Goal: Task Accomplishment & Management: Complete application form

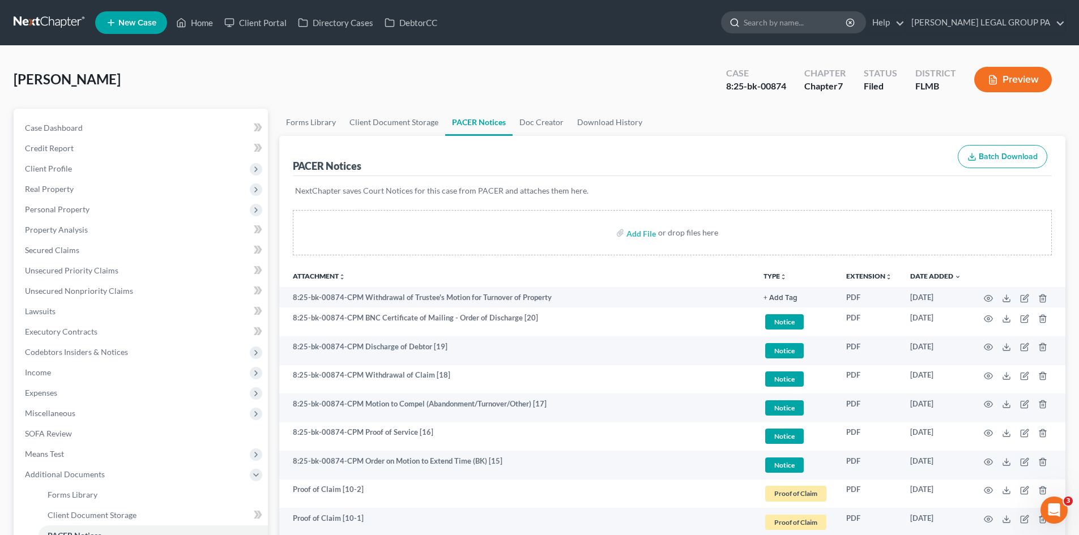
click at [817, 20] on input "search" at bounding box center [796, 22] width 104 height 21
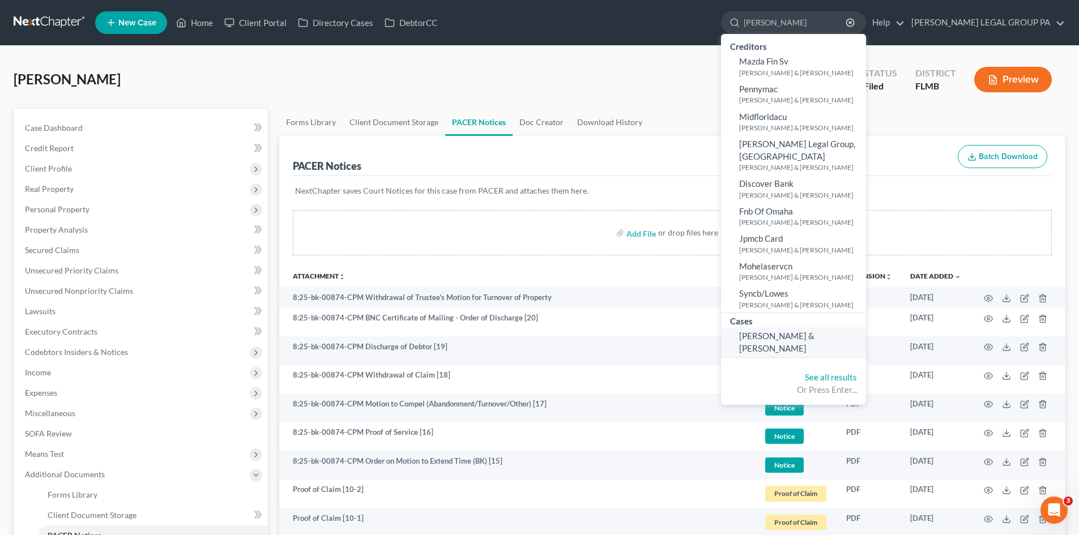
type input "[PERSON_NAME]"
click at [811, 331] on span "[PERSON_NAME] & [PERSON_NAME]" at bounding box center [776, 342] width 75 height 22
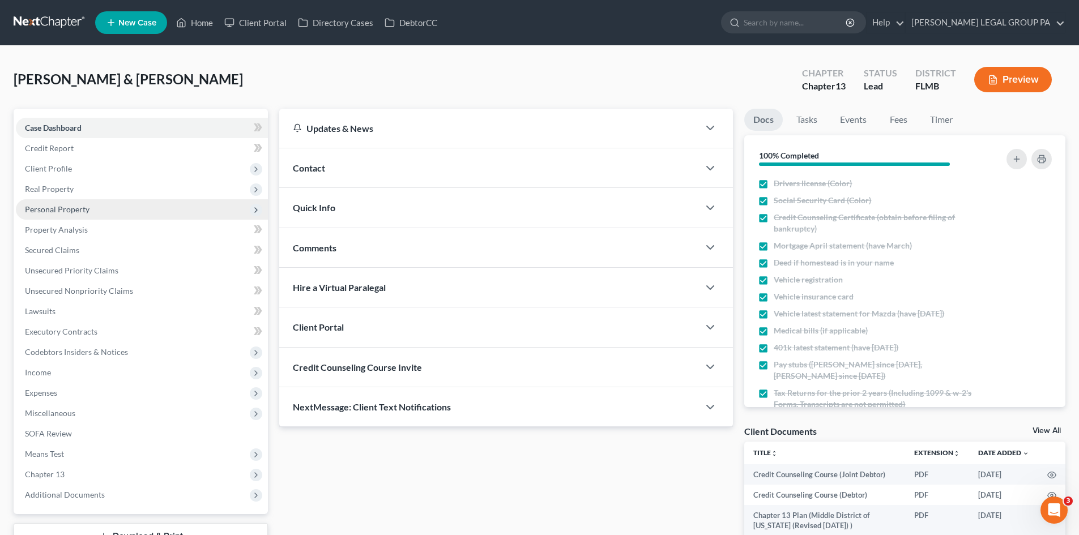
click at [96, 209] on span "Personal Property" at bounding box center [142, 209] width 252 height 20
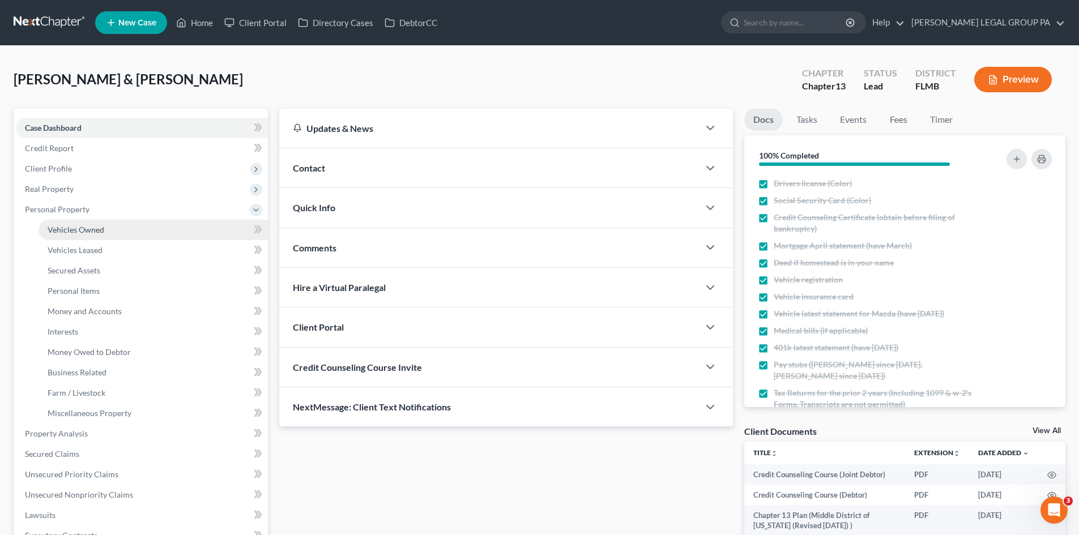
click at [113, 225] on link "Vehicles Owned" at bounding box center [153, 230] width 229 height 20
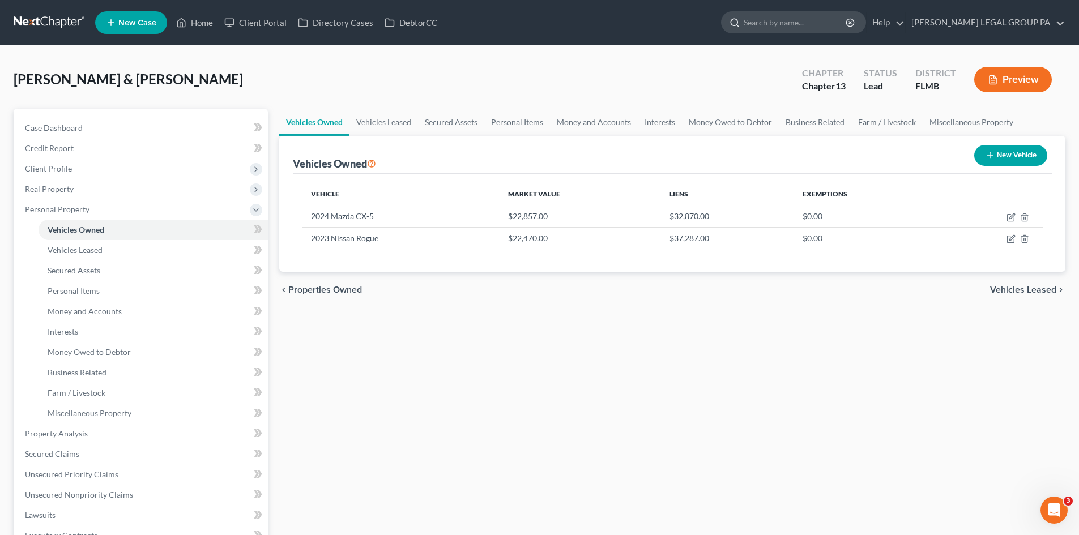
click at [792, 22] on input "search" at bounding box center [796, 22] width 104 height 21
type input "[PERSON_NAME]"
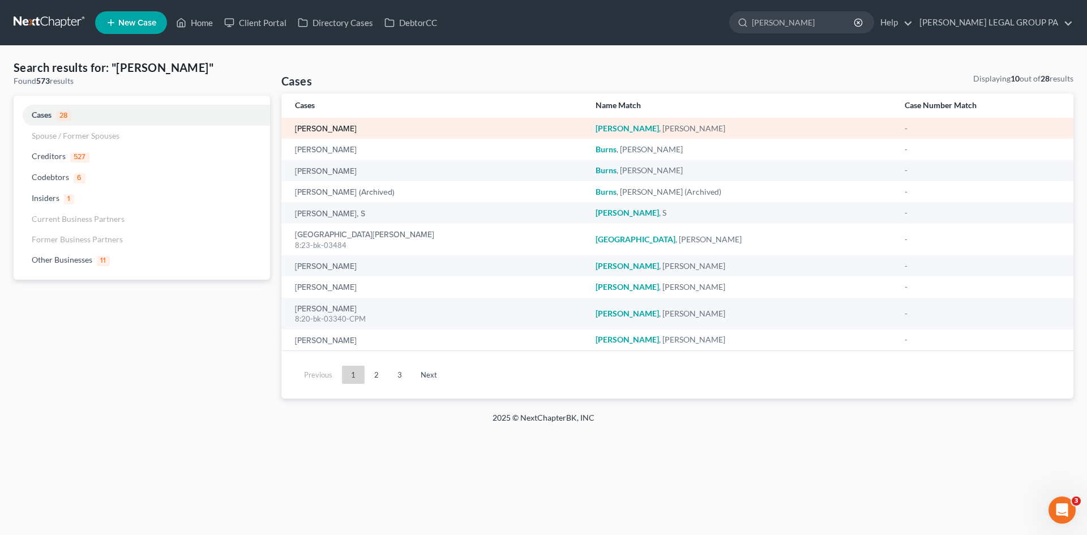
click at [337, 126] on link "[PERSON_NAME]" at bounding box center [326, 129] width 62 height 8
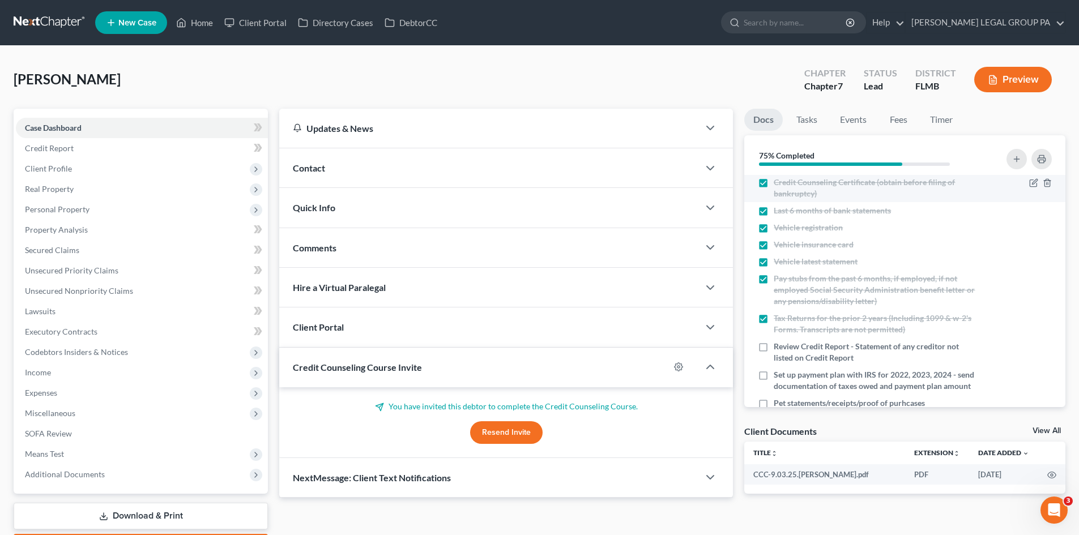
scroll to position [69, 0]
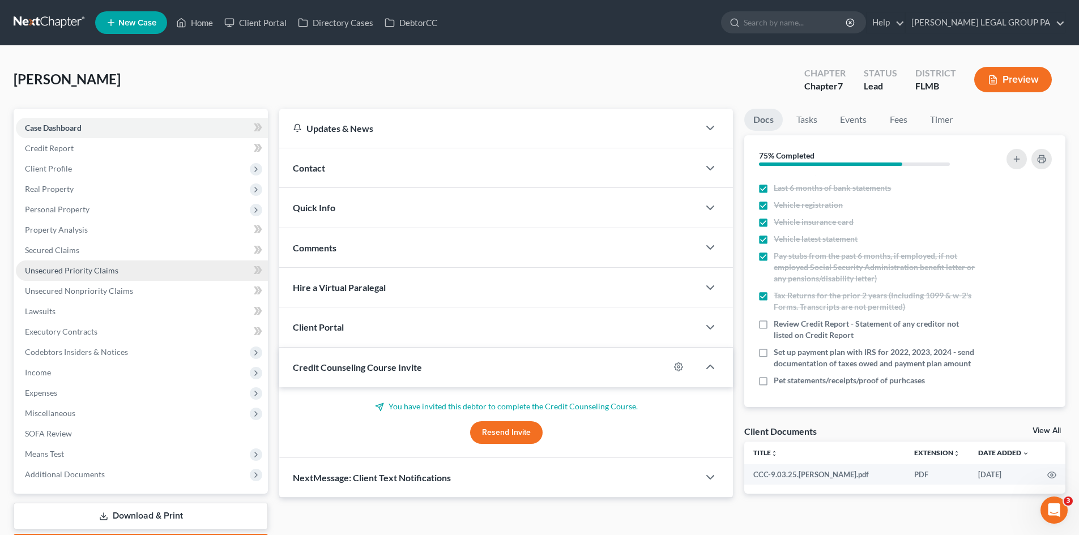
click at [96, 275] on link "Unsecured Priority Claims" at bounding box center [142, 271] width 252 height 20
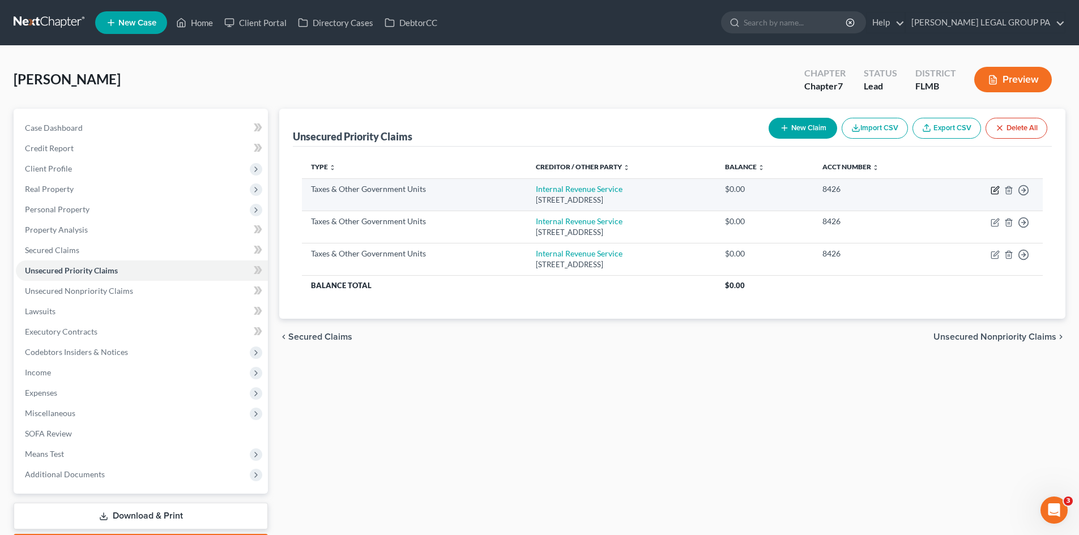
click at [994, 193] on icon "button" at bounding box center [994, 190] width 9 height 9
select select "0"
select select "39"
select select "0"
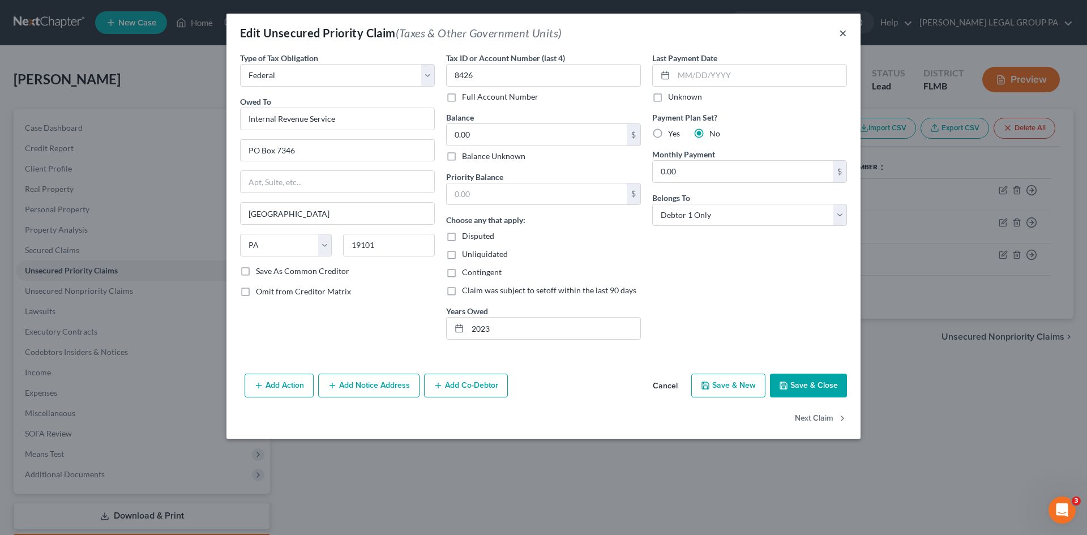
click at [845, 34] on button "×" at bounding box center [843, 33] width 8 height 14
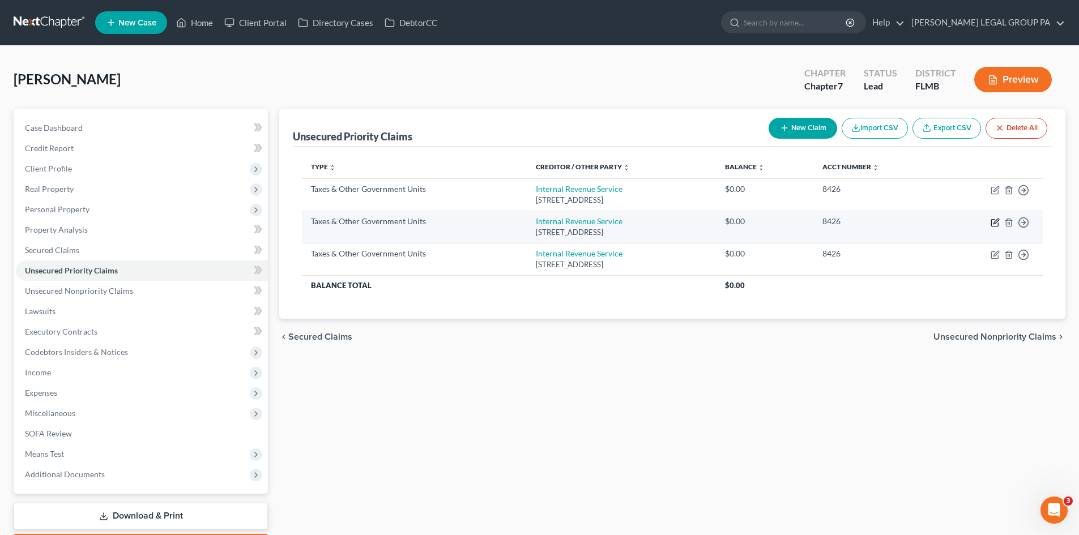
click at [996, 225] on icon "button" at bounding box center [994, 222] width 9 height 9
select select "0"
select select "39"
select select "0"
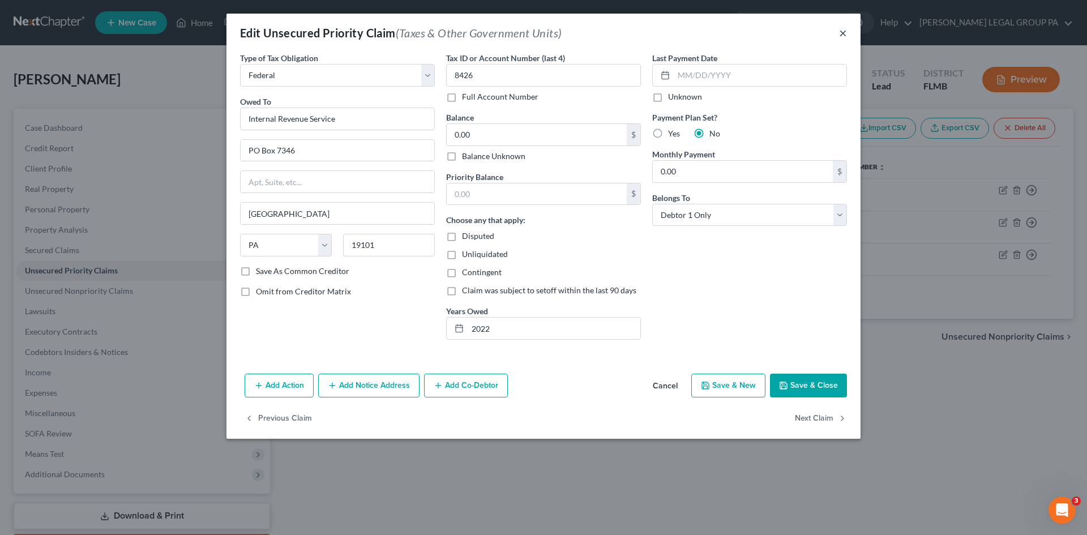
click at [844, 36] on button "×" at bounding box center [843, 33] width 8 height 14
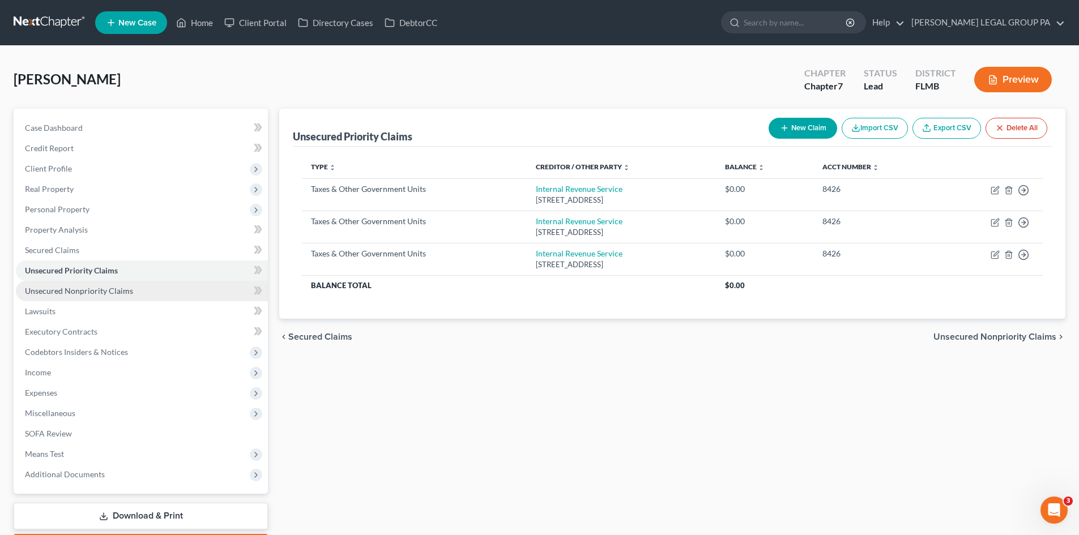
drag, startPoint x: 144, startPoint y: 292, endPoint x: 206, endPoint y: 281, distance: 63.1
click at [144, 292] on link "Unsecured Nonpriority Claims" at bounding box center [142, 291] width 252 height 20
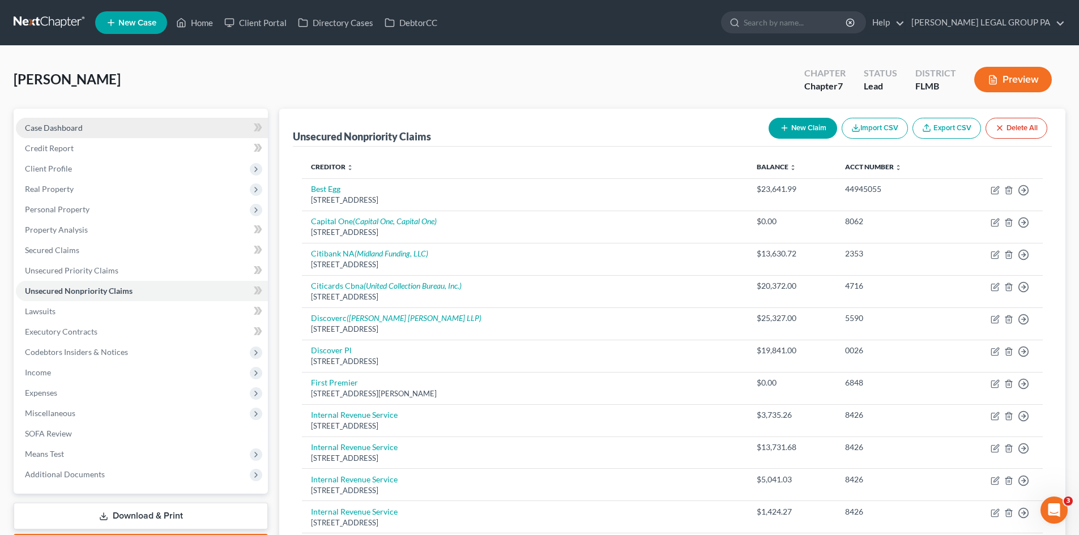
click at [113, 134] on link "Case Dashboard" at bounding box center [142, 128] width 252 height 20
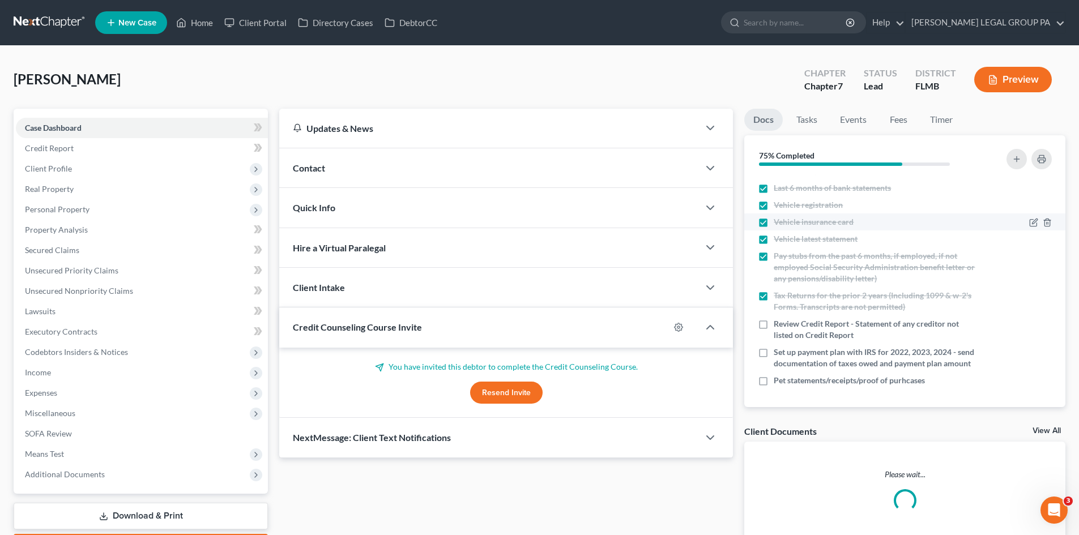
scroll to position [69, 0]
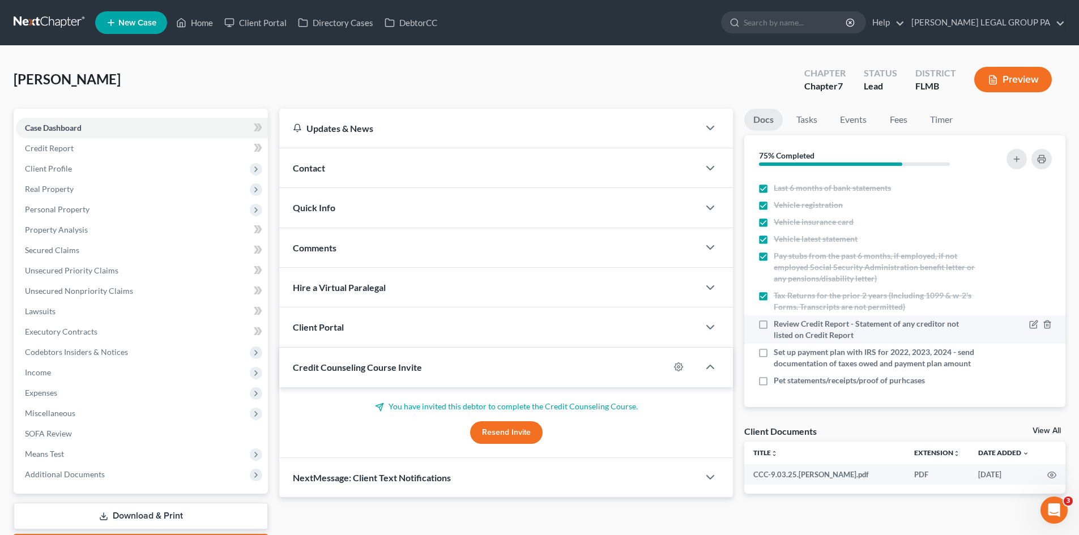
click at [774, 318] on label "Review Credit Report - Statement of any creditor not listed on Credit Report" at bounding box center [875, 329] width 202 height 23
click at [778, 318] on input "Review Credit Report - Statement of any creditor not listed on Credit Report" at bounding box center [781, 321] width 7 height 7
checkbox input "true"
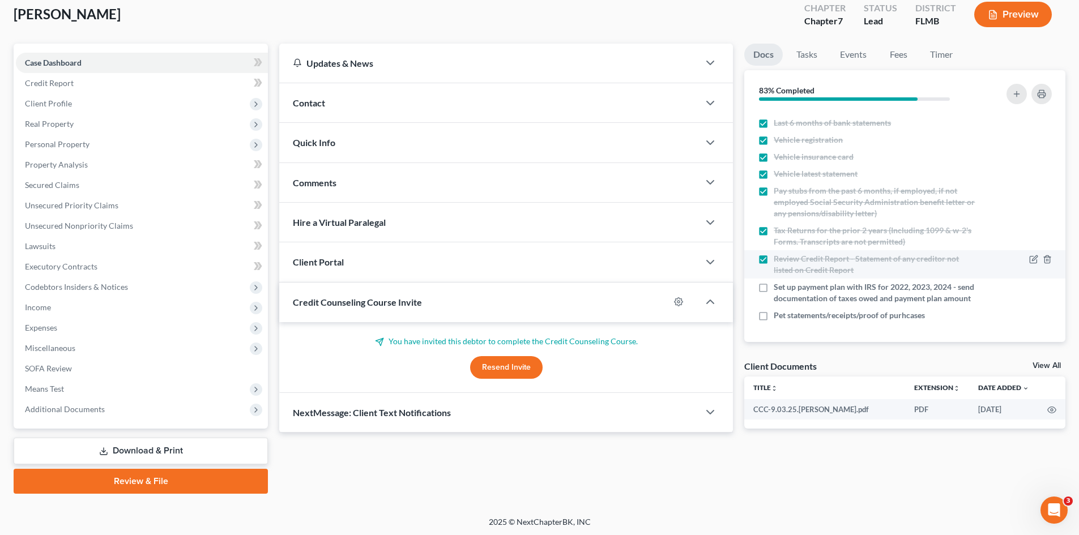
scroll to position [67, 0]
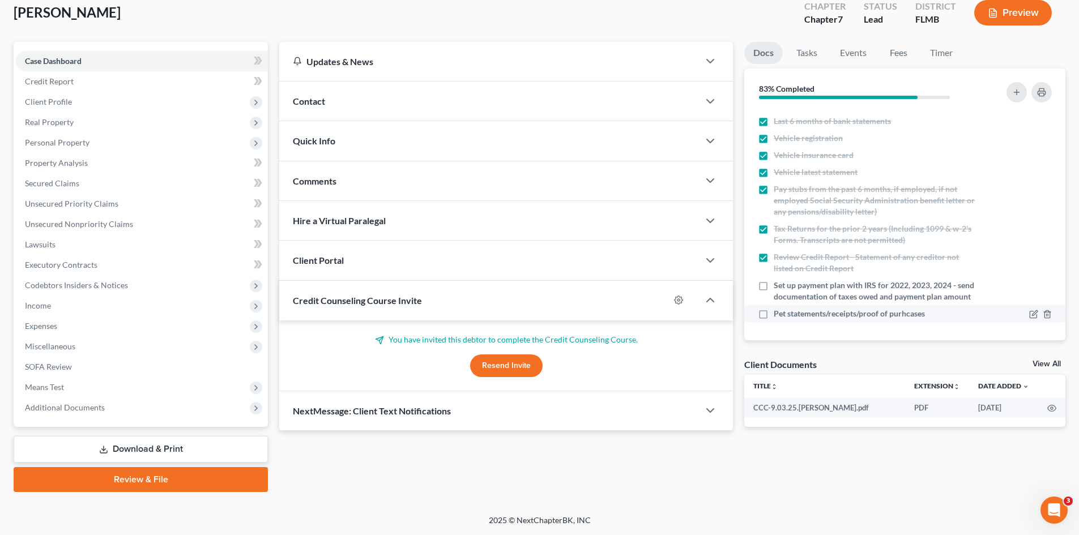
click at [774, 315] on label "Pet statements/receipts/proof of purhcases" at bounding box center [849, 313] width 151 height 11
click at [778, 315] on input "Pet statements/receipts/proof of purhcases" at bounding box center [781, 311] width 7 height 7
checkbox input "true"
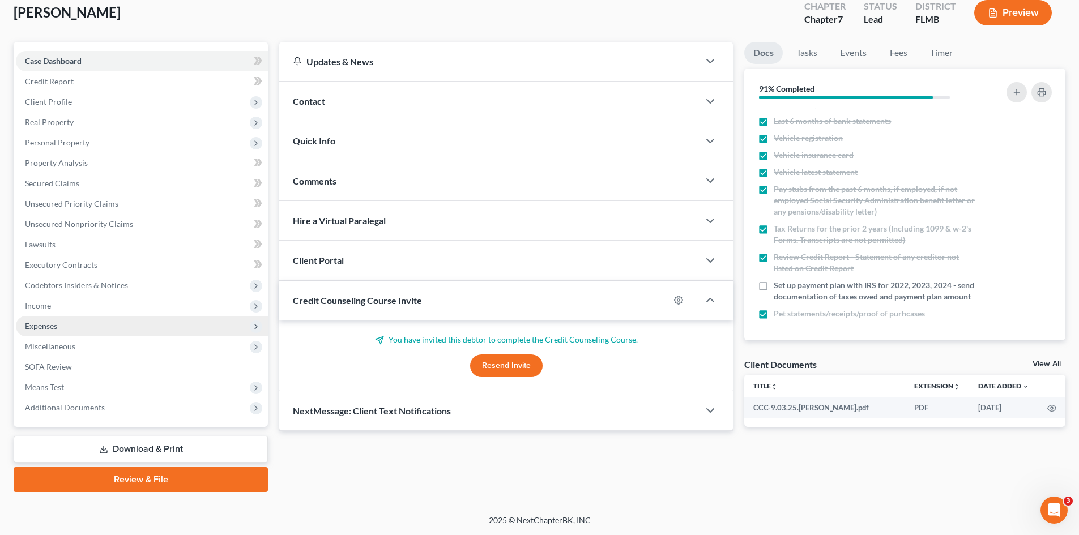
click at [65, 326] on span "Expenses" at bounding box center [142, 326] width 252 height 20
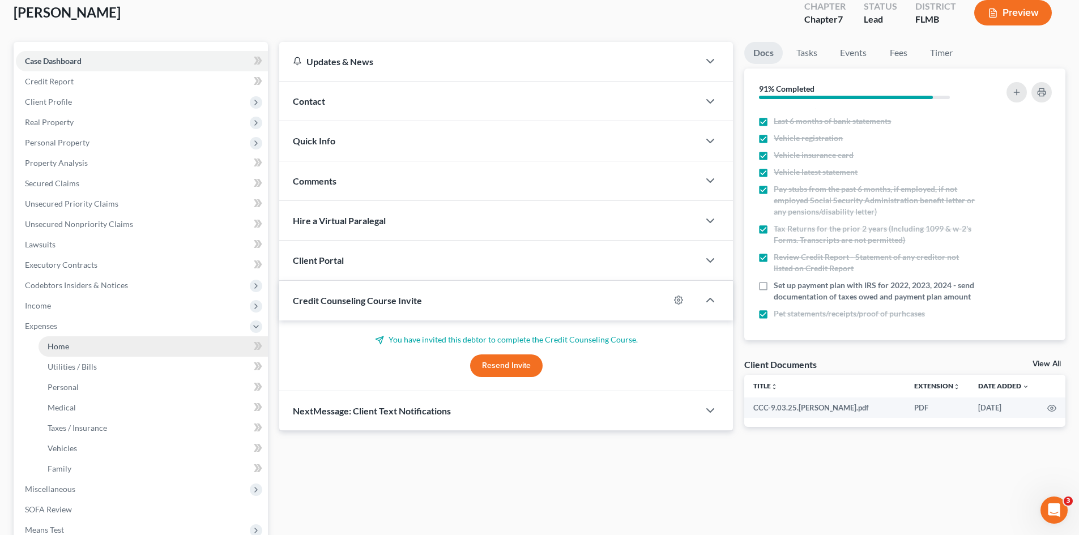
click at [69, 345] on link "Home" at bounding box center [153, 346] width 229 height 20
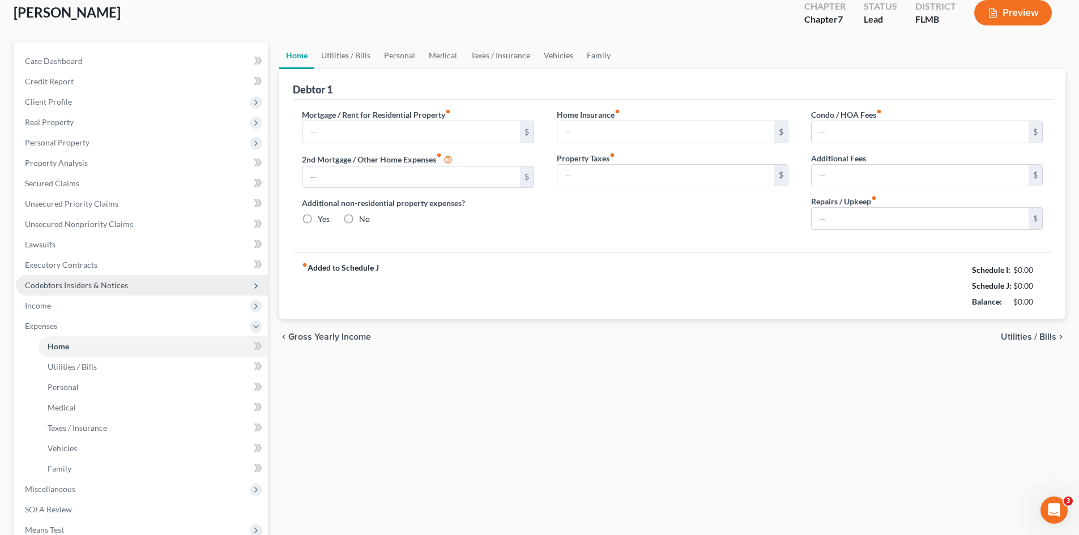
scroll to position [4, 0]
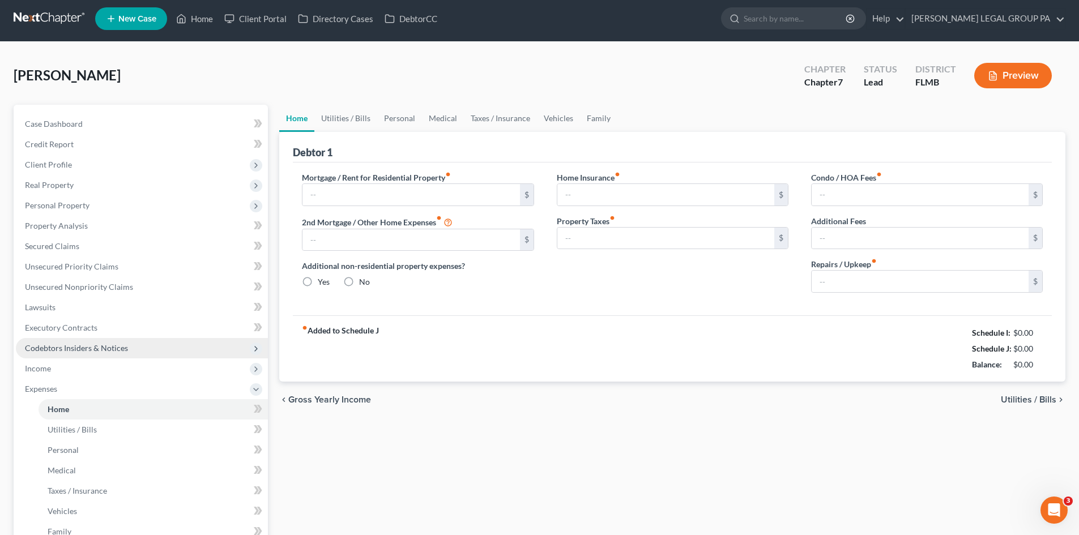
type input "1,300.00"
type input "0.00"
radio input "true"
type input "0.00"
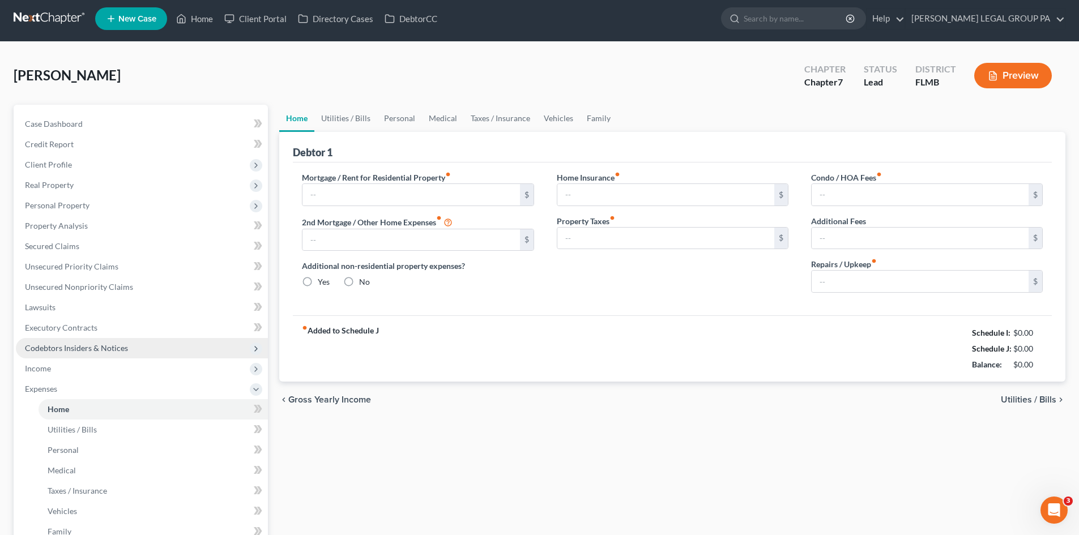
type input "0.00"
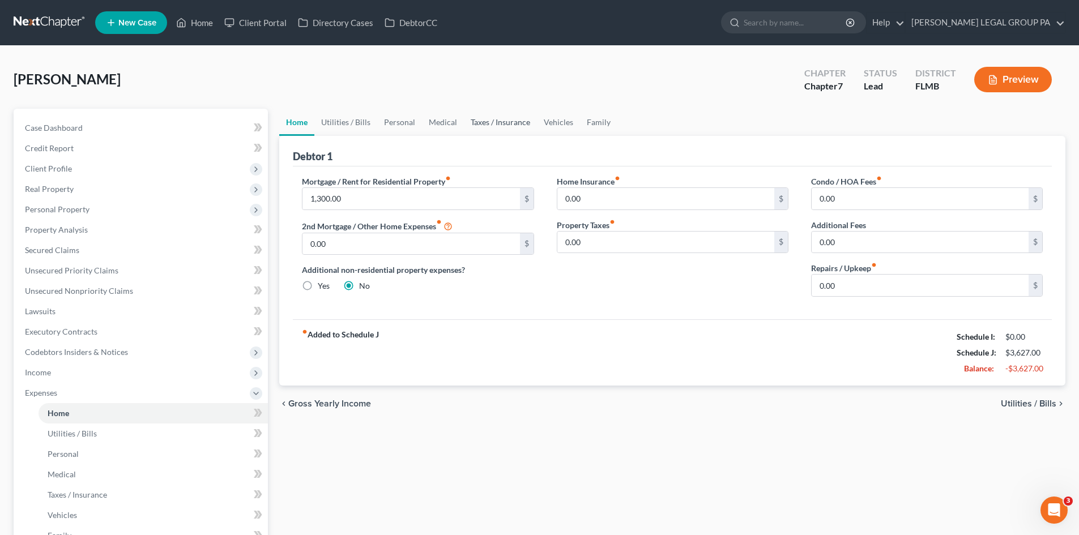
click at [503, 124] on link "Taxes / Insurance" at bounding box center [500, 122] width 73 height 27
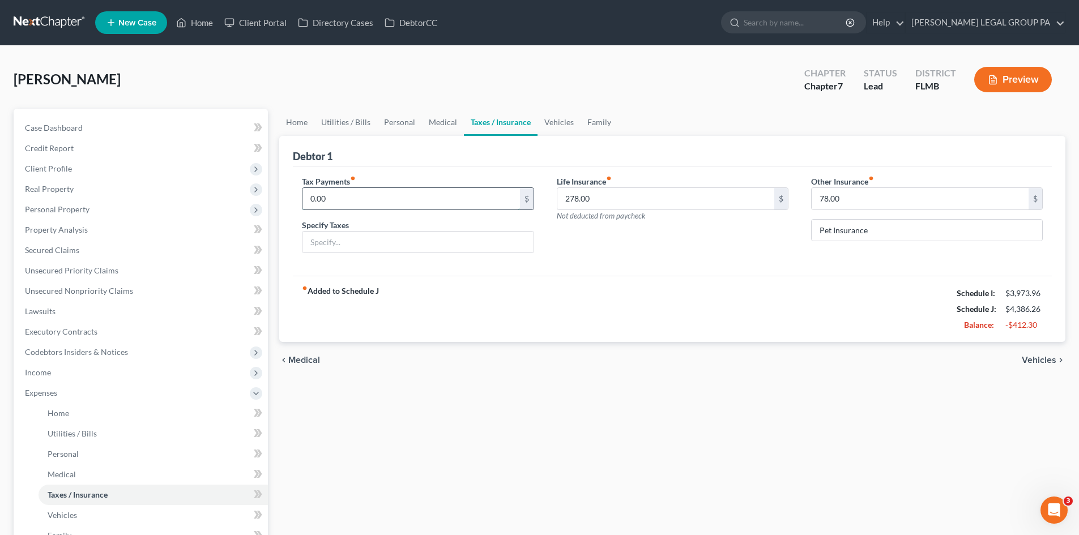
click at [365, 206] on input "0.00" at bounding box center [410, 199] width 217 height 22
type input "250.00"
click at [379, 240] on input "text" at bounding box center [417, 243] width 230 height 22
click at [327, 240] on input "2022 Taxes" at bounding box center [417, 243] width 230 height 22
type input "2022, 2023, & 2024 Taxes"
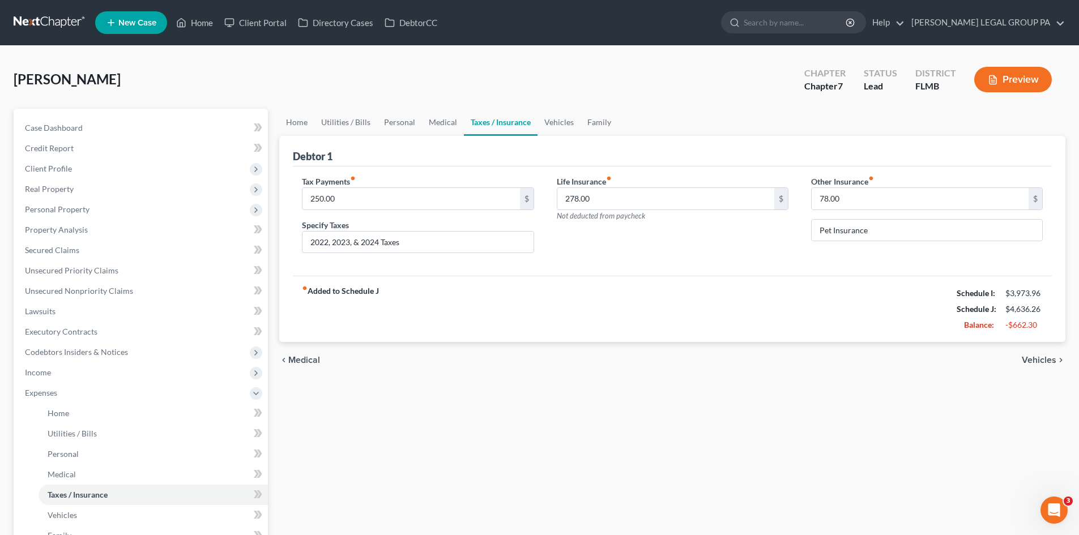
click at [557, 315] on div "fiber_manual_record Added to Schedule J Schedule I: $3,973.96 Schedule J: $4,63…" at bounding box center [672, 309] width 759 height 66
click at [456, 122] on link "Medical" at bounding box center [443, 122] width 42 height 27
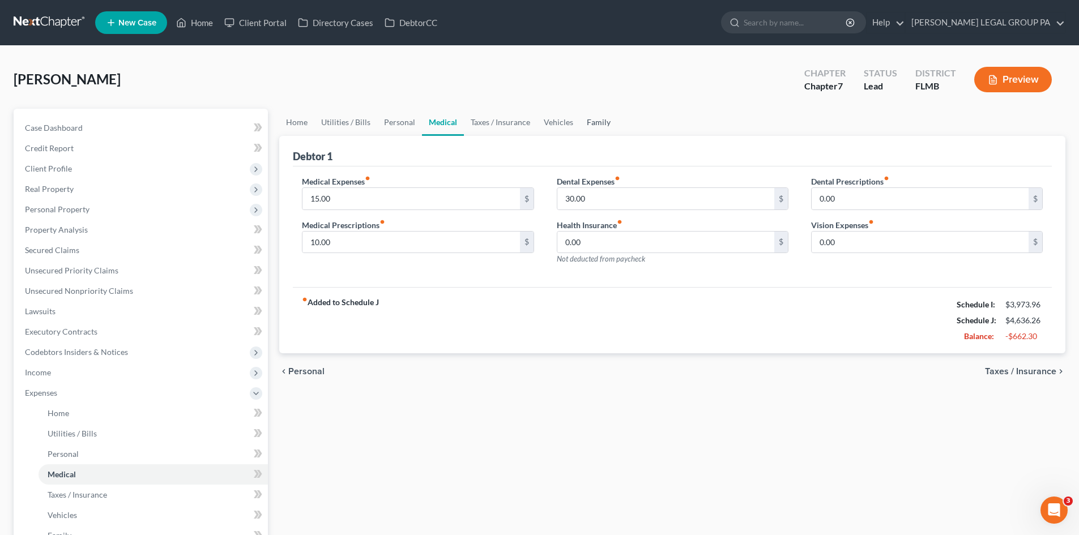
click at [596, 118] on link "Family" at bounding box center [598, 122] width 37 height 27
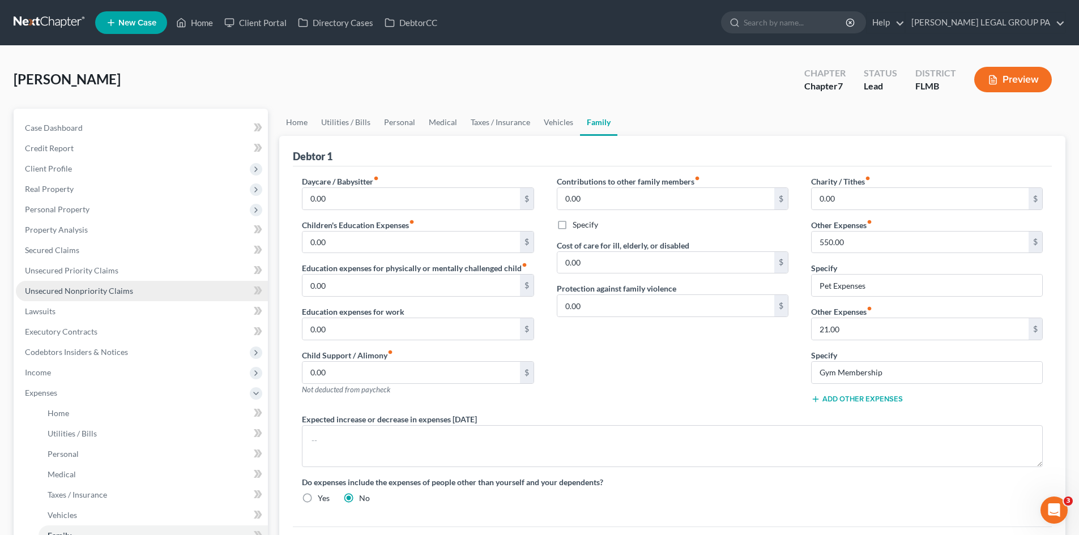
click at [119, 291] on span "Unsecured Nonpriority Claims" at bounding box center [79, 291] width 108 height 10
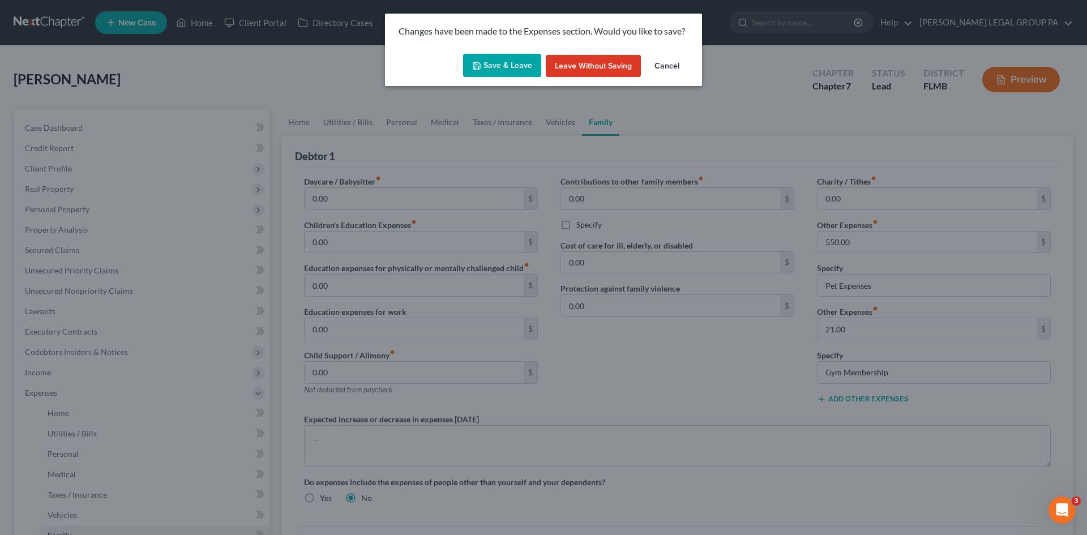
click at [510, 66] on button "Save & Leave" at bounding box center [502, 66] width 78 height 24
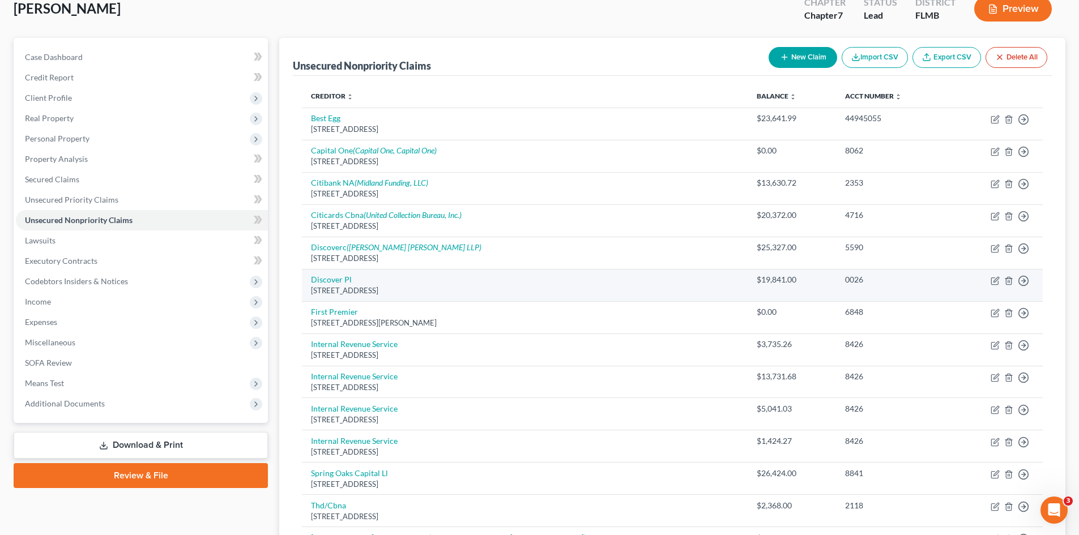
scroll to position [217, 0]
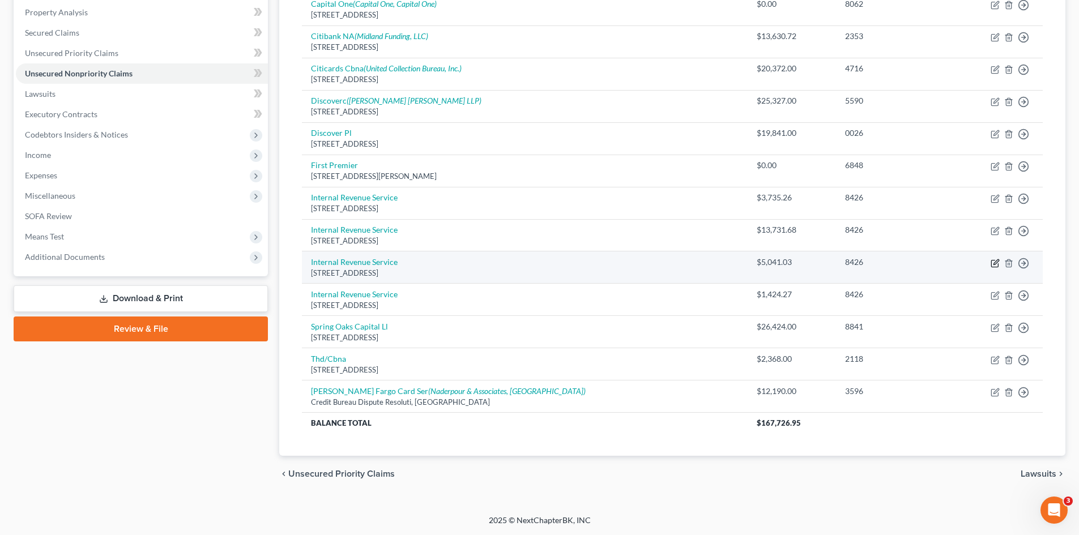
click at [994, 263] on icon "button" at bounding box center [995, 261] width 5 height 5
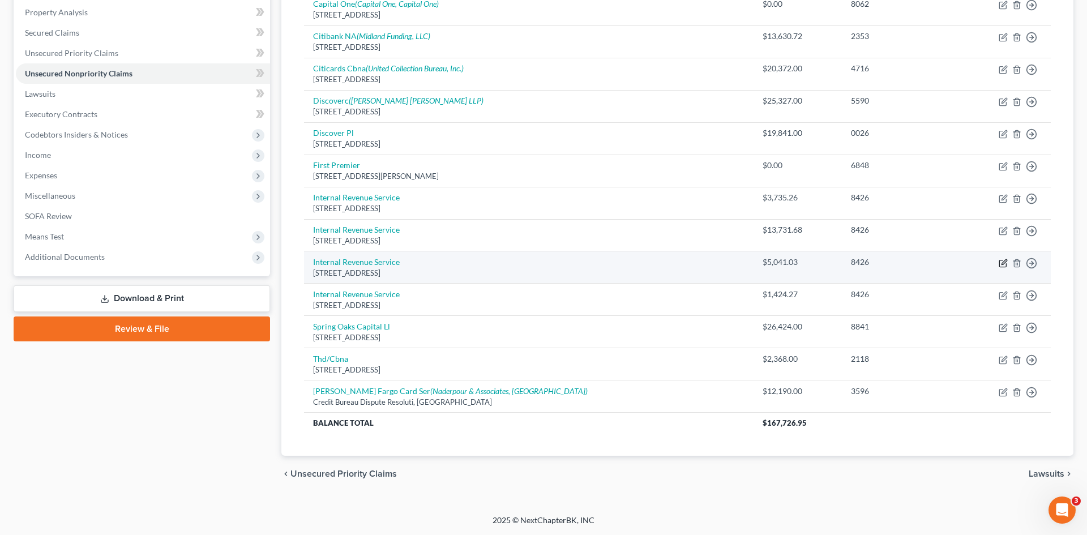
select select "39"
select select "0"
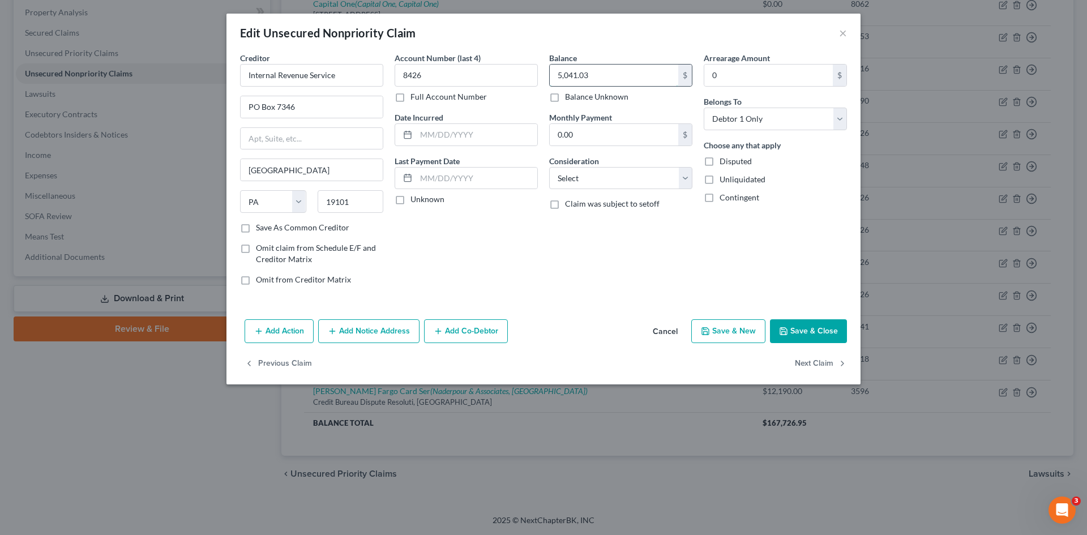
click at [569, 72] on input "5,041.03" at bounding box center [614, 76] width 129 height 22
click at [590, 78] on input "5,041.03" at bounding box center [614, 76] width 129 height 22
type input "5,154.69"
click at [822, 330] on button "Save & Close" at bounding box center [808, 331] width 77 height 24
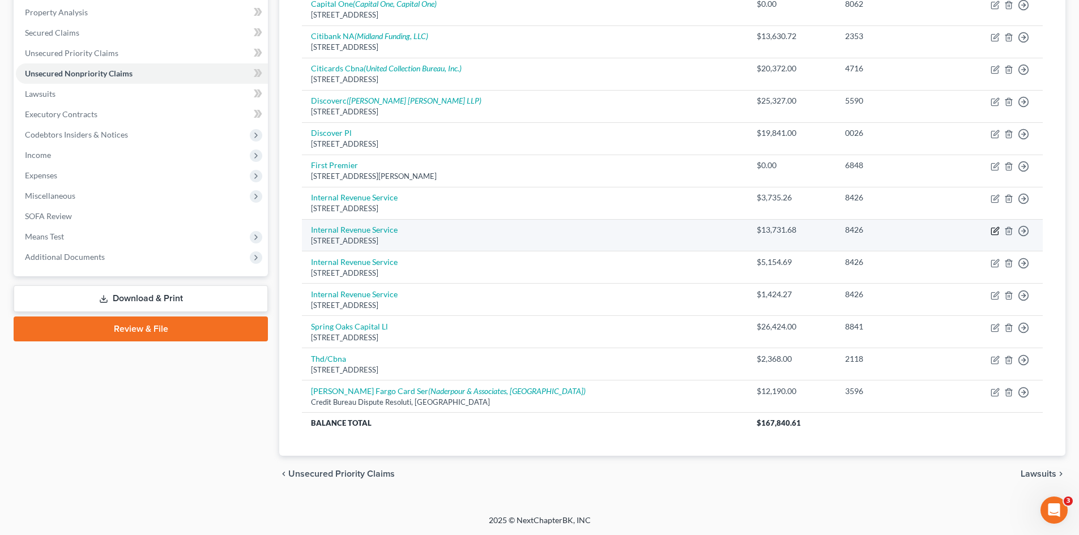
click at [997, 232] on icon "button" at bounding box center [994, 231] width 9 height 9
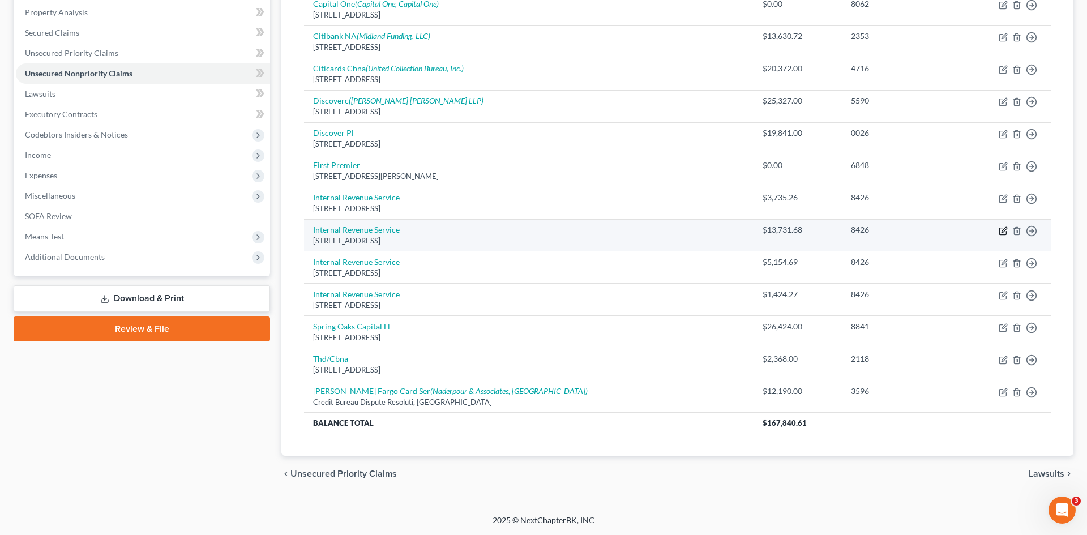
select select "39"
select select "0"
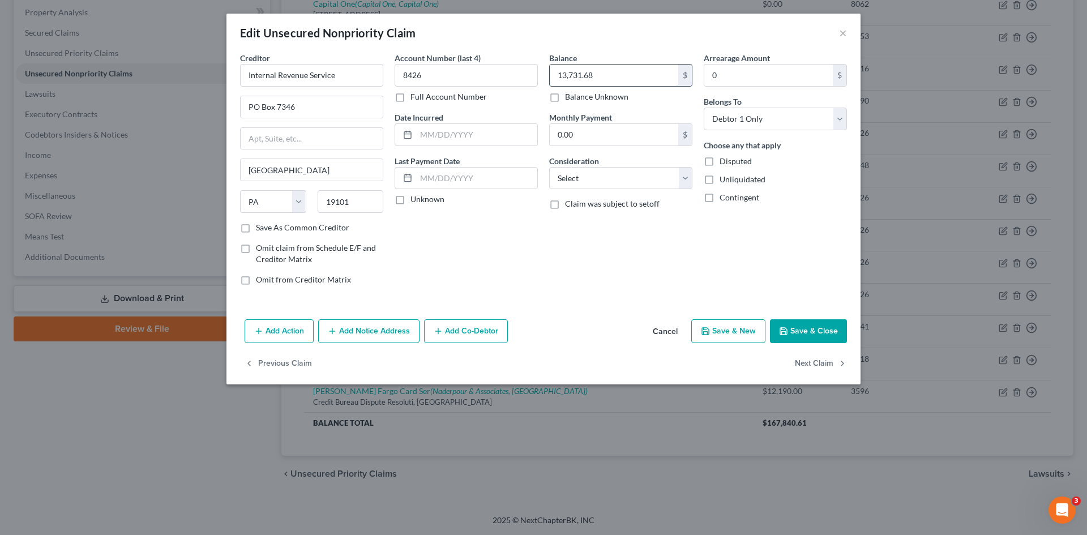
click at [631, 78] on input "13,731.68" at bounding box center [614, 76] width 129 height 22
type input "13,926.29"
click at [821, 327] on button "Save & Close" at bounding box center [808, 331] width 77 height 24
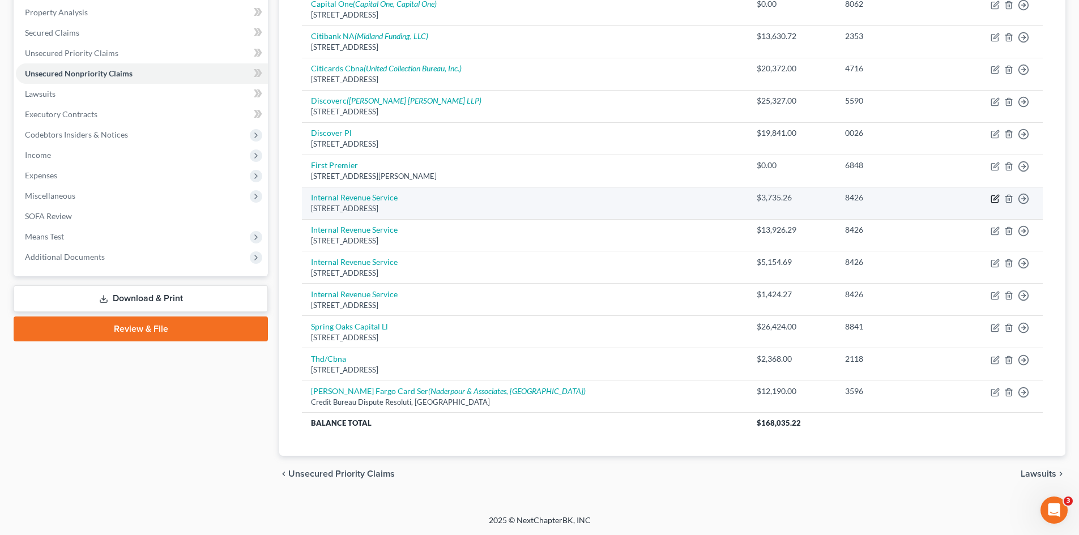
click at [991, 196] on icon "button" at bounding box center [994, 198] width 7 height 7
select select "39"
select select "0"
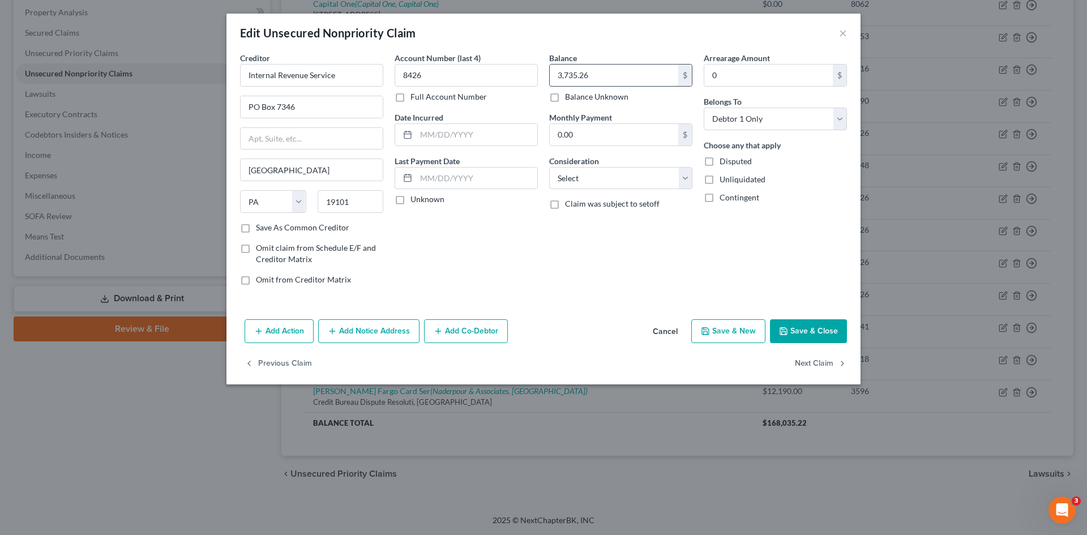
click at [621, 76] on input "3,735.26" at bounding box center [614, 76] width 129 height 22
type input "3,787.60"
click at [822, 329] on button "Save & Close" at bounding box center [808, 331] width 77 height 24
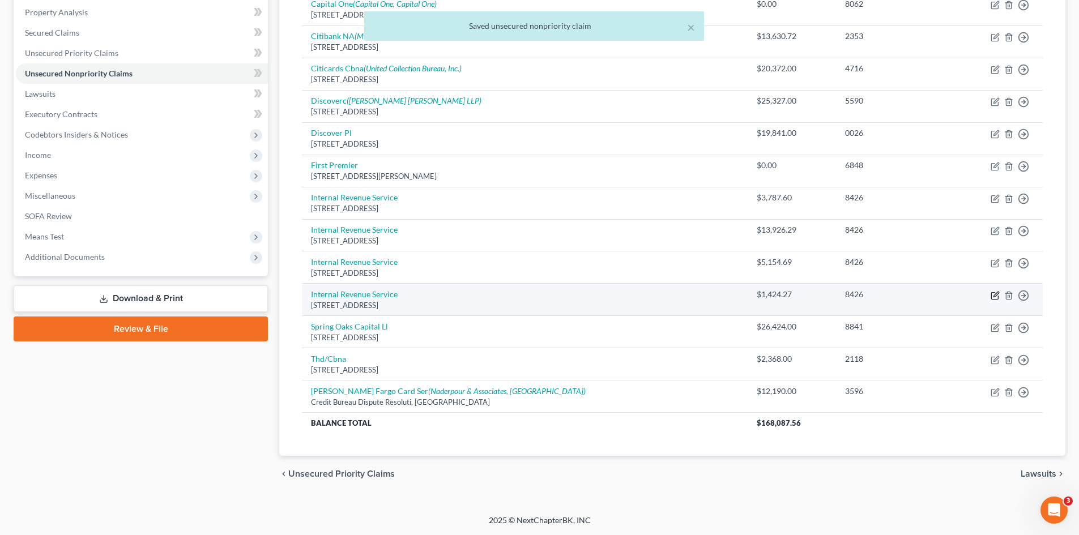
click at [992, 296] on icon "button" at bounding box center [994, 295] width 9 height 9
select select "39"
select select "0"
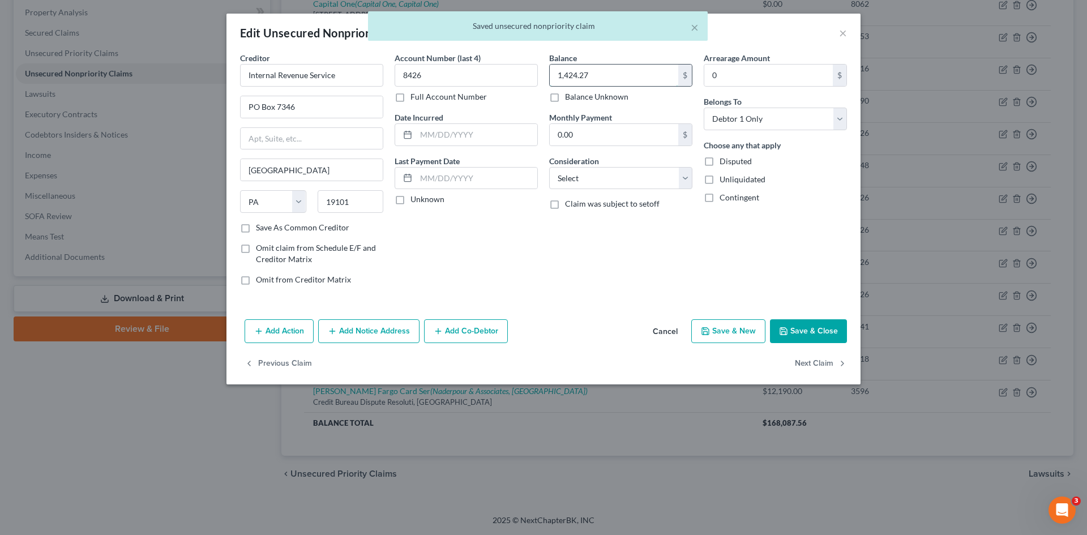
click at [595, 75] on input "1,424.27" at bounding box center [614, 76] width 129 height 22
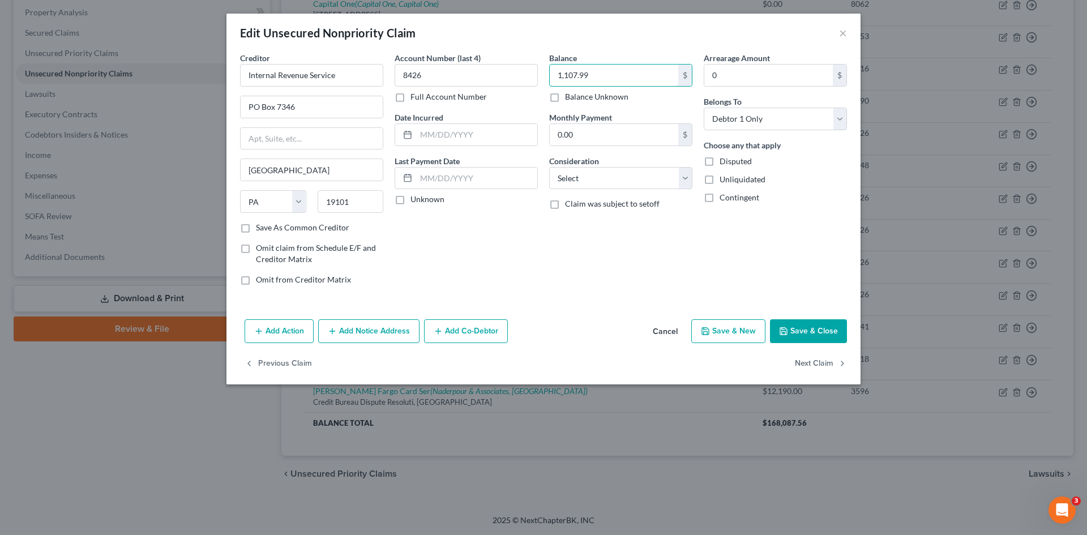
type input "1,107.99"
click at [813, 323] on button "Save & Close" at bounding box center [808, 331] width 77 height 24
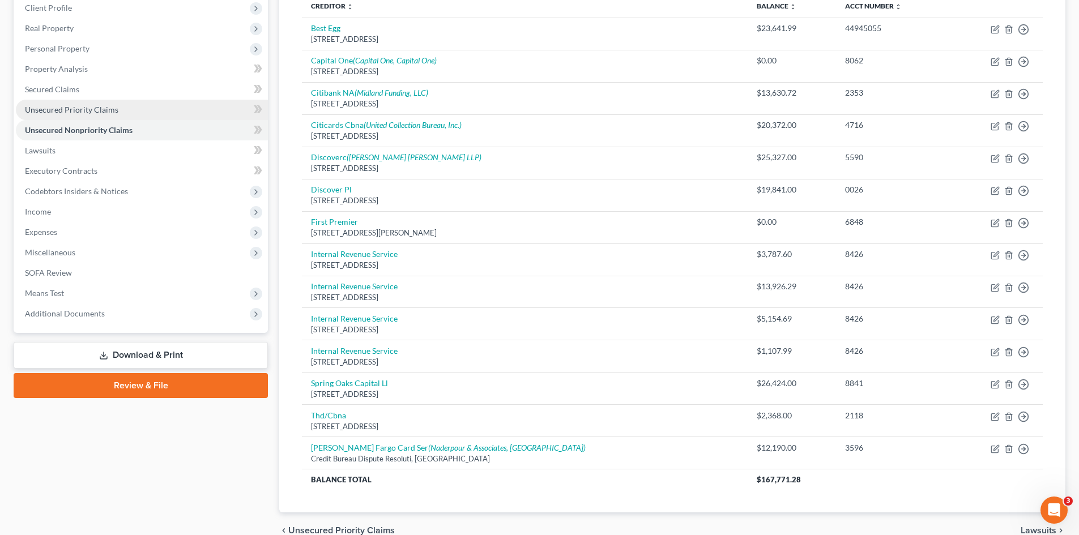
click at [70, 109] on span "Unsecured Priority Claims" at bounding box center [71, 110] width 93 height 10
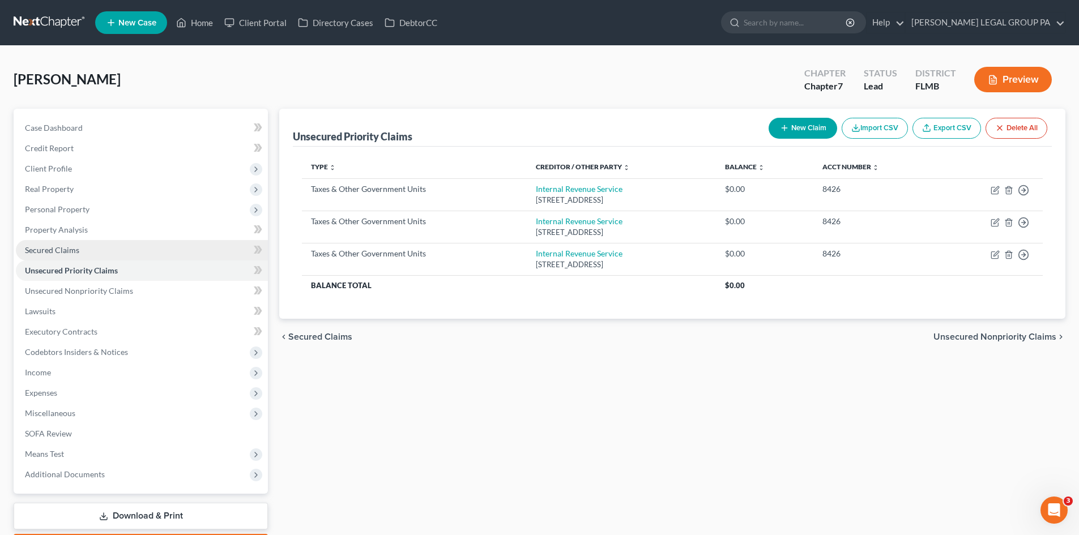
click at [69, 249] on span "Secured Claims" at bounding box center [52, 250] width 54 height 10
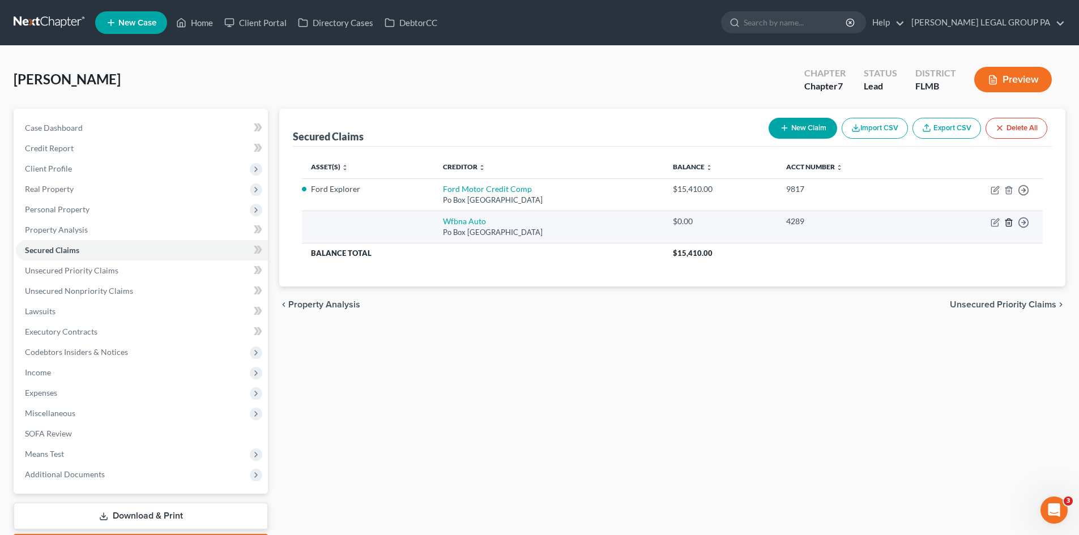
click at [1009, 225] on icon "button" at bounding box center [1008, 222] width 9 height 9
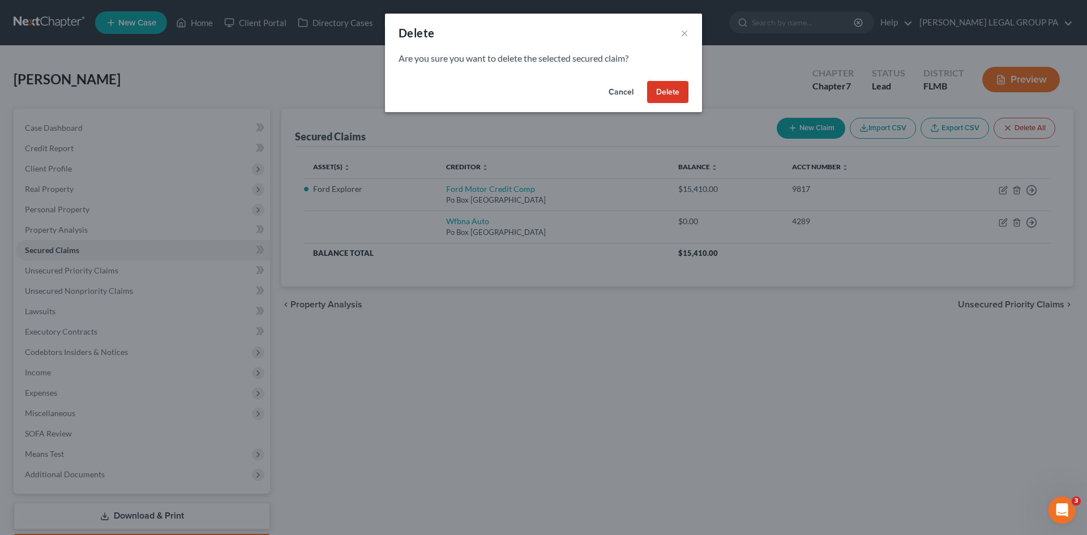
click at [662, 91] on button "Delete" at bounding box center [667, 92] width 41 height 23
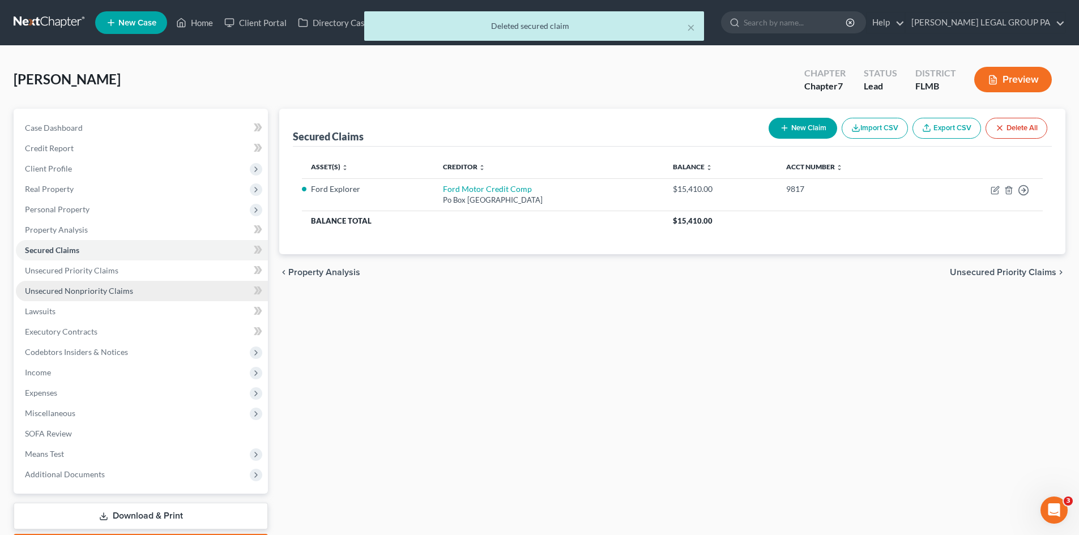
click at [122, 291] on span "Unsecured Nonpriority Claims" at bounding box center [79, 291] width 108 height 10
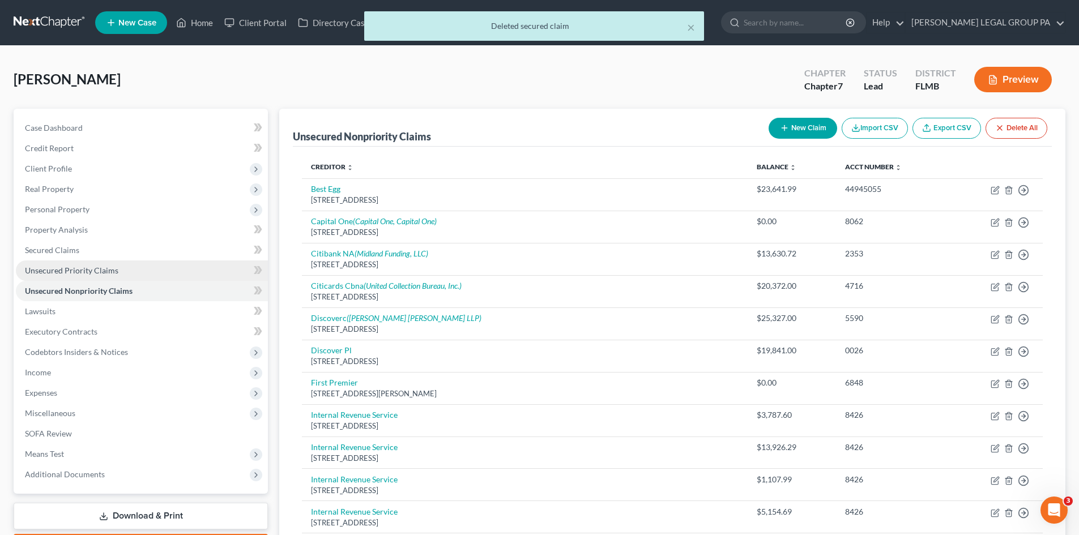
click at [121, 270] on link "Unsecured Priority Claims" at bounding box center [142, 271] width 252 height 20
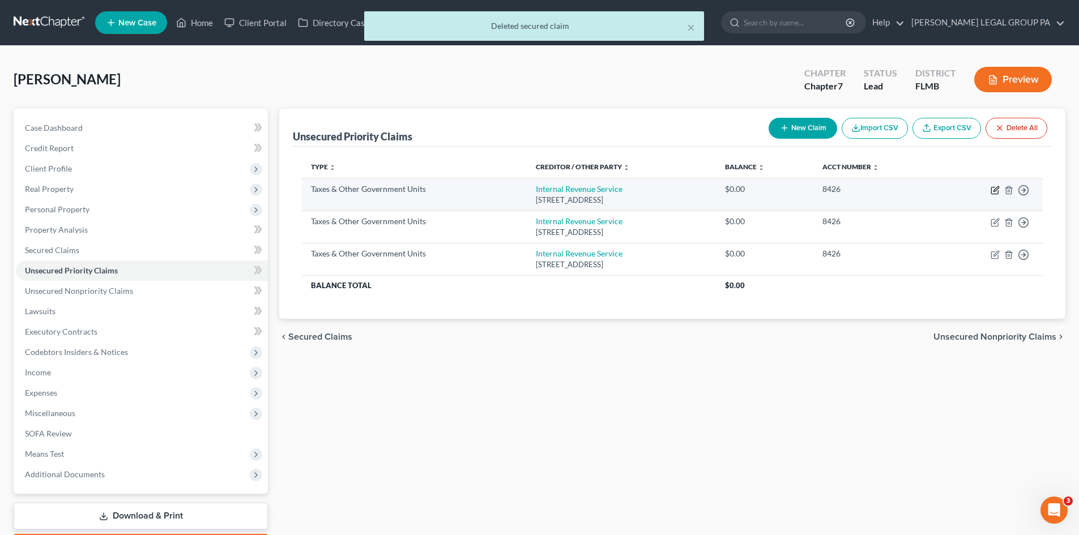
click at [992, 189] on icon "button" at bounding box center [994, 190] width 7 height 7
select select "0"
select select "39"
select select "0"
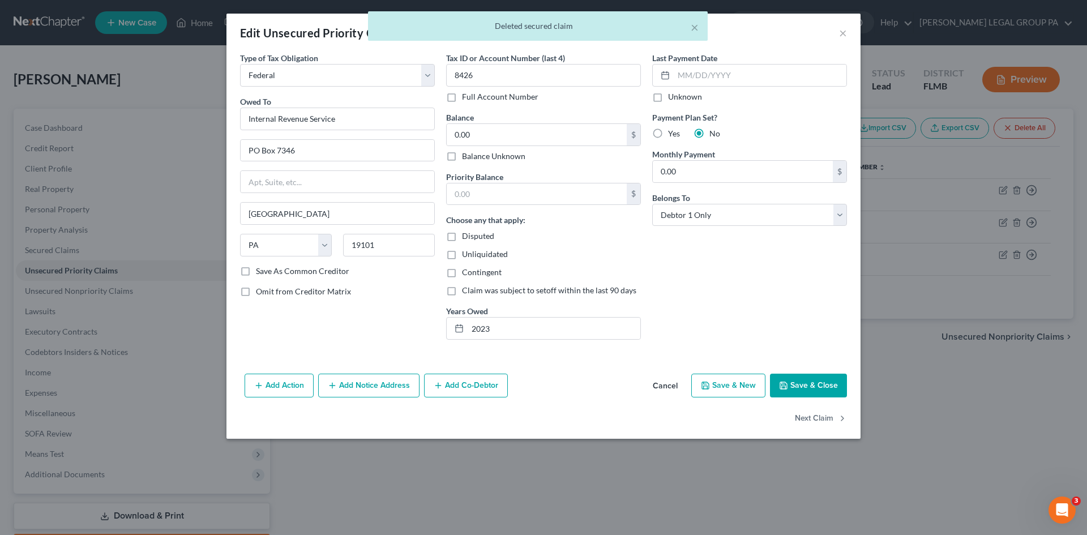
click at [840, 31] on div "× Deleted secured claim" at bounding box center [537, 28] width 1087 height 35
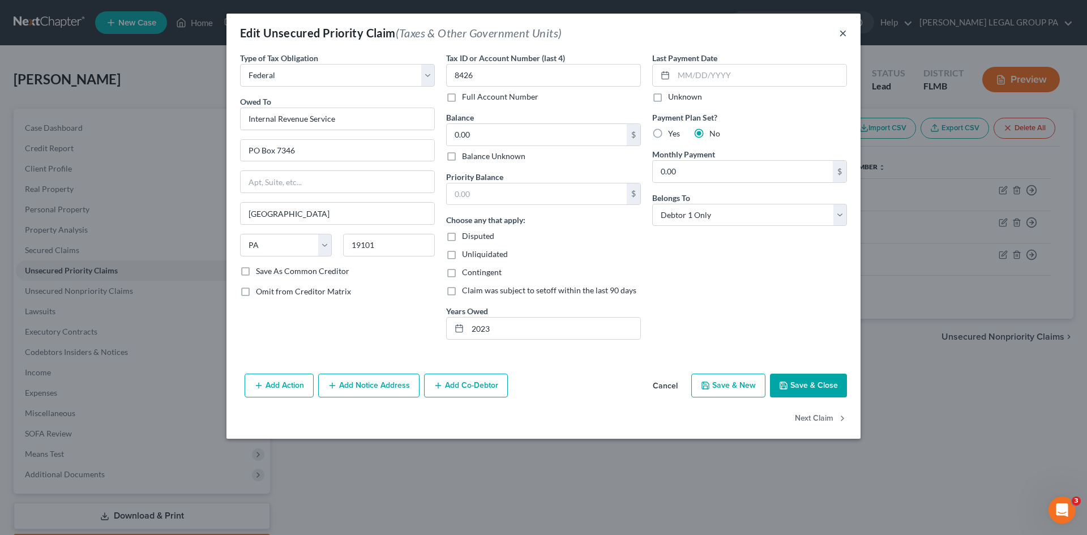
click at [841, 33] on button "×" at bounding box center [843, 33] width 8 height 14
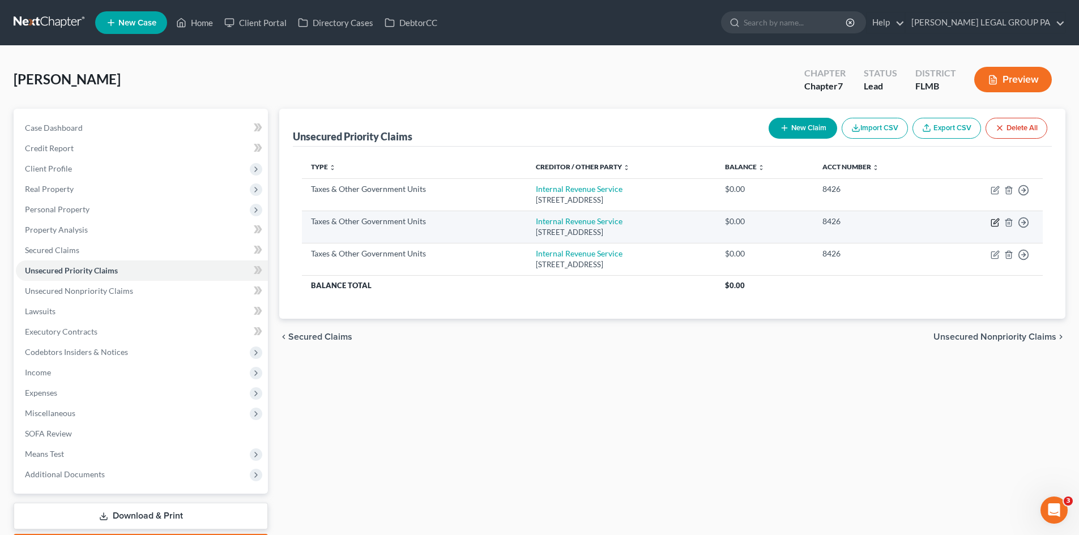
click at [996, 225] on icon "button" at bounding box center [994, 222] width 9 height 9
select select "0"
select select "39"
select select "0"
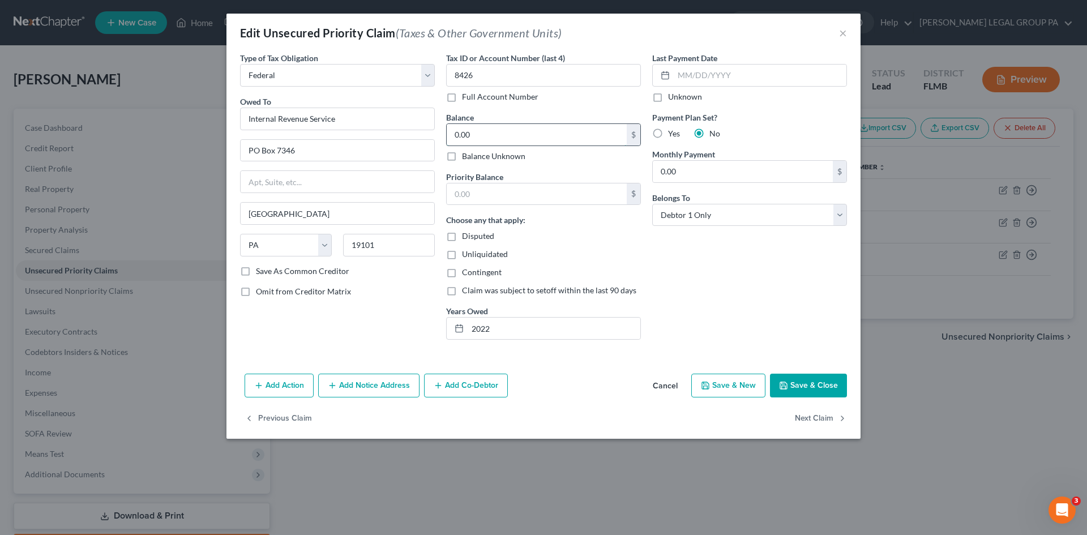
click at [523, 134] on input "0.00" at bounding box center [537, 135] width 180 height 22
click at [668, 130] on label "Yes" at bounding box center [674, 133] width 12 height 11
click at [673, 130] on input "Yes" at bounding box center [676, 131] width 7 height 7
radio input "true"
click at [557, 140] on input "0.00" at bounding box center [537, 135] width 180 height 22
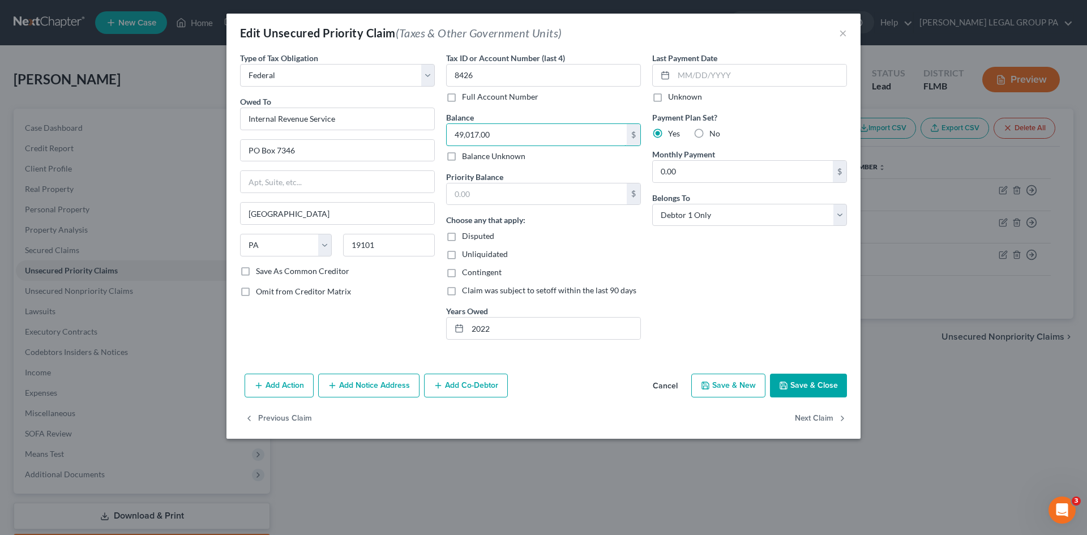
type input "49,017.00"
click at [821, 387] on button "Save & Close" at bounding box center [808, 386] width 77 height 24
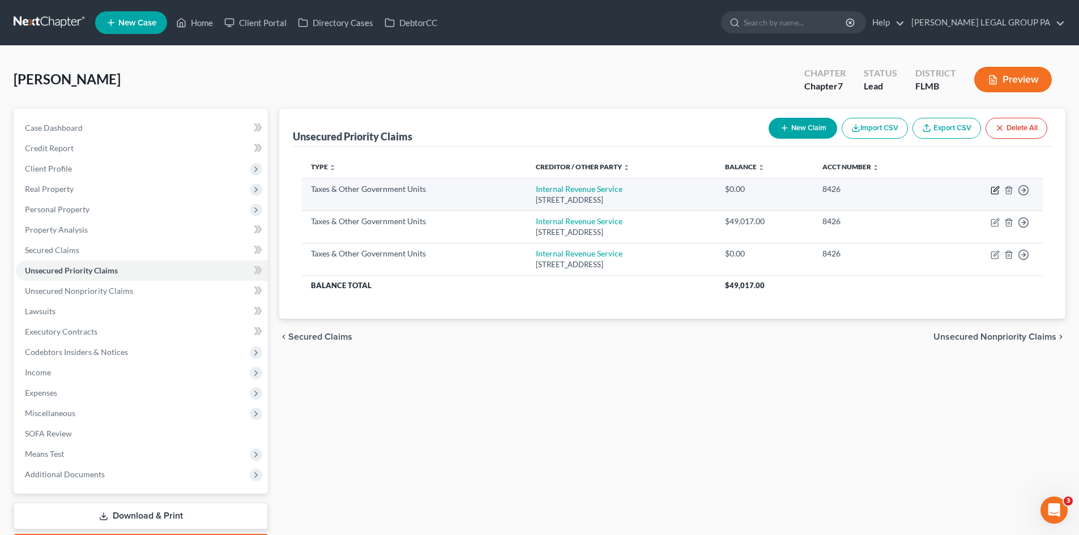
click at [996, 189] on icon "button" at bounding box center [994, 190] width 9 height 9
select select "0"
select select "39"
select select "0"
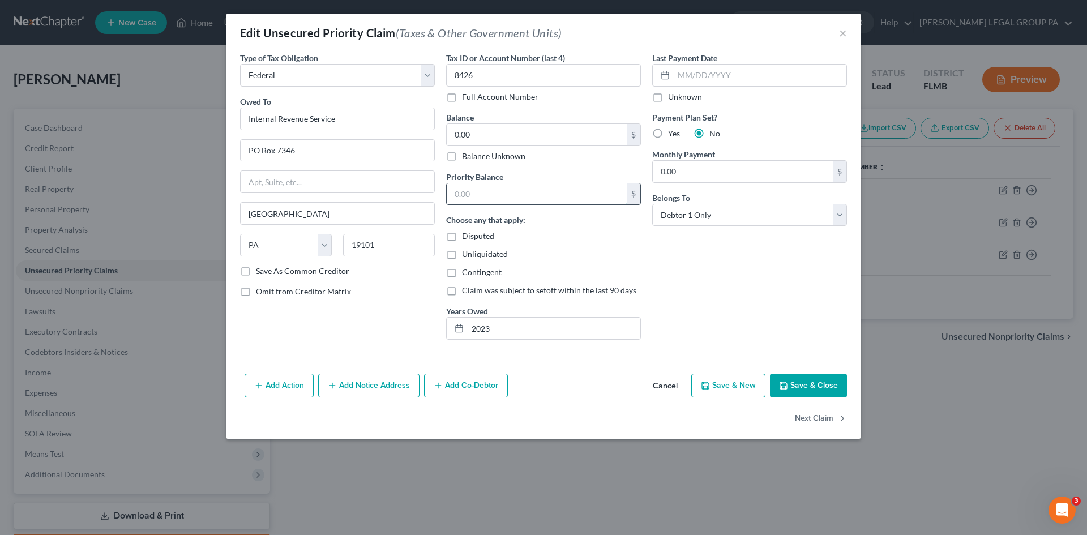
click at [552, 193] on input "text" at bounding box center [537, 194] width 180 height 22
type input "25,009.00"
click at [832, 386] on button "Save & Close" at bounding box center [808, 386] width 77 height 24
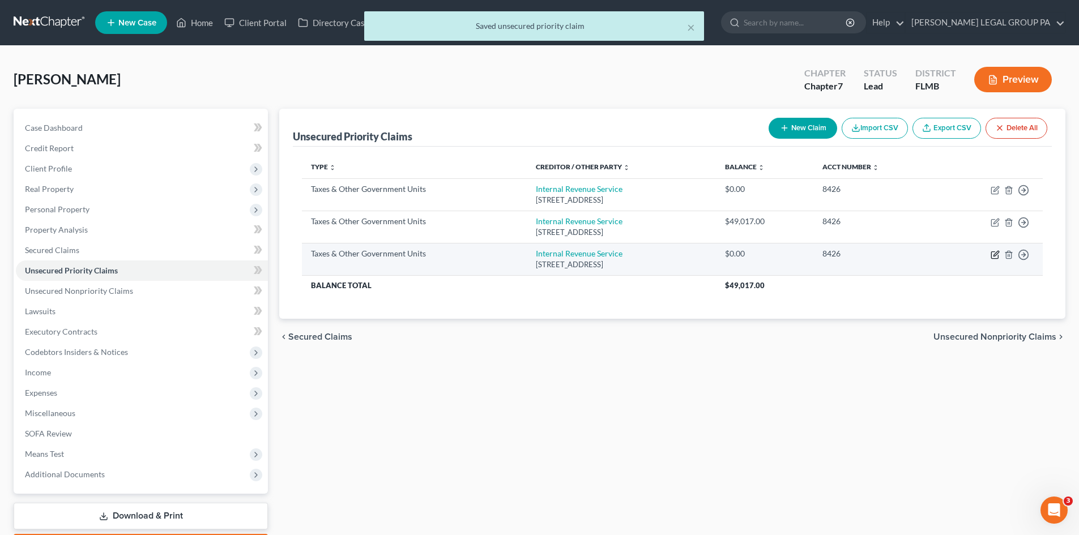
click at [993, 257] on icon "button" at bounding box center [994, 254] width 9 height 9
select select "0"
select select "39"
select select "0"
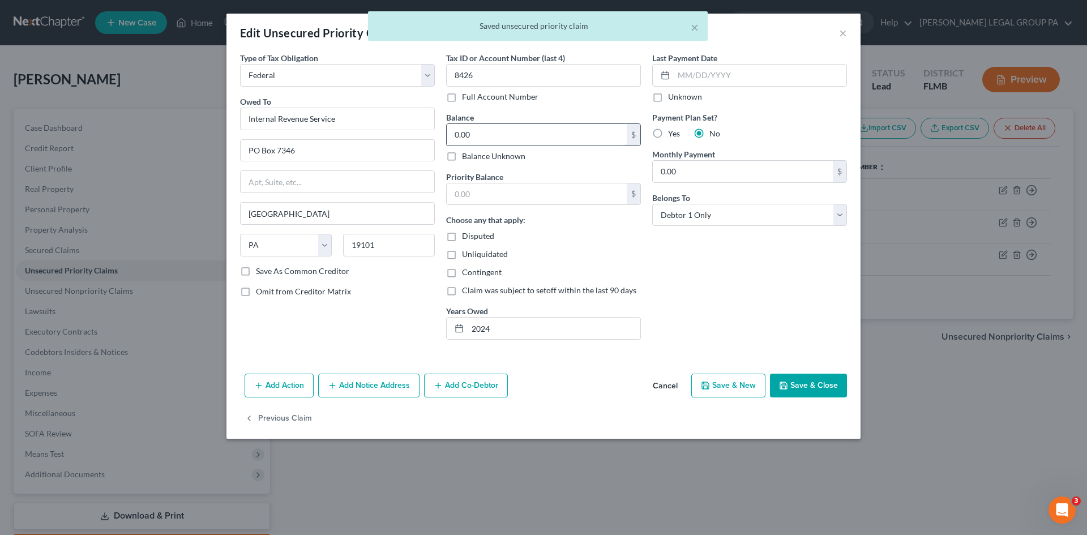
click at [522, 124] on input "0.00" at bounding box center [537, 135] width 180 height 22
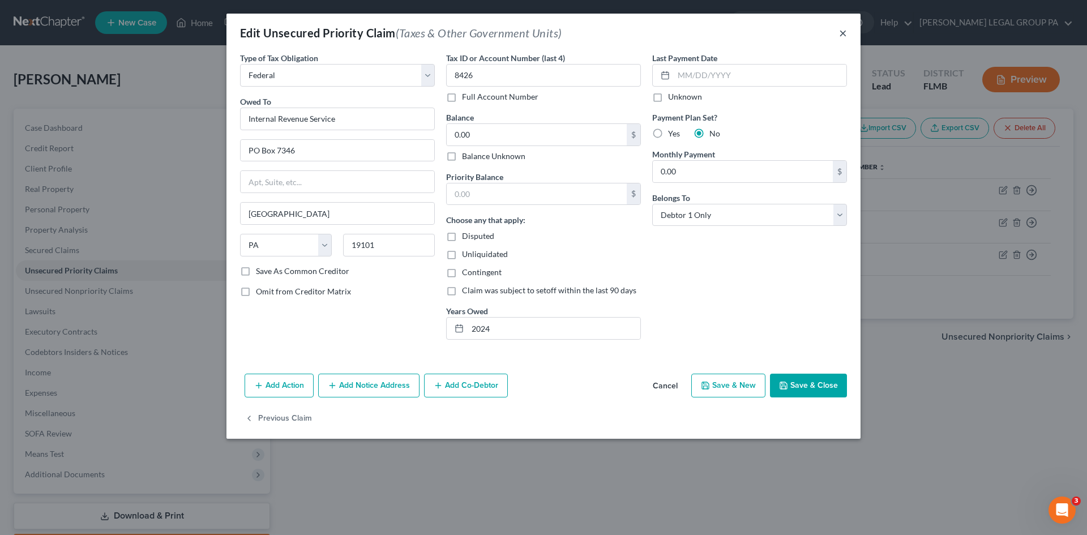
click at [847, 35] on button "×" at bounding box center [843, 33] width 8 height 14
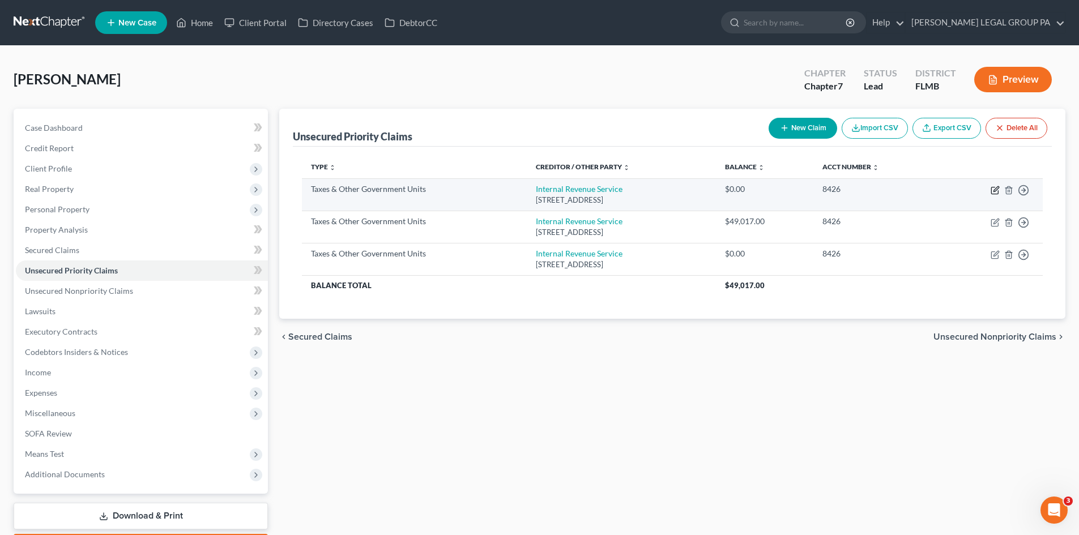
click at [992, 191] on icon "button" at bounding box center [994, 190] width 9 height 9
select select "0"
select select "39"
select select "0"
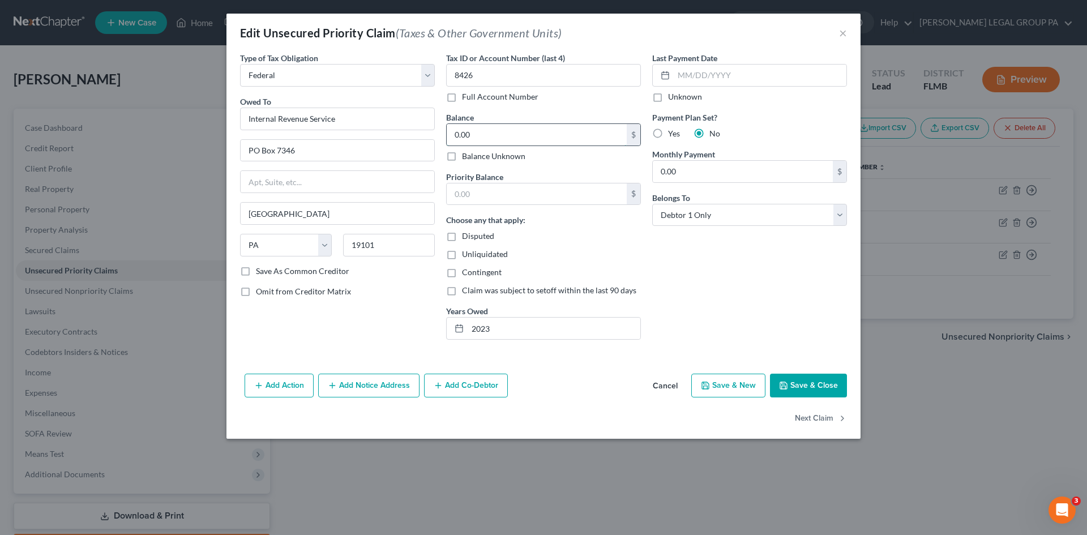
click at [472, 133] on input "0.00" at bounding box center [537, 135] width 180 height 22
paste input "25,009"
type input "25,009.00"
click at [810, 385] on button "Save & Close" at bounding box center [808, 386] width 77 height 24
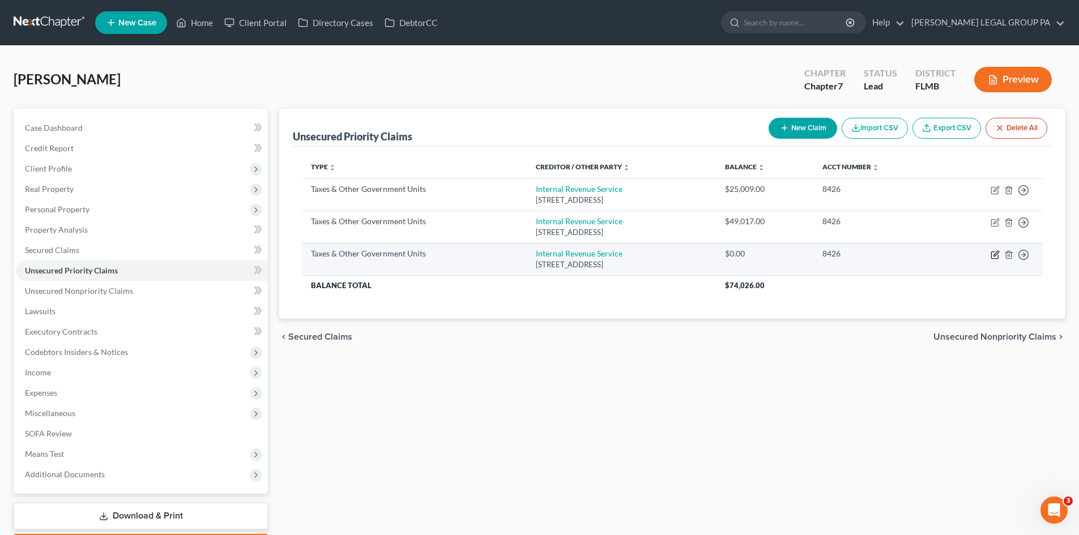
click at [995, 255] on icon "button" at bounding box center [995, 253] width 5 height 5
select select "0"
select select "39"
select select "0"
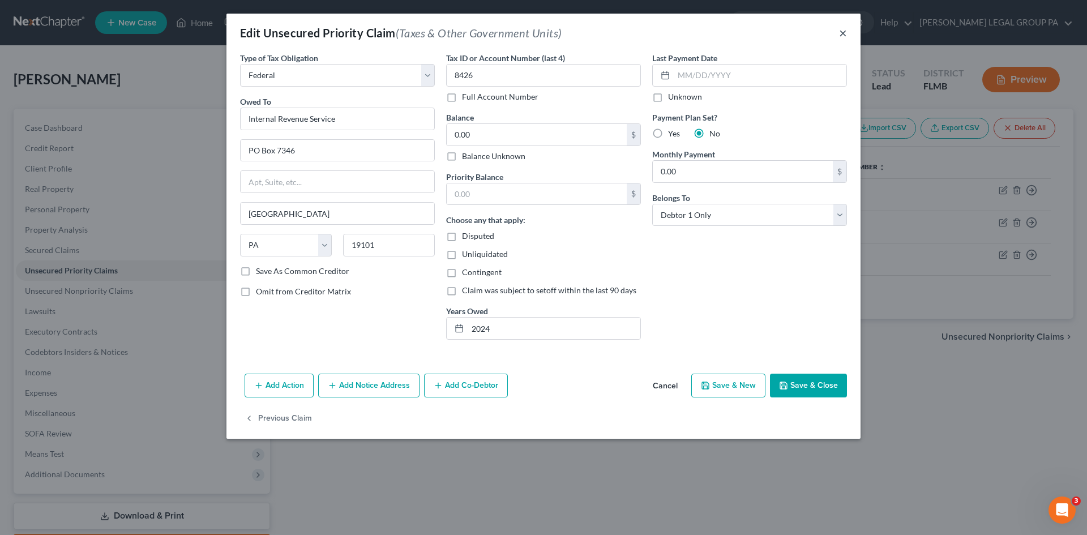
click at [844, 33] on button "×" at bounding box center [843, 33] width 8 height 14
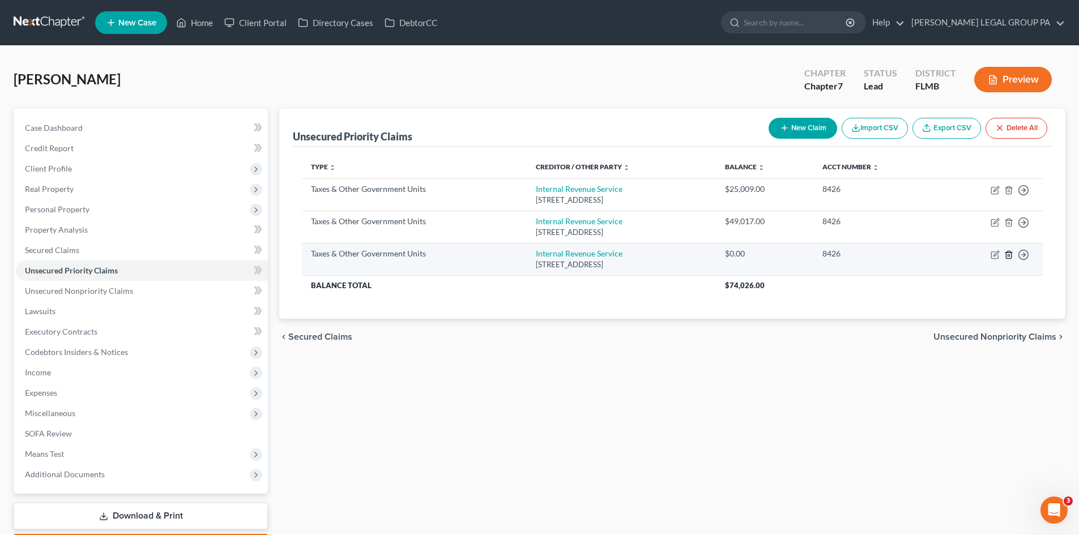
click at [1009, 258] on icon "button" at bounding box center [1008, 254] width 9 height 9
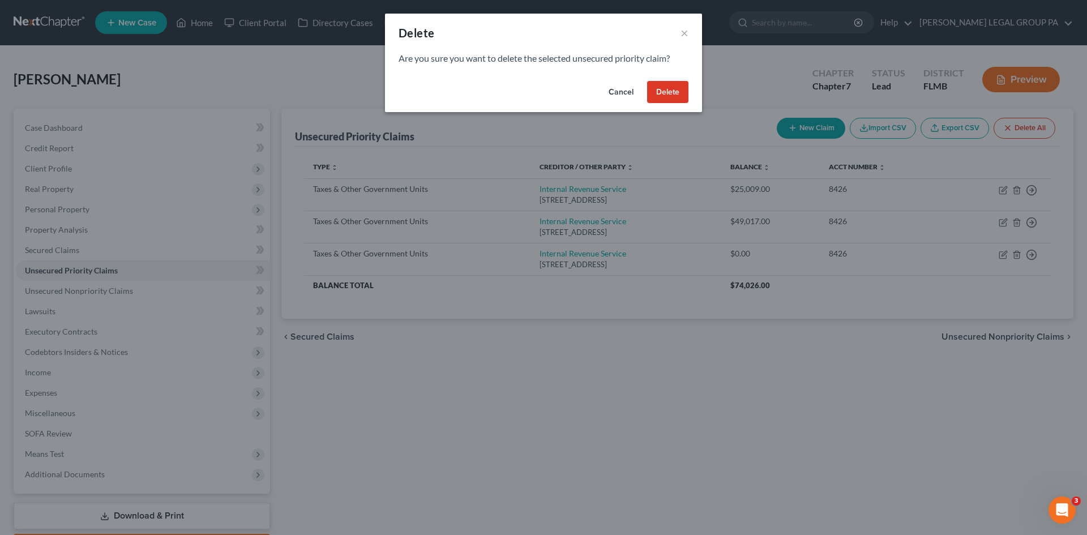
click at [672, 93] on button "Delete" at bounding box center [667, 92] width 41 height 23
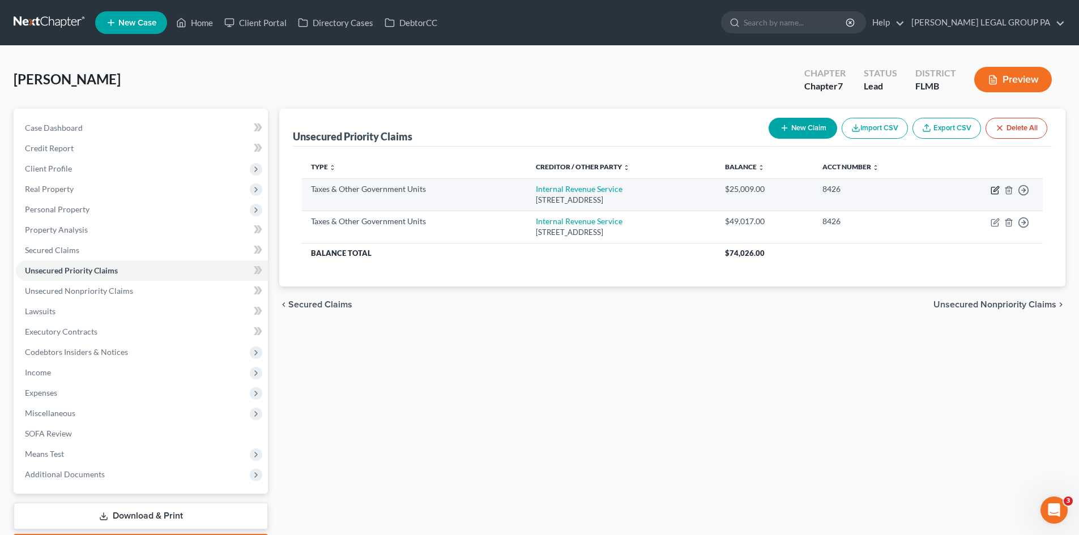
click at [992, 190] on icon "button" at bounding box center [994, 190] width 9 height 9
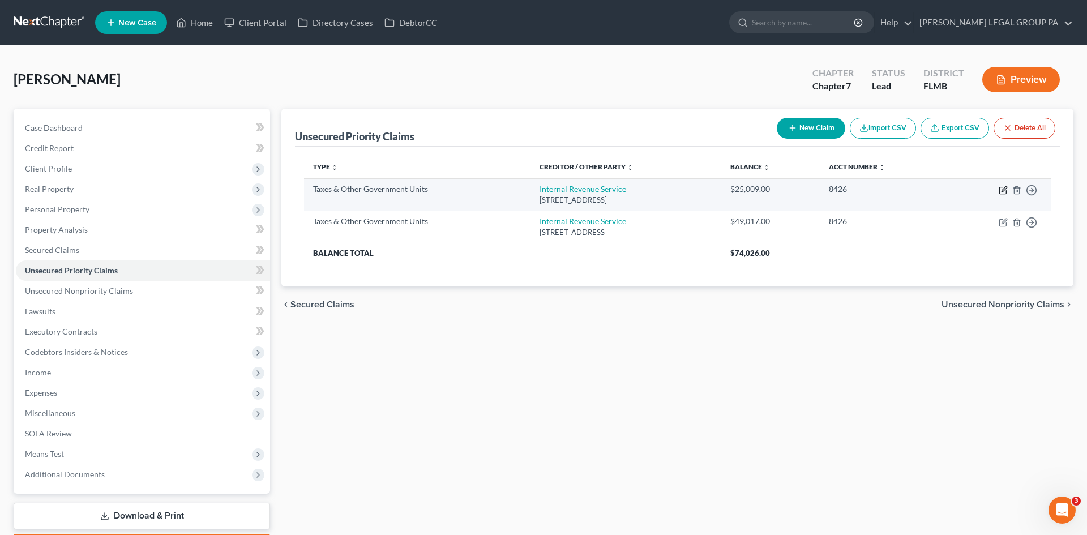
select select "0"
select select "39"
select select "0"
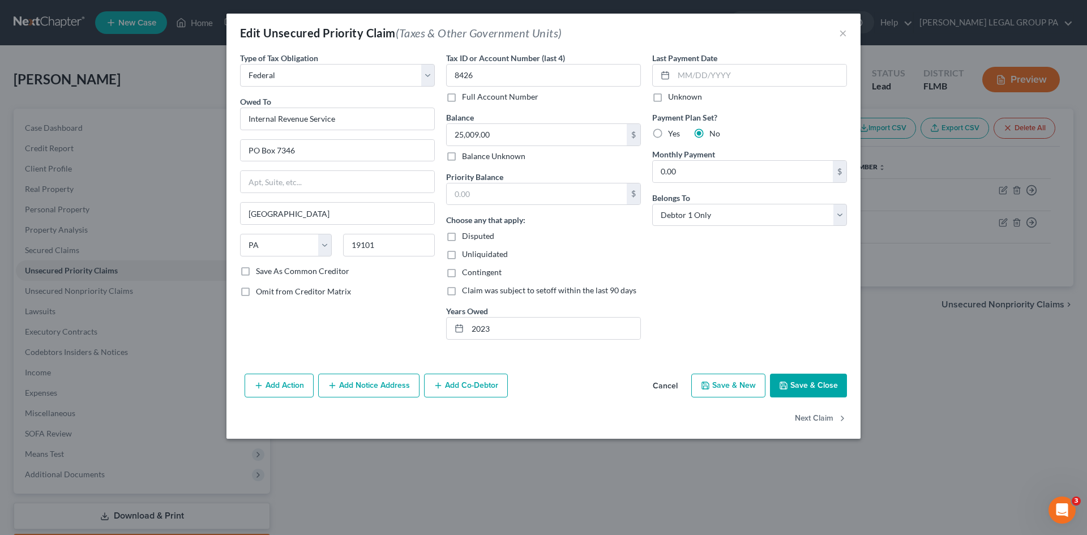
click at [514, 118] on div "Balance 25,009.00 $ Balance Unknown Balance Undetermined 25,009.00 $ Balance Un…" at bounding box center [543, 137] width 195 height 50
click at [516, 127] on input "25,009.00" at bounding box center [537, 135] width 180 height 22
type input "12,012.00"
click at [814, 386] on button "Save & Close" at bounding box center [808, 386] width 77 height 24
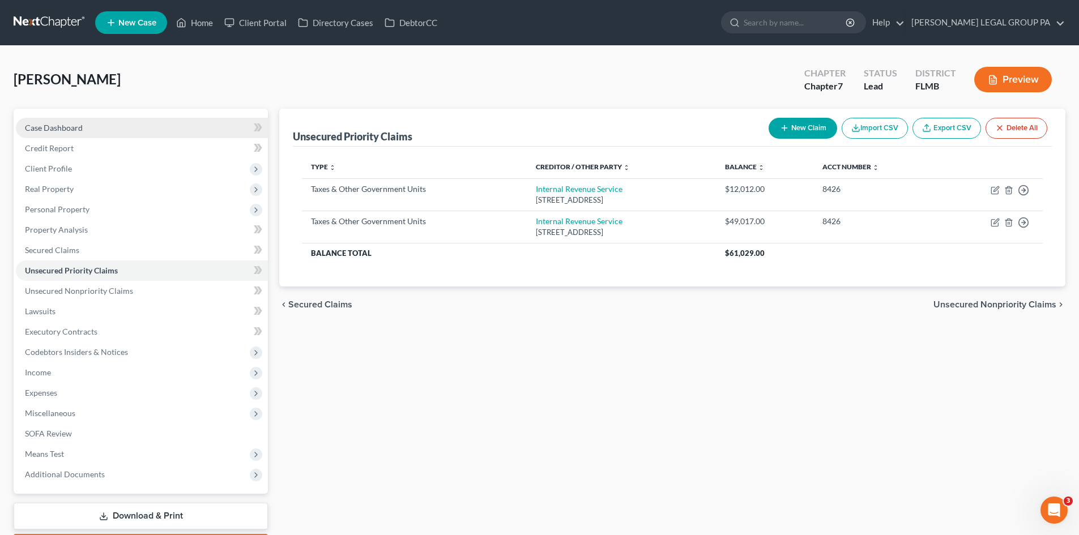
click at [83, 128] on link "Case Dashboard" at bounding box center [142, 128] width 252 height 20
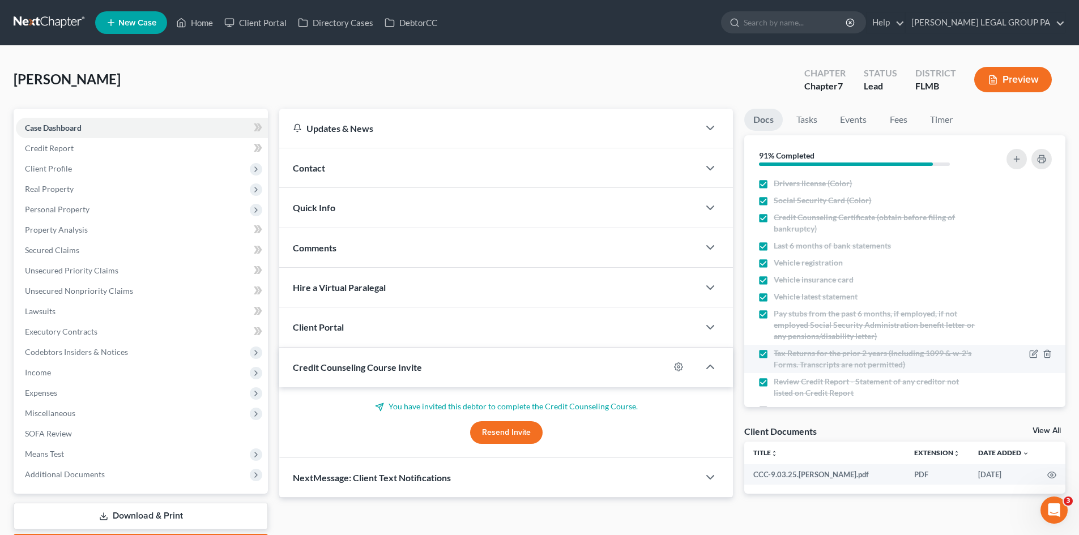
scroll to position [69, 0]
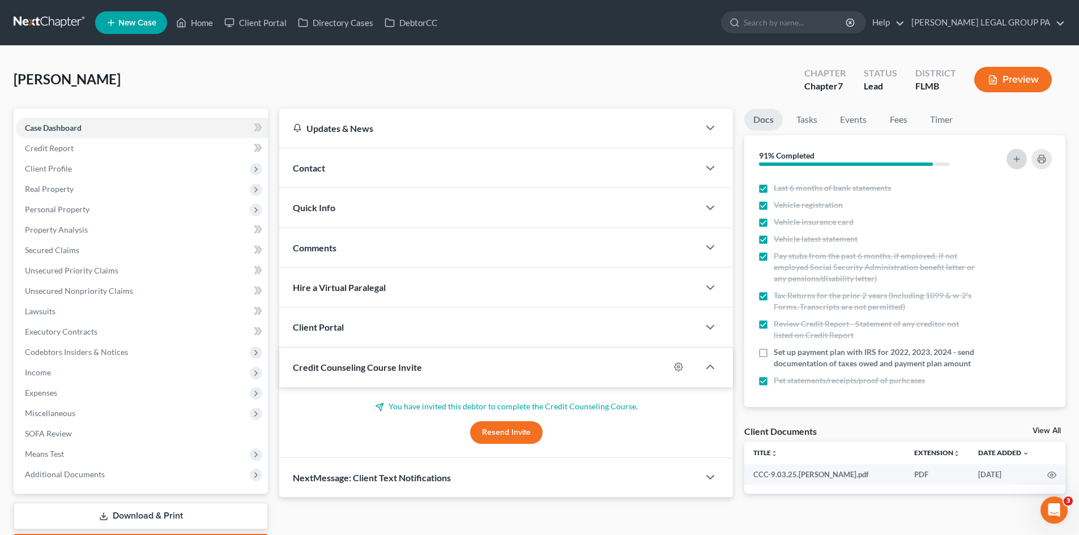
click at [1018, 159] on line "button" at bounding box center [1016, 159] width 5 height 0
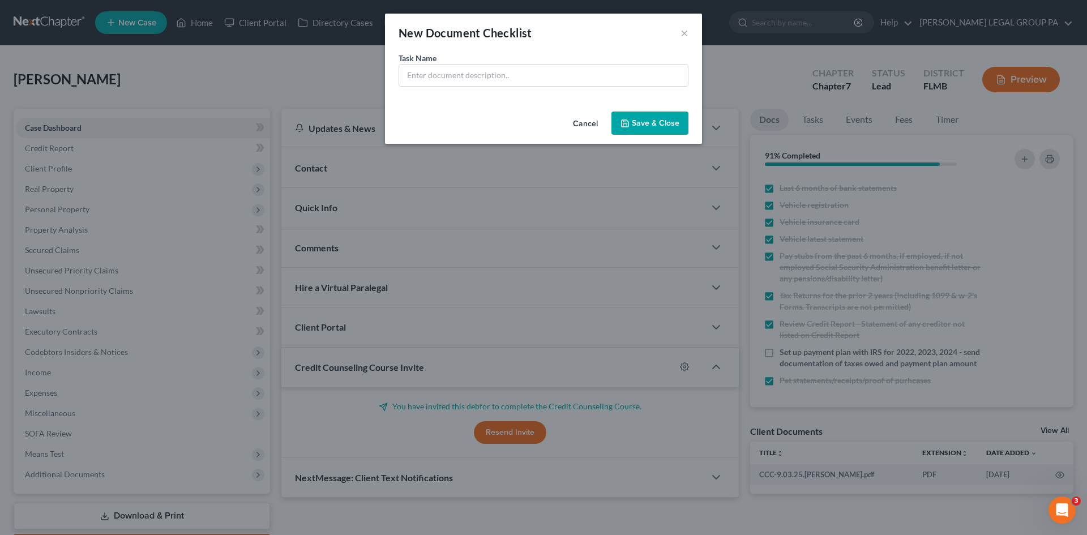
click at [691, 28] on div "New Document Checklist ×" at bounding box center [543, 33] width 317 height 39
click at [686, 36] on button "×" at bounding box center [685, 33] width 8 height 14
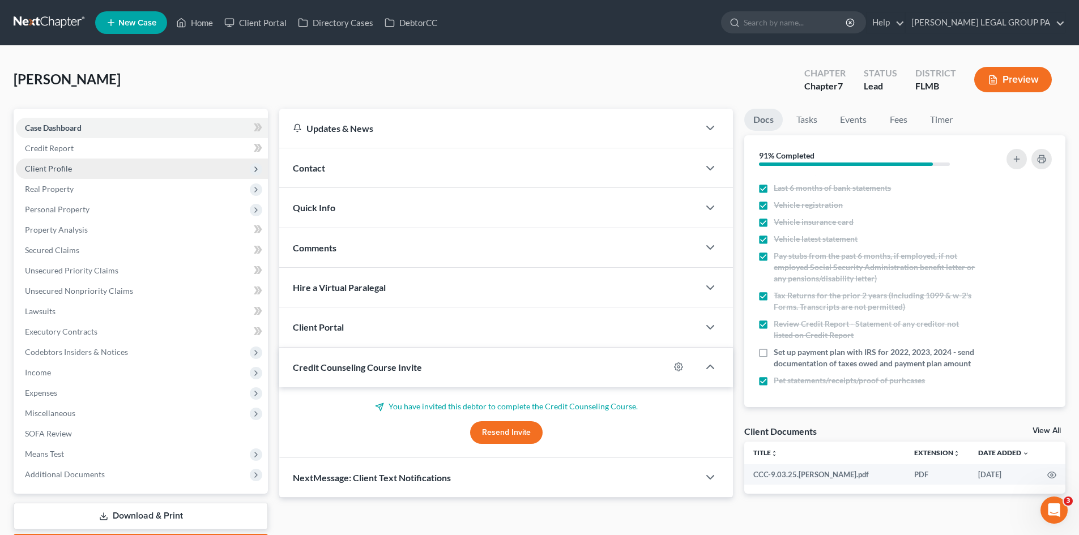
click at [99, 168] on span "Client Profile" at bounding box center [142, 169] width 252 height 20
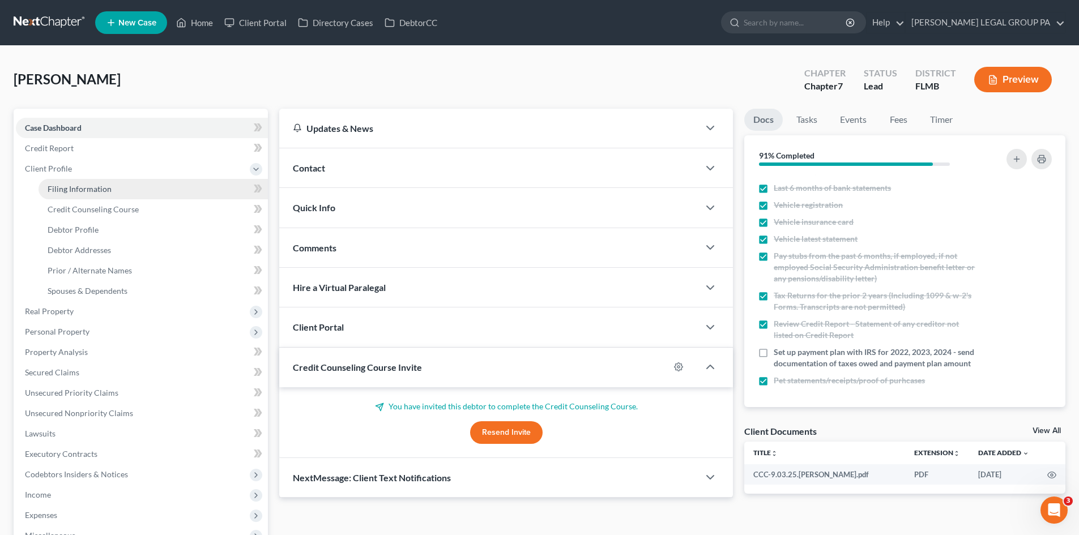
click at [83, 191] on span "Filing Information" at bounding box center [80, 189] width 64 height 10
select select "1"
select select "0"
select select "9"
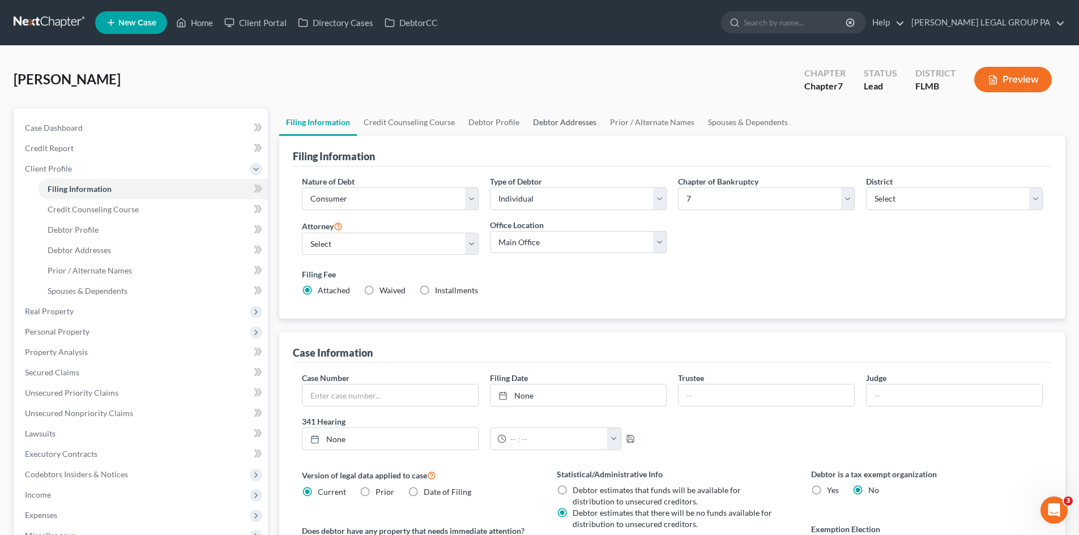
click at [570, 122] on link "Debtor Addresses" at bounding box center [564, 122] width 77 height 27
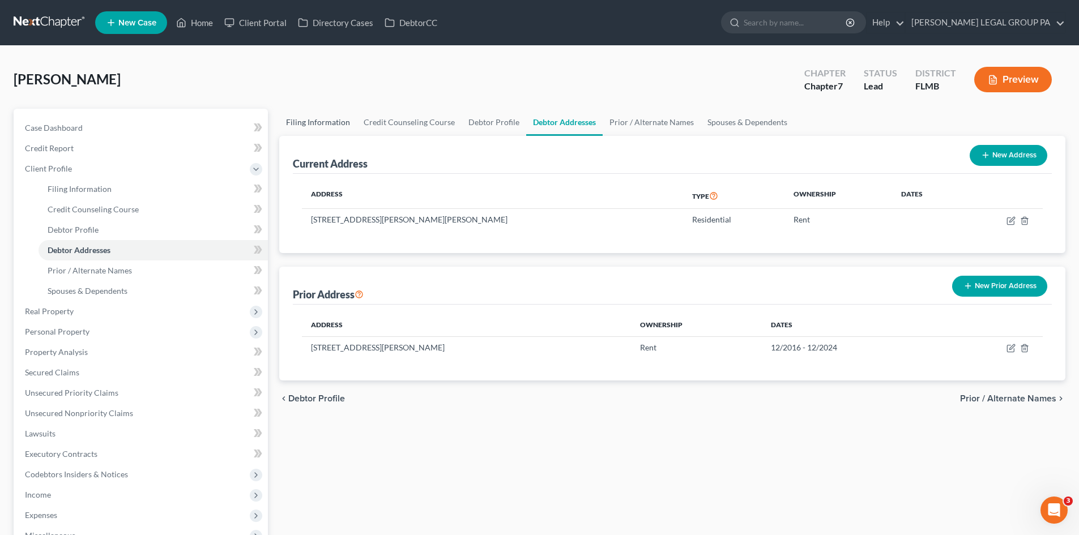
click at [339, 125] on link "Filing Information" at bounding box center [318, 122] width 78 height 27
select select "1"
select select "0"
select select "15"
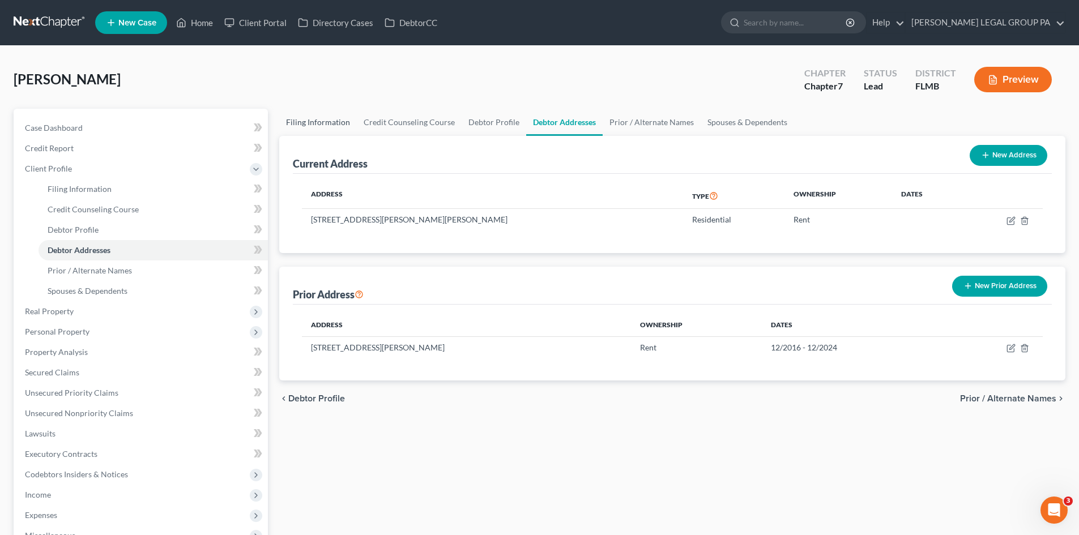
select select "0"
select select "9"
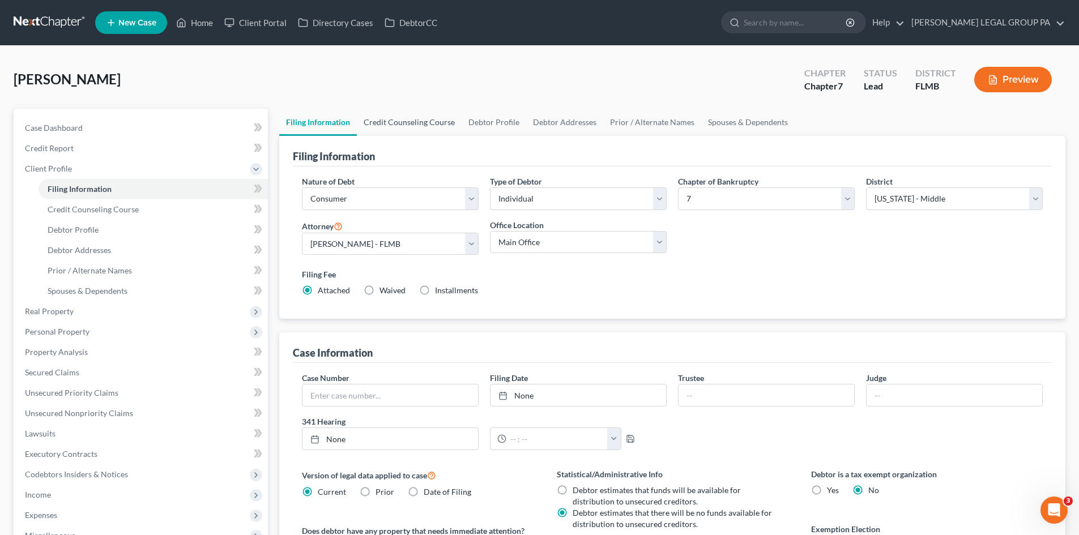
click at [430, 122] on link "Credit Counseling Course" at bounding box center [409, 122] width 105 height 27
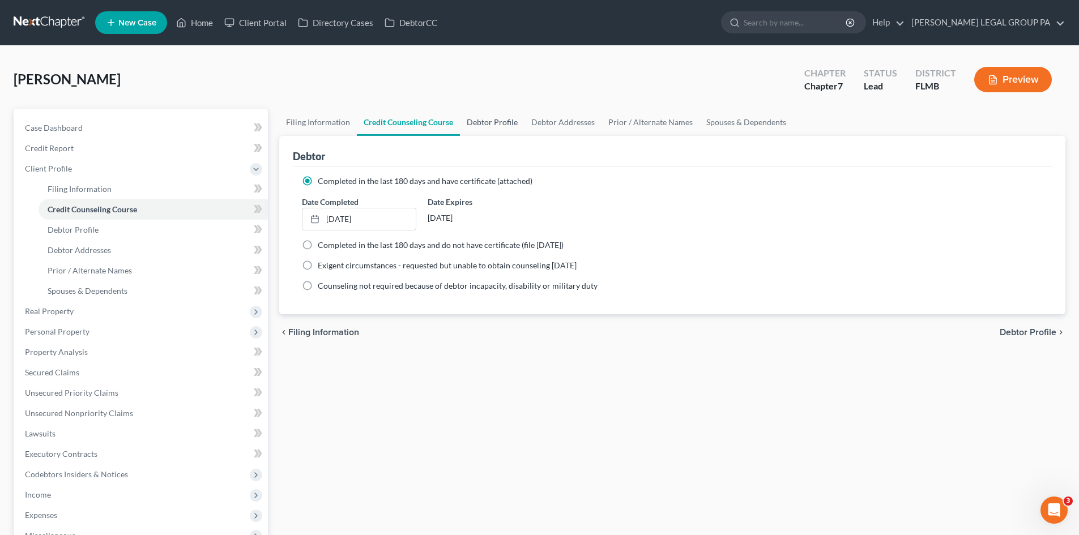
click at [487, 122] on link "Debtor Profile" at bounding box center [492, 122] width 65 height 27
select select "3"
select select "0"
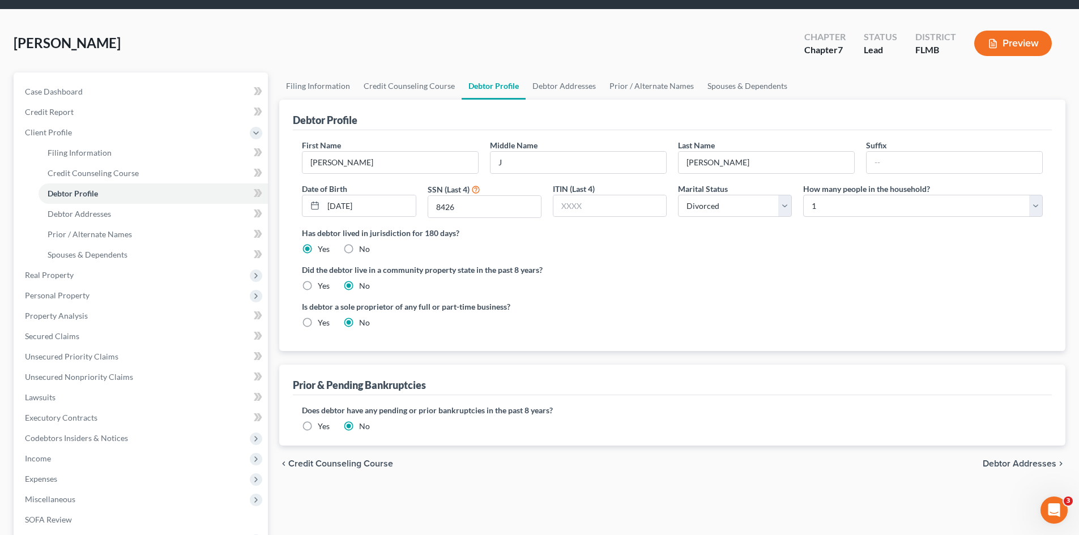
scroll to position [57, 0]
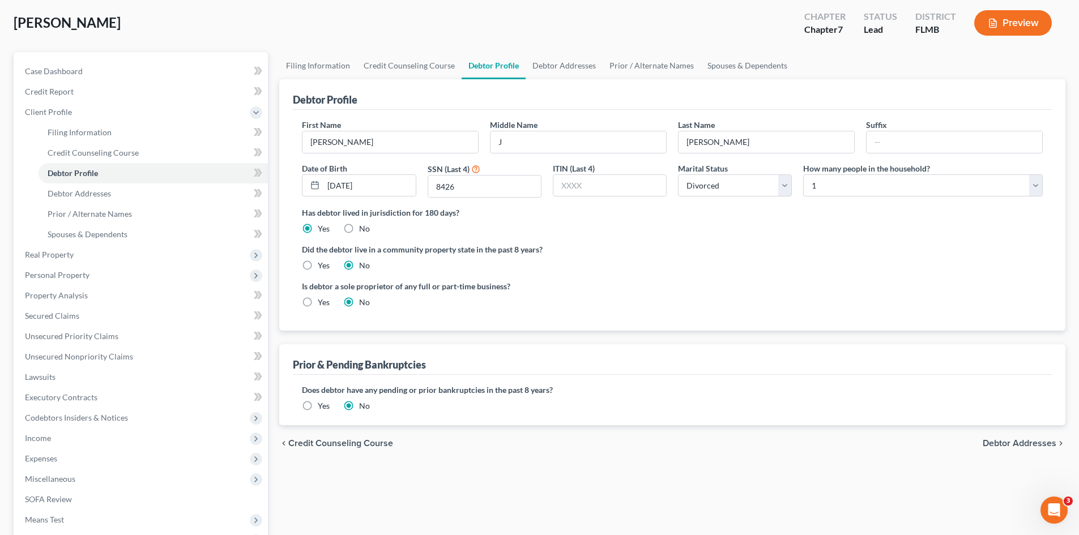
click at [318, 301] on label "Yes" at bounding box center [324, 302] width 12 height 11
click at [322, 301] on input "Yes" at bounding box center [325, 300] width 7 height 7
radio input "true"
radio input "false"
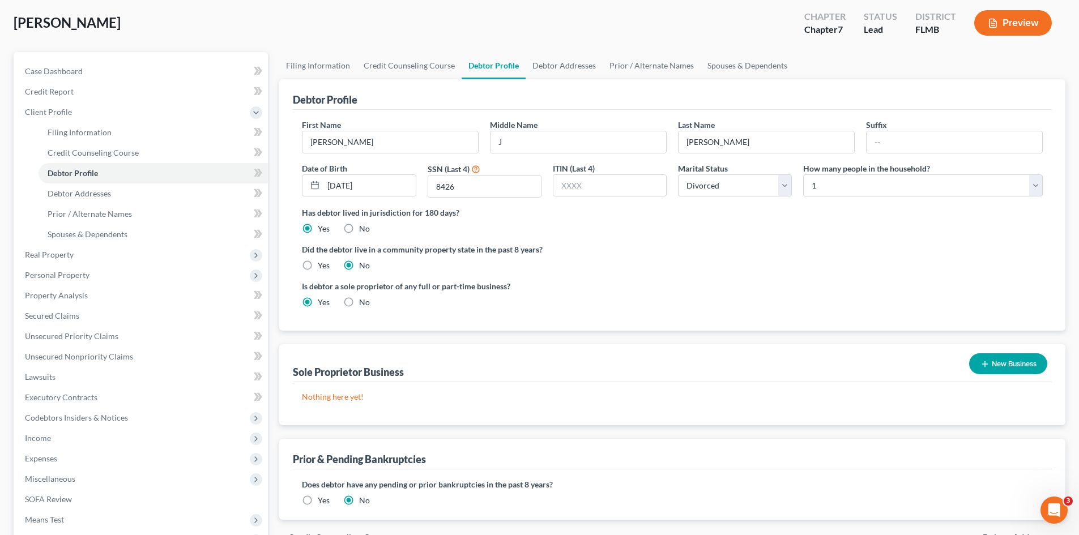
click at [1043, 351] on div "New Business" at bounding box center [1007, 364] width 87 height 30
click at [1022, 365] on button "New Business" at bounding box center [1008, 363] width 78 height 21
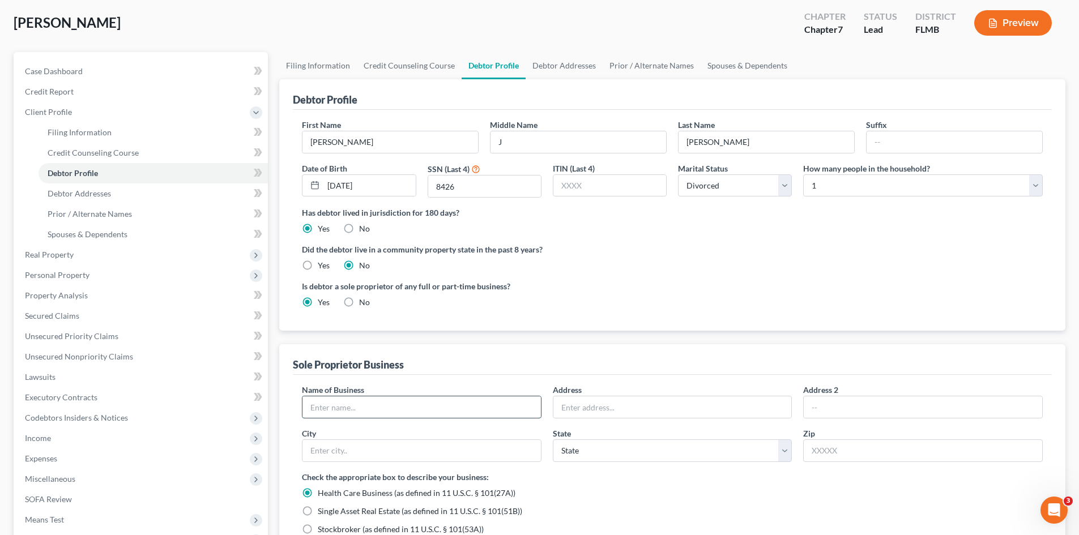
click at [441, 412] on input "text" at bounding box center [421, 407] width 238 height 22
type input "[PERSON_NAME]"
click at [625, 407] on input "text" at bounding box center [672, 407] width 238 height 22
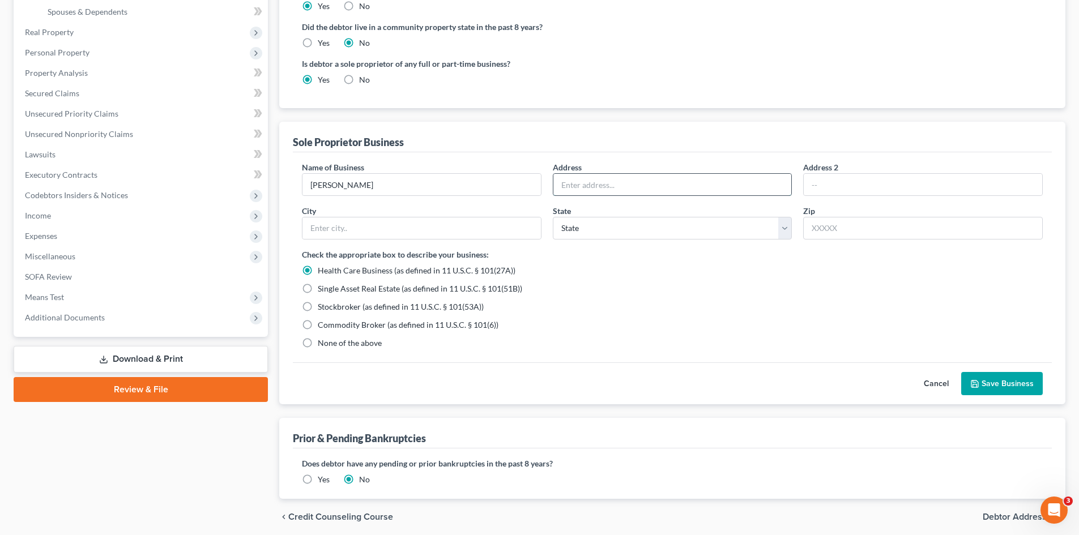
scroll to position [283, 0]
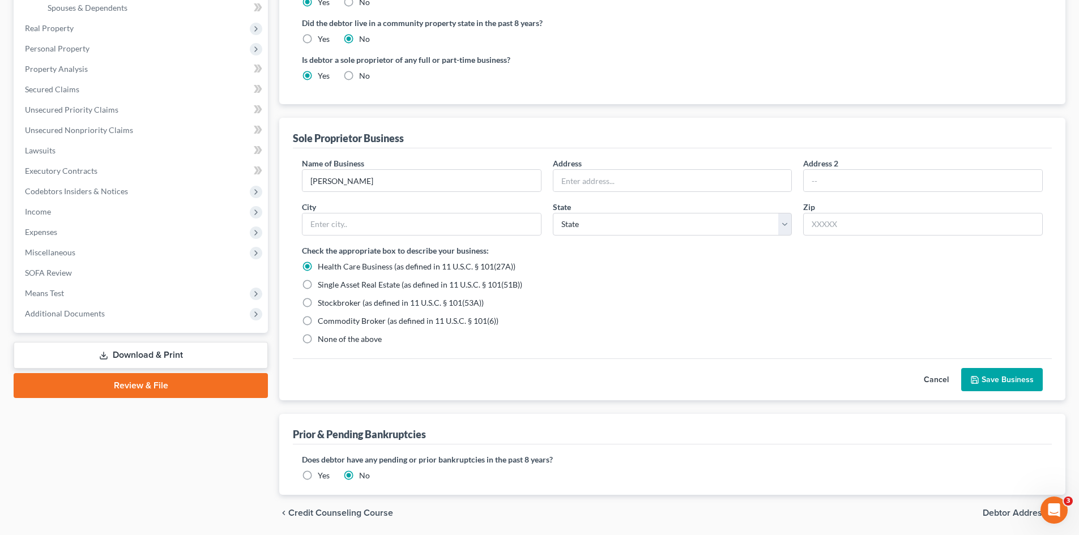
click at [998, 379] on button "Save Business" at bounding box center [1002, 380] width 82 height 24
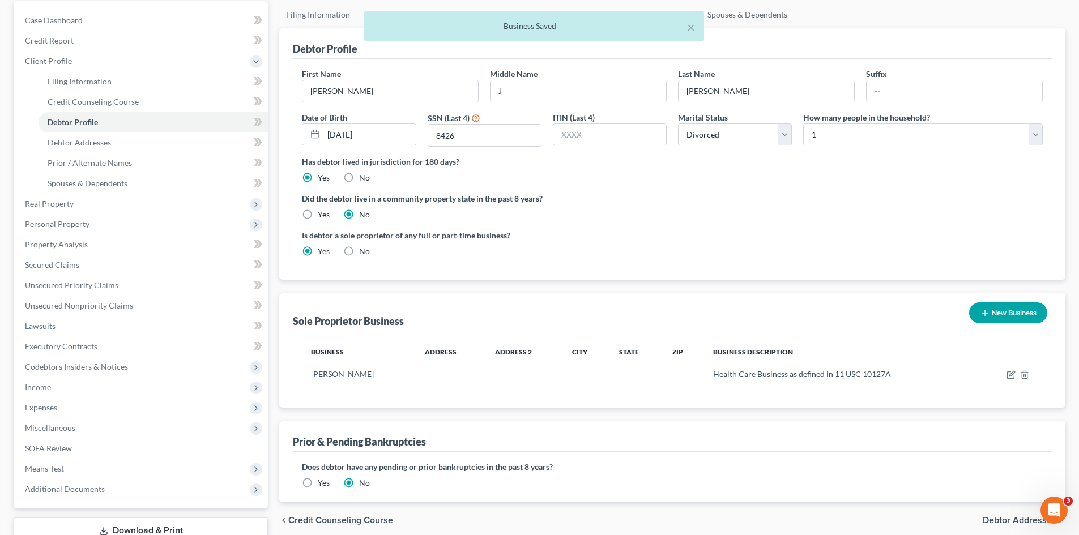
scroll to position [0, 0]
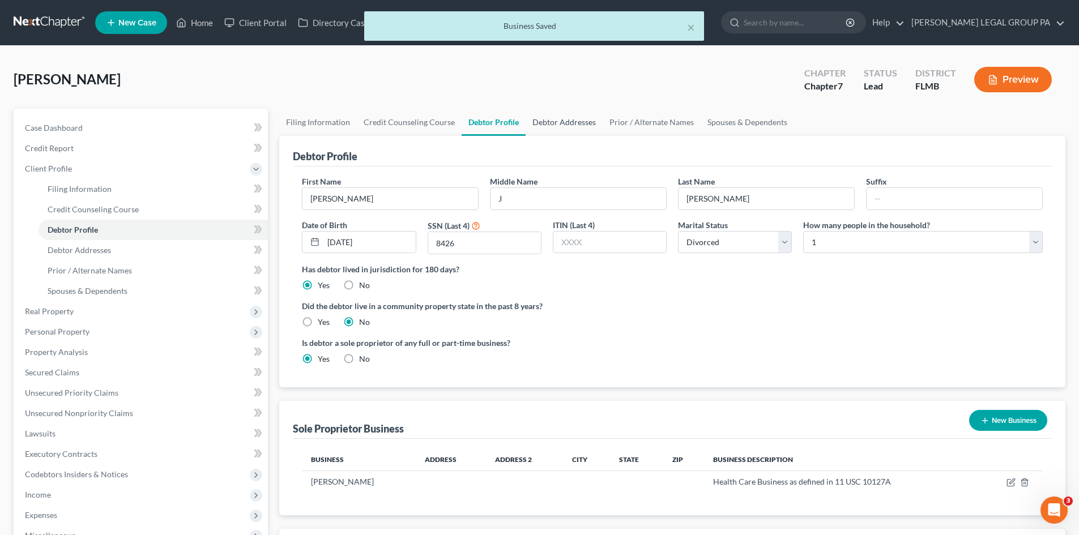
click at [549, 121] on link "Debtor Addresses" at bounding box center [564, 122] width 77 height 27
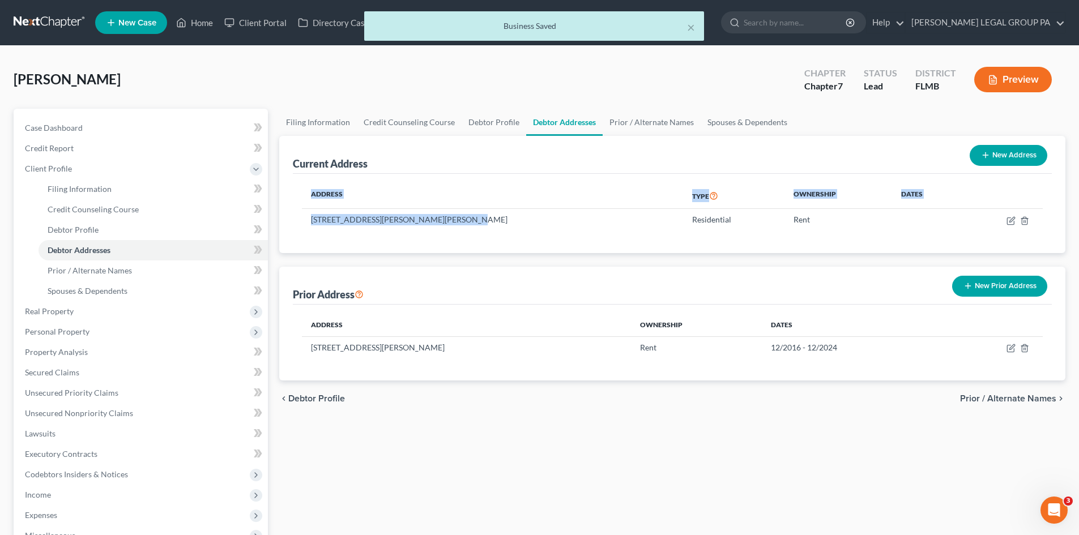
drag, startPoint x: 452, startPoint y: 221, endPoint x: 290, endPoint y: 222, distance: 162.0
click at [290, 222] on div "Current Address New Address Address Type Ownership Dates [STREET_ADDRESS][PERSO…" at bounding box center [672, 194] width 786 height 117
click at [399, 224] on td "[STREET_ADDRESS][PERSON_NAME][PERSON_NAME]" at bounding box center [492, 220] width 381 height 22
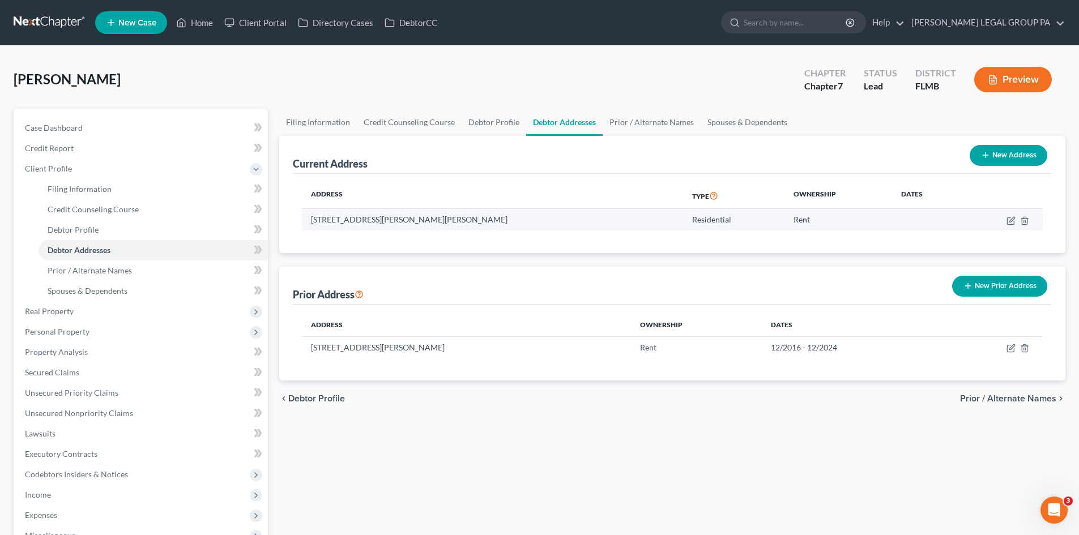
click at [420, 220] on td "[STREET_ADDRESS][PERSON_NAME][PERSON_NAME]" at bounding box center [492, 220] width 381 height 22
copy td "[STREET_ADDRESS][PERSON_NAME][PERSON_NAME]"
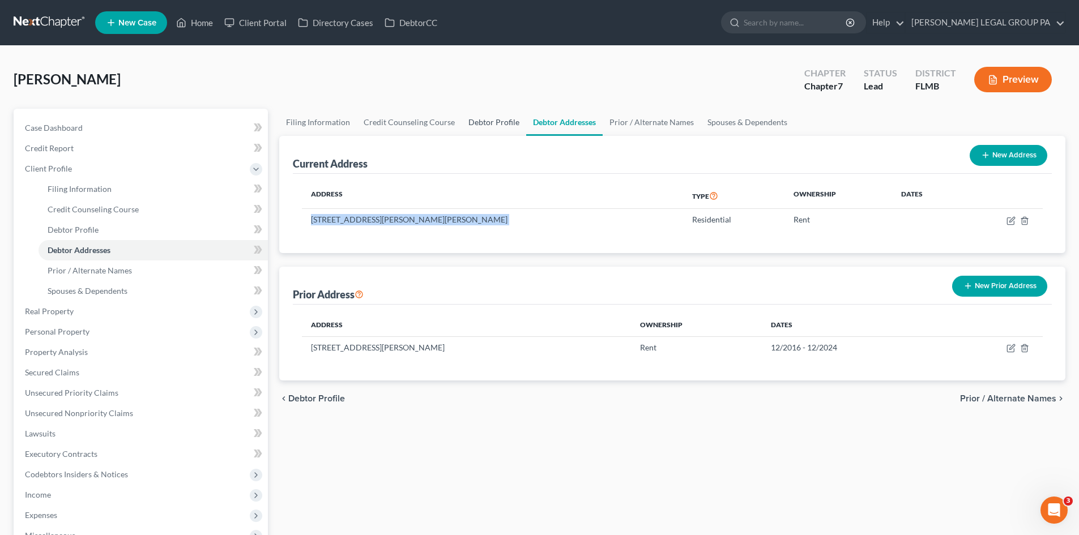
click at [490, 118] on link "Debtor Profile" at bounding box center [494, 122] width 65 height 27
select select "3"
select select "0"
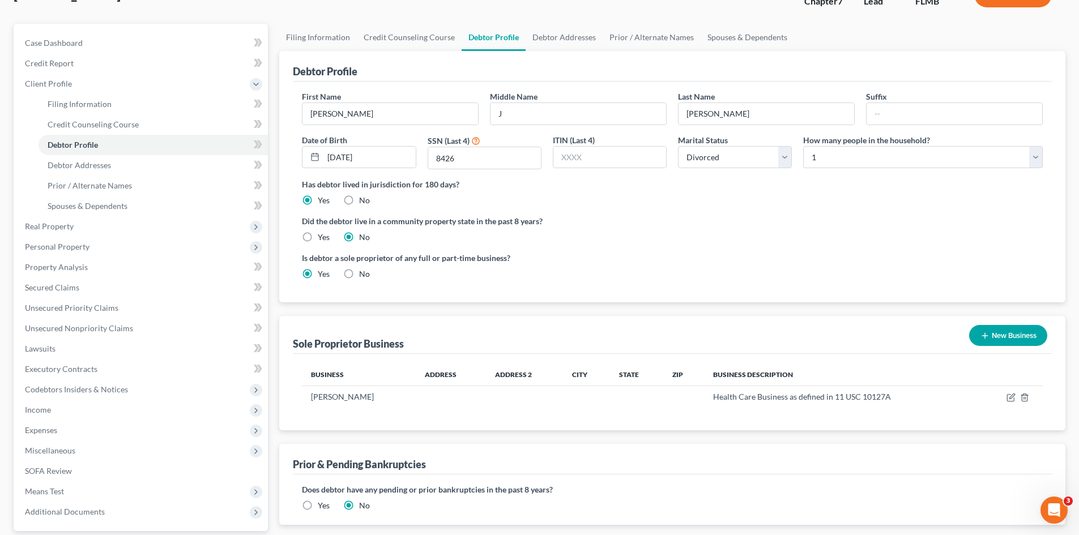
scroll to position [170, 0]
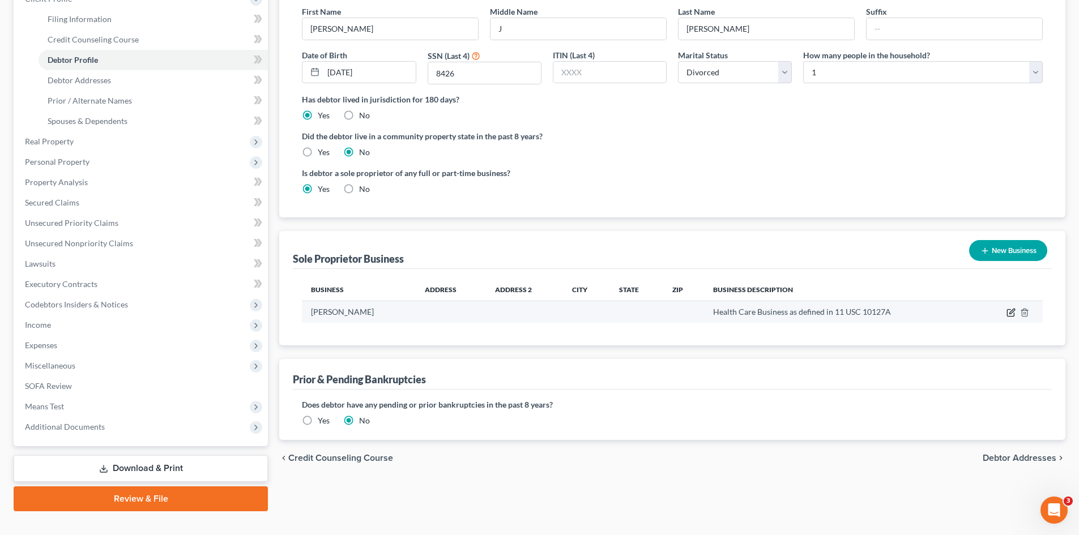
click at [1007, 314] on icon "button" at bounding box center [1010, 313] width 7 height 7
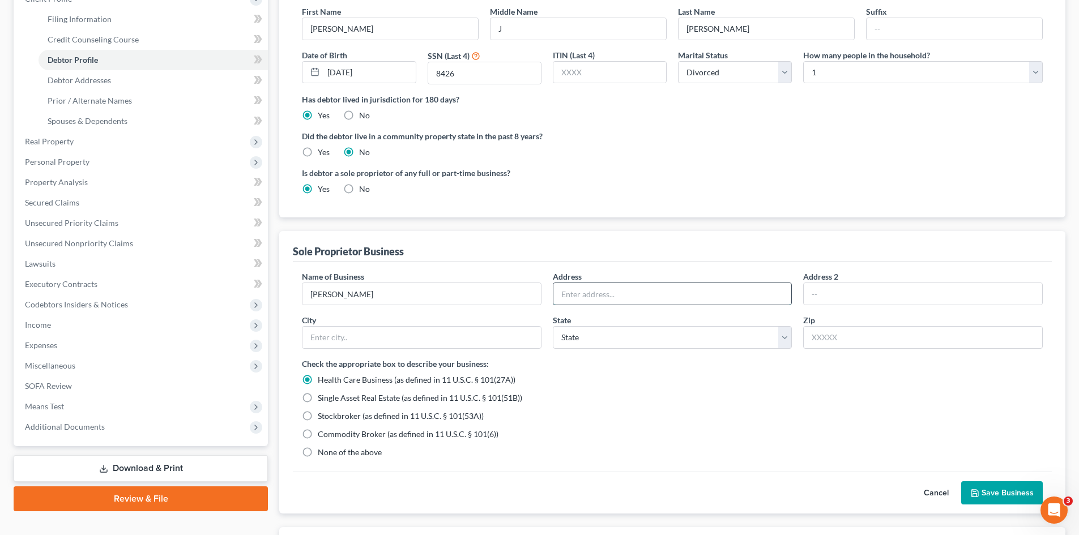
click at [620, 302] on input "text" at bounding box center [672, 294] width 238 height 22
paste input "[STREET_ADDRESS][PERSON_NAME][PERSON_NAME]"
click at [684, 298] on input "[STREET_ADDRESS][PERSON_NAME][PERSON_NAME]" at bounding box center [672, 294] width 238 height 22
type input "[STREET_ADDRESS][PERSON_NAME][PERSON_NAME]"
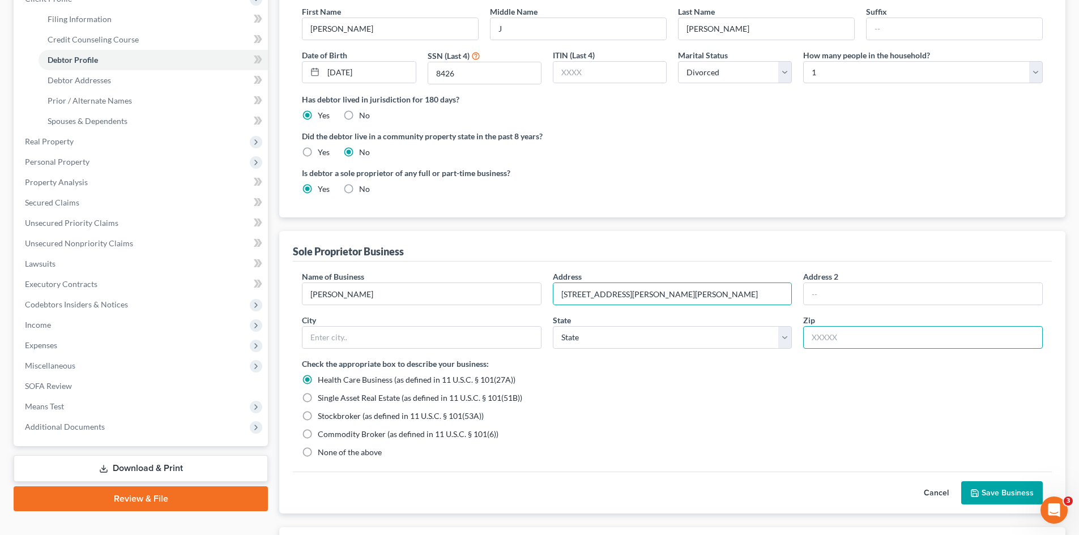
click at [844, 338] on input "text" at bounding box center [923, 337] width 240 height 23
paste input "34668"
type input "34668"
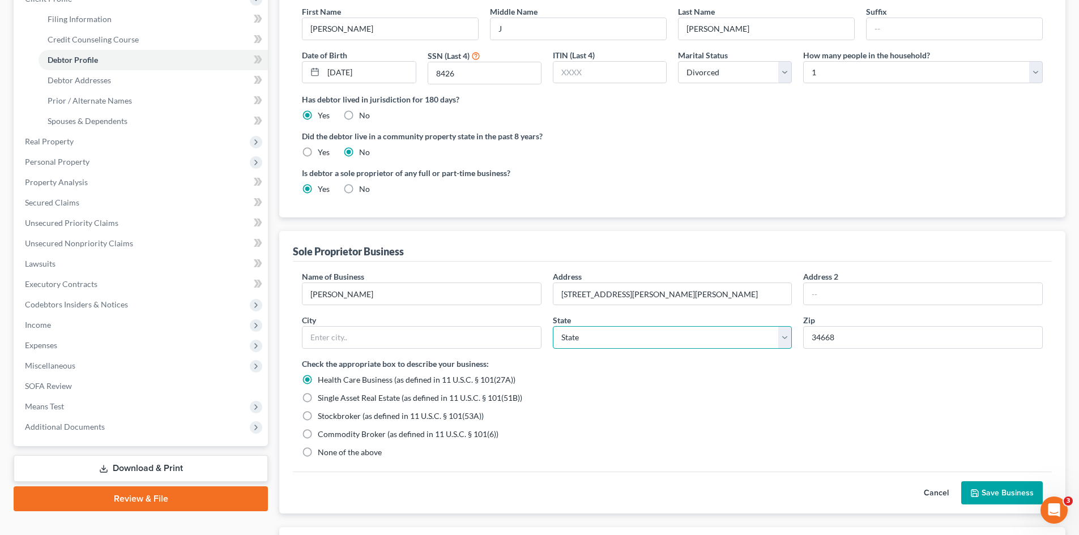
click at [605, 344] on select "State [US_STATE] AK AR AZ CA CO CT DE DC [GEOGRAPHIC_DATA] [GEOGRAPHIC_DATA] GU…" at bounding box center [673, 337] width 240 height 23
type input "Port [PERSON_NAME]"
select select "9"
click at [553, 326] on select "State [US_STATE] AK AR AZ CA CO CT DE DC [GEOGRAPHIC_DATA] [GEOGRAPHIC_DATA] GU…" at bounding box center [673, 337] width 240 height 23
drag, startPoint x: 617, startPoint y: 294, endPoint x: 942, endPoint y: 269, distance: 326.0
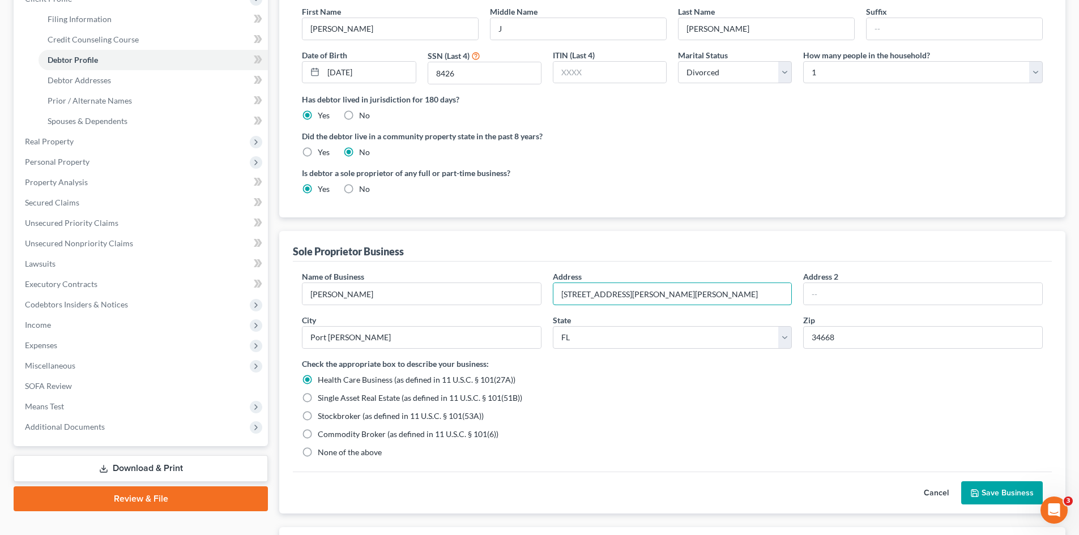
click at [906, 281] on div "Name of Business * [PERSON_NAME] Address [STREET_ADDRESS][PERSON_NAME][PERSON_N…" at bounding box center [672, 314] width 752 height 87
type input "[STREET_ADDRESS][PERSON_NAME]"
click at [318, 452] on label "None of the above" at bounding box center [350, 452] width 64 height 11
click at [322, 452] on input "None of the above" at bounding box center [325, 450] width 7 height 7
radio input "true"
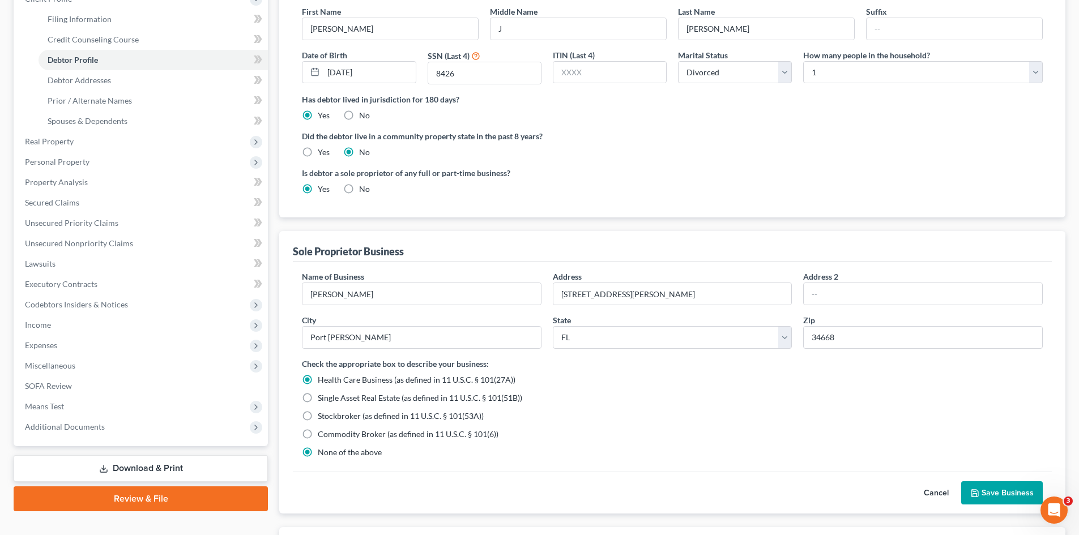
radio input "false"
click at [985, 488] on button "Save Business" at bounding box center [1002, 493] width 82 height 24
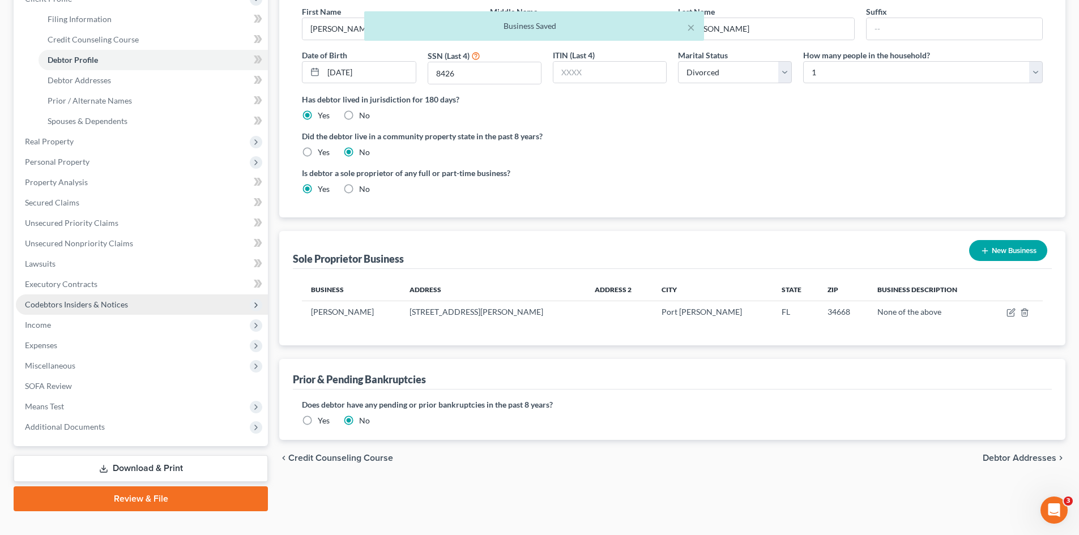
click at [93, 300] on span "Codebtors Insiders & Notices" at bounding box center [76, 305] width 103 height 10
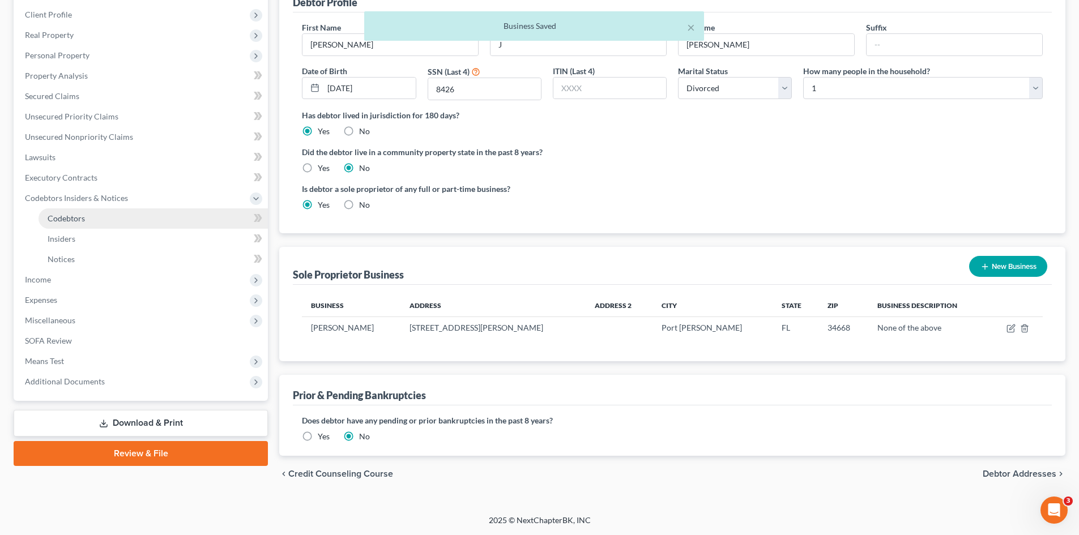
click at [99, 222] on link "Codebtors" at bounding box center [153, 218] width 229 height 20
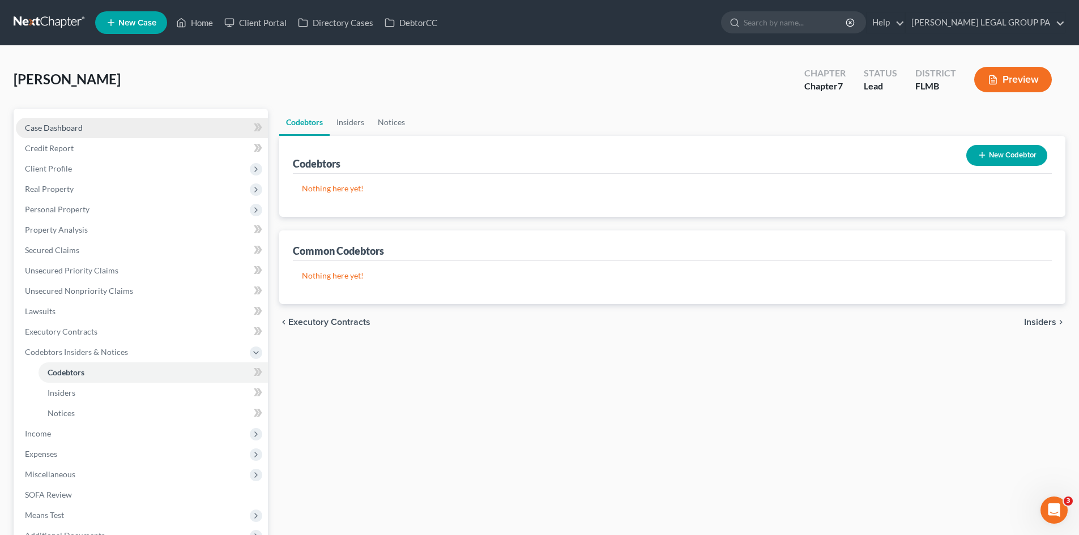
click at [86, 133] on link "Case Dashboard" at bounding box center [142, 128] width 252 height 20
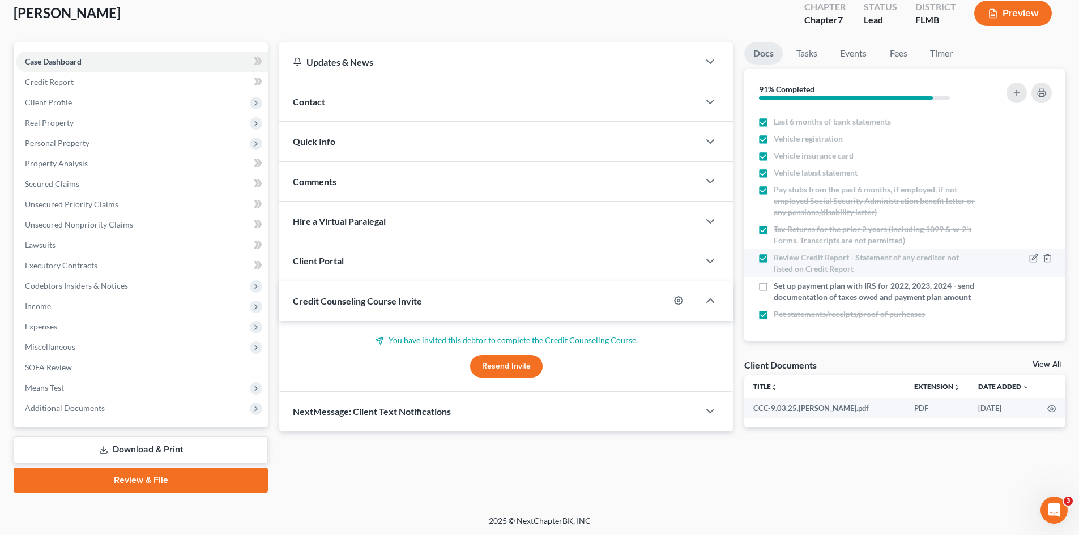
scroll to position [67, 0]
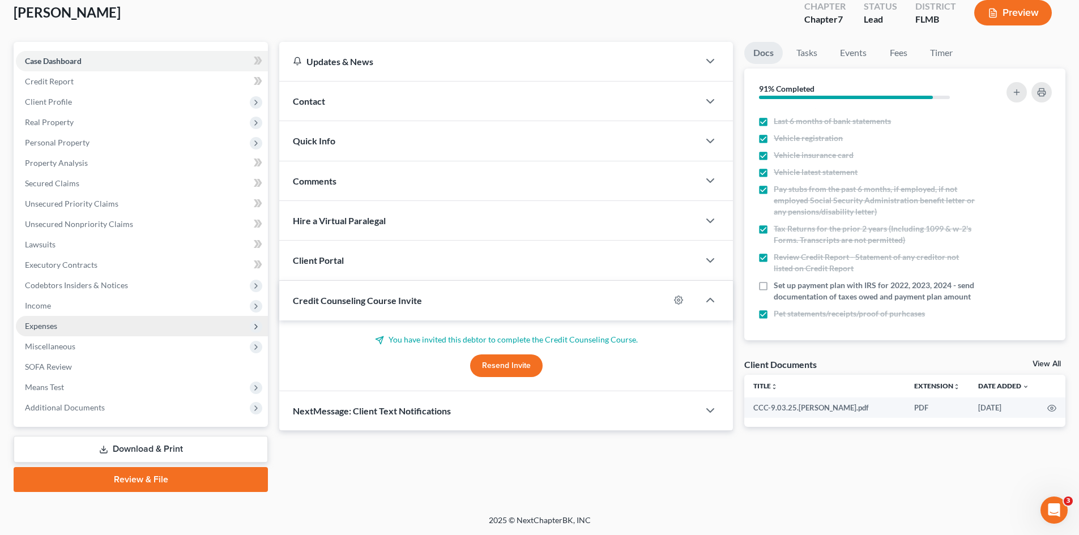
click at [74, 326] on span "Expenses" at bounding box center [142, 326] width 252 height 20
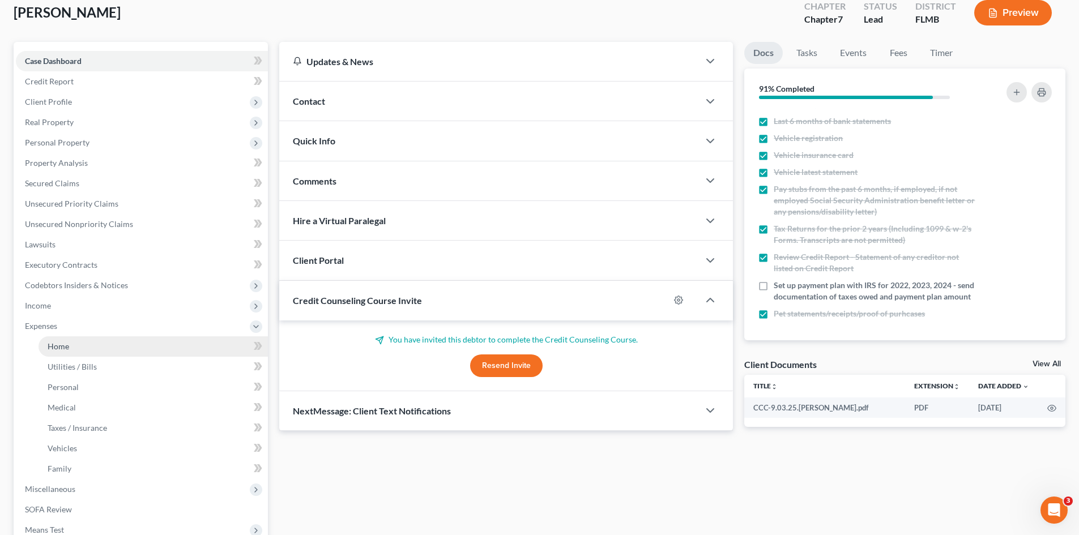
click at [84, 340] on link "Home" at bounding box center [153, 346] width 229 height 20
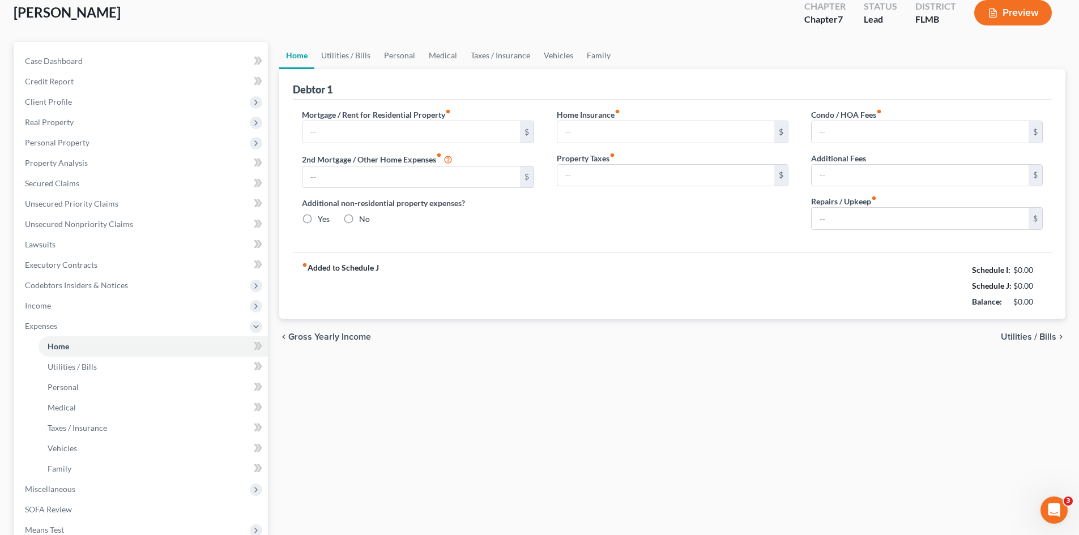
scroll to position [7, 0]
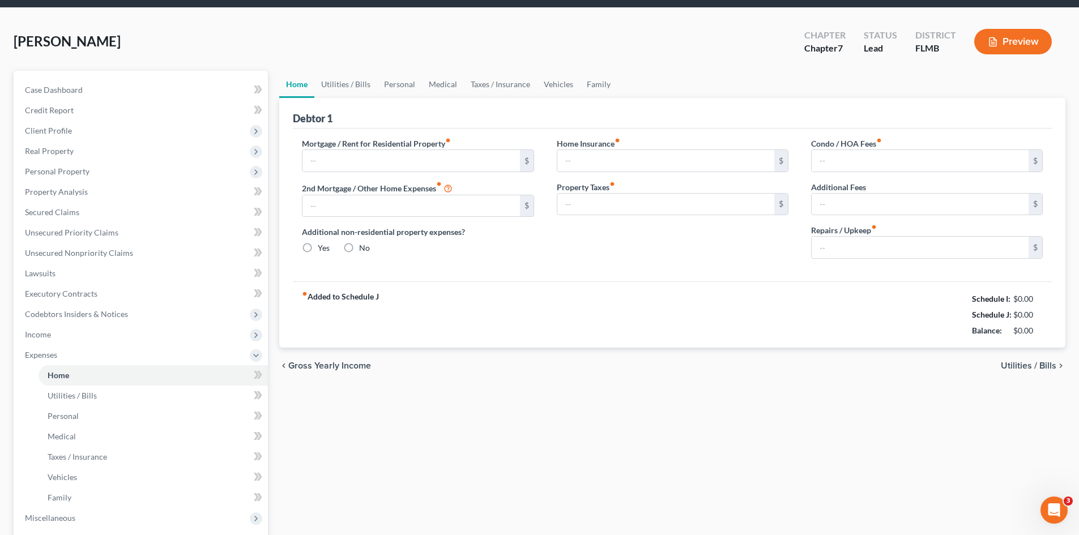
type input "1,300.00"
type input "0.00"
radio input "true"
type input "0.00"
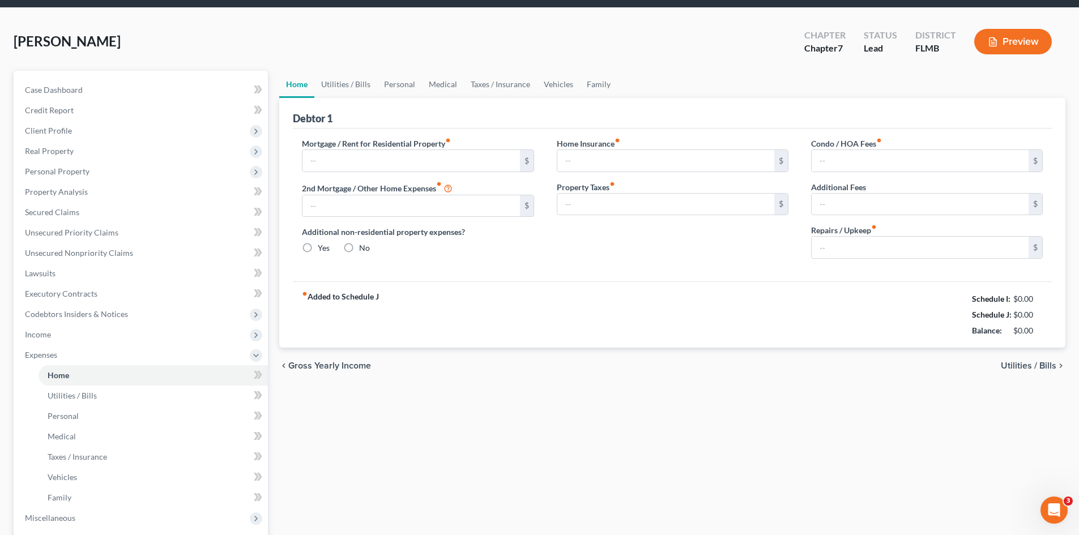
type input "0.00"
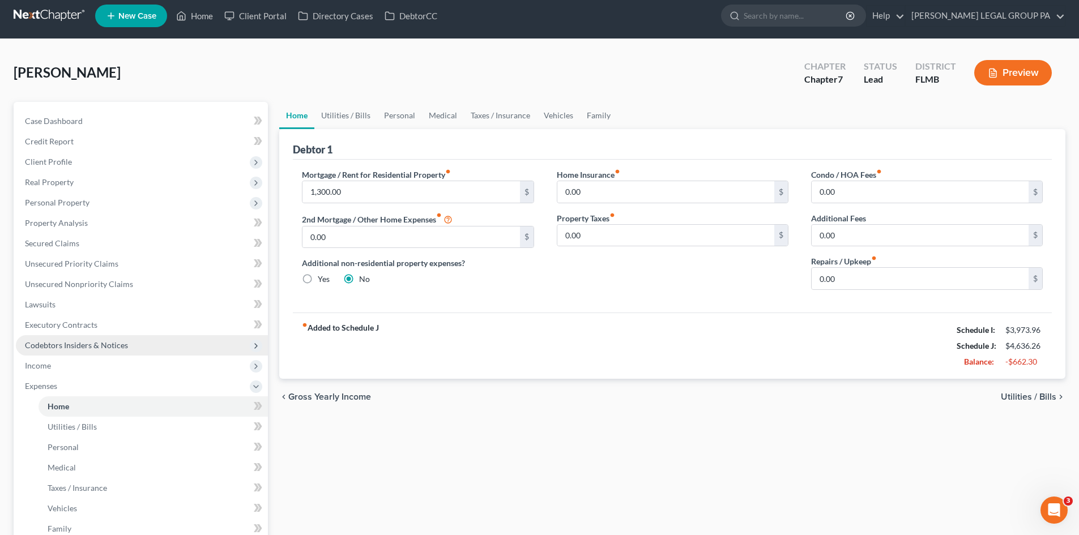
scroll to position [0, 0]
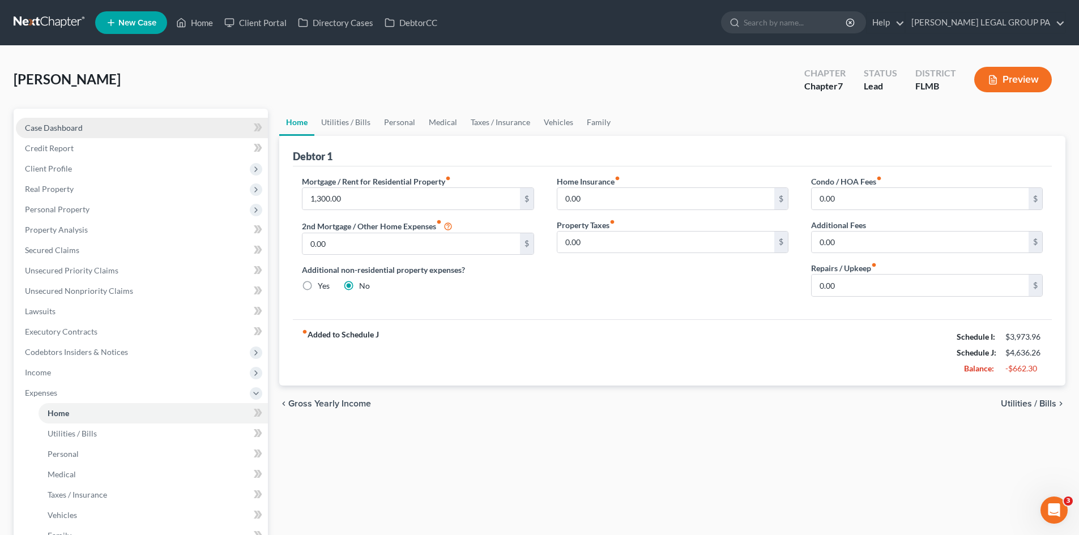
click at [77, 134] on link "Case Dashboard" at bounding box center [142, 128] width 252 height 20
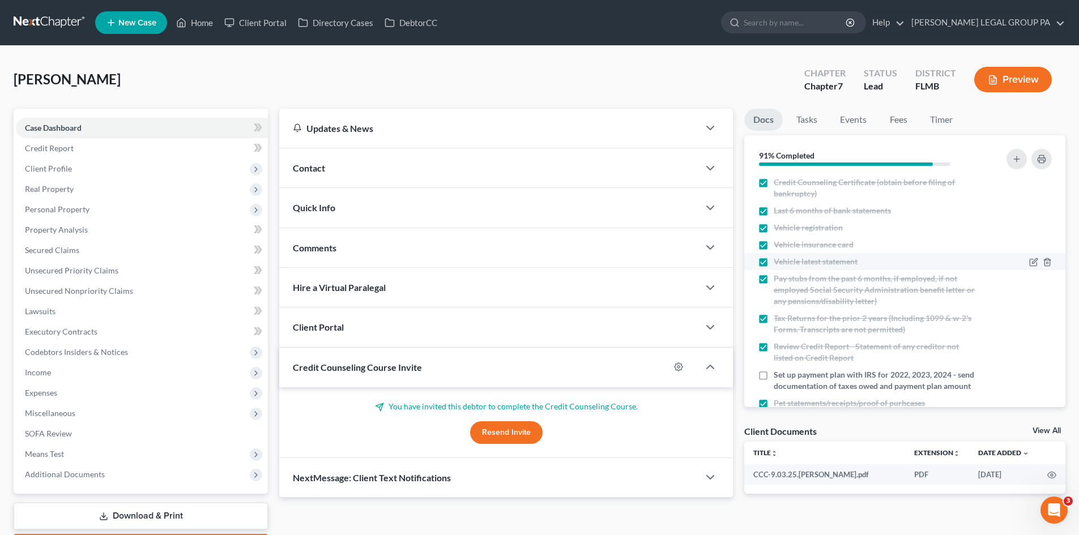
scroll to position [69, 0]
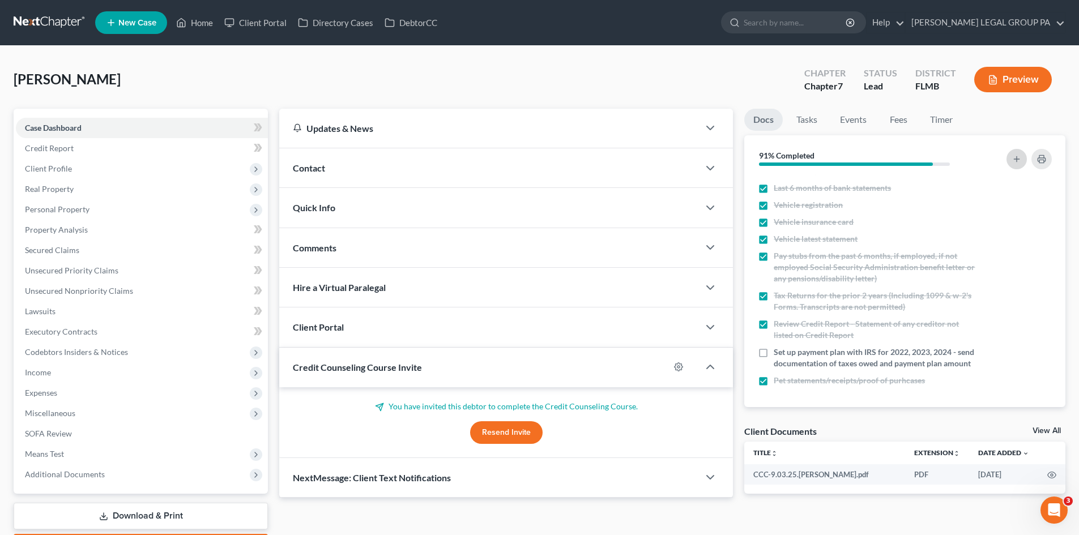
click at [1012, 165] on button "button" at bounding box center [1016, 159] width 20 height 20
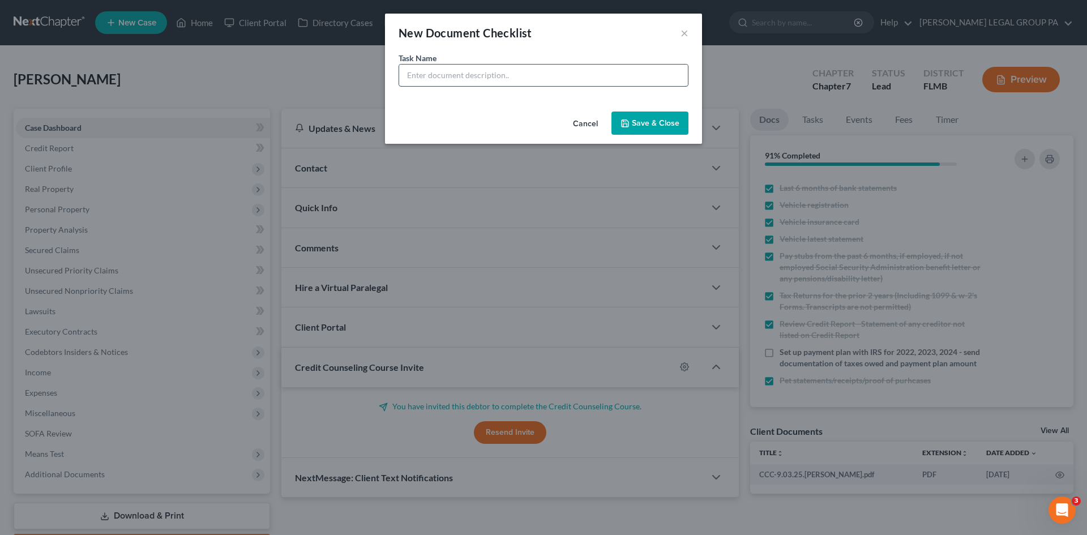
click at [460, 85] on input "text" at bounding box center [543, 76] width 289 height 22
type input "Need 2022 taxes balance owed"
drag, startPoint x: 677, startPoint y: 125, endPoint x: 492, endPoint y: 207, distance: 202.3
click at [676, 125] on button "Save & Close" at bounding box center [650, 124] width 77 height 24
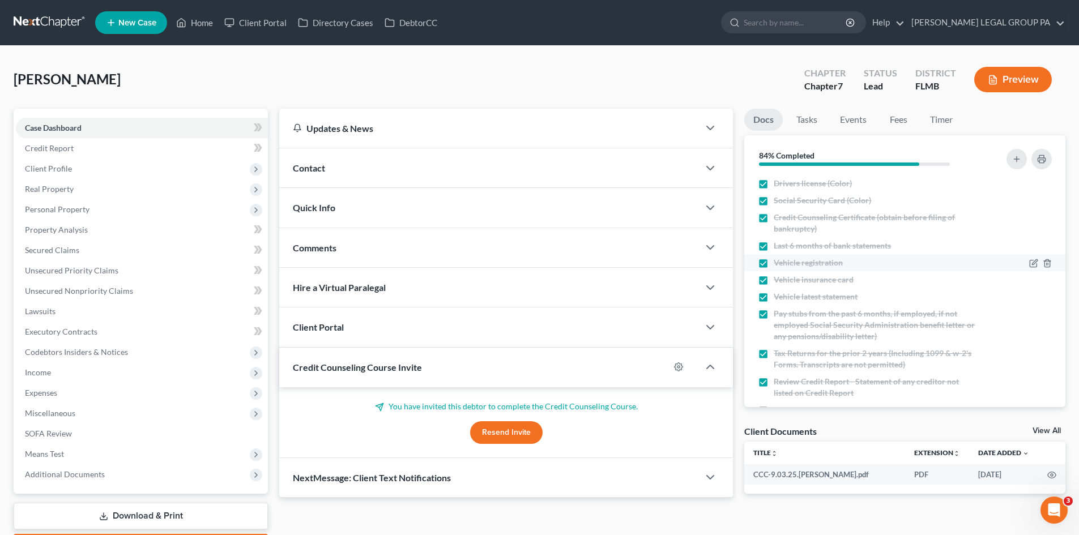
scroll to position [86, 0]
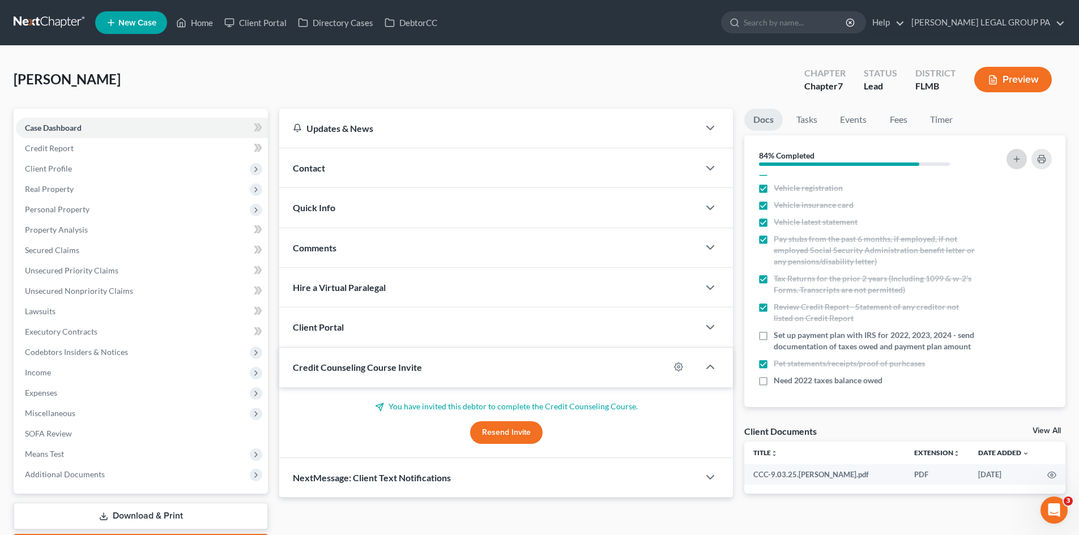
click at [1016, 163] on icon "button" at bounding box center [1016, 159] width 9 height 9
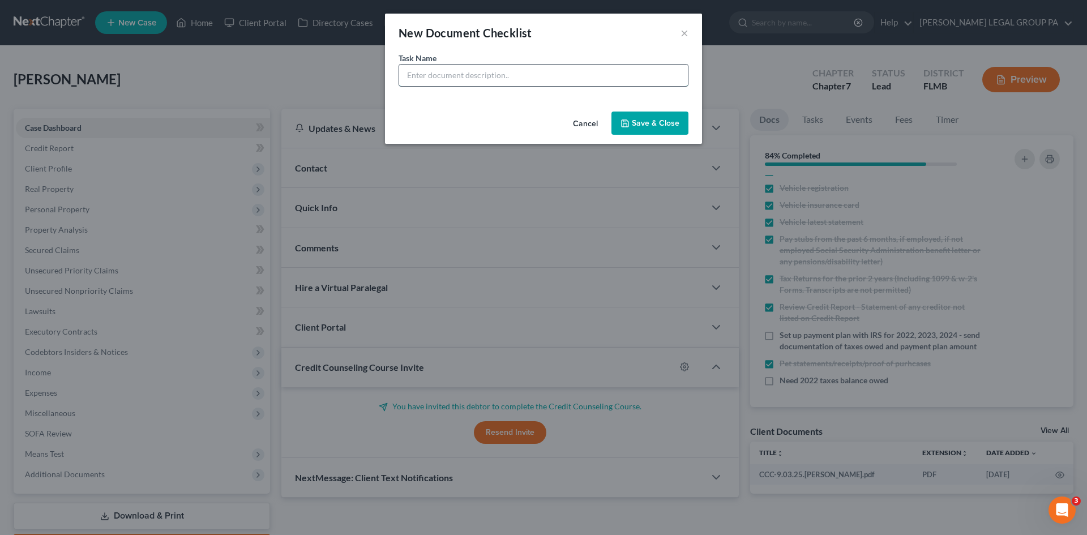
click at [521, 84] on input "text" at bounding box center [543, 76] width 289 height 22
type input "Profit and Loss for last 6 months (month-by-month)"
click at [641, 127] on button "Save & Close" at bounding box center [650, 124] width 77 height 24
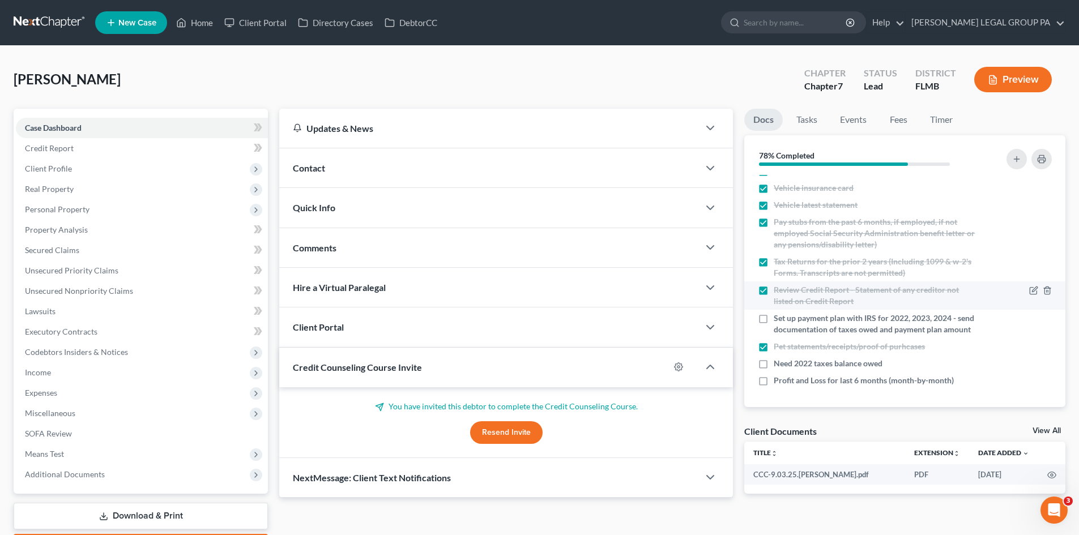
scroll to position [103, 0]
click at [802, 28] on input "search" at bounding box center [796, 22] width 104 height 21
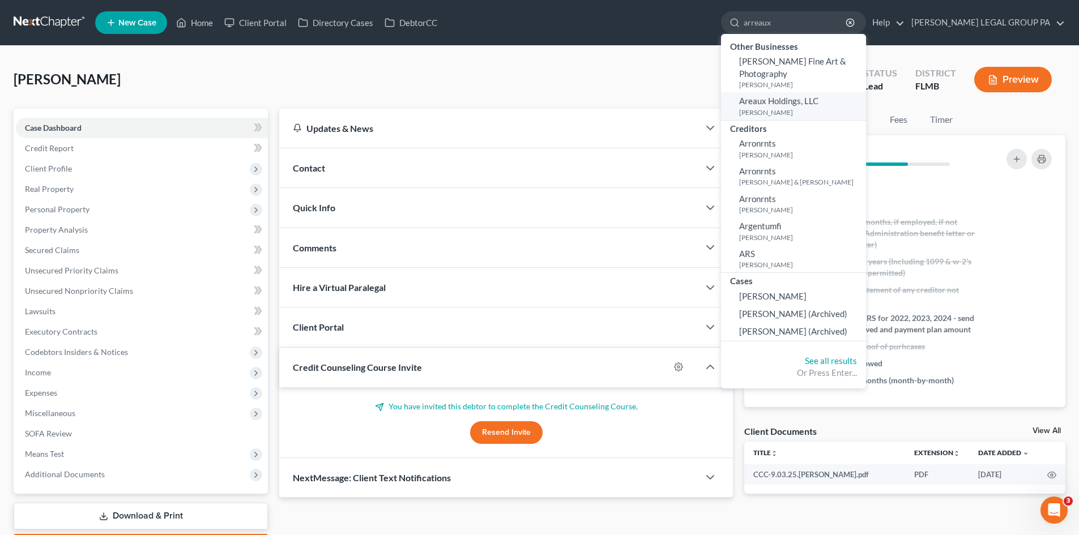
type input "arreaux"
click at [815, 110] on small "[PERSON_NAME]" at bounding box center [801, 113] width 124 height 10
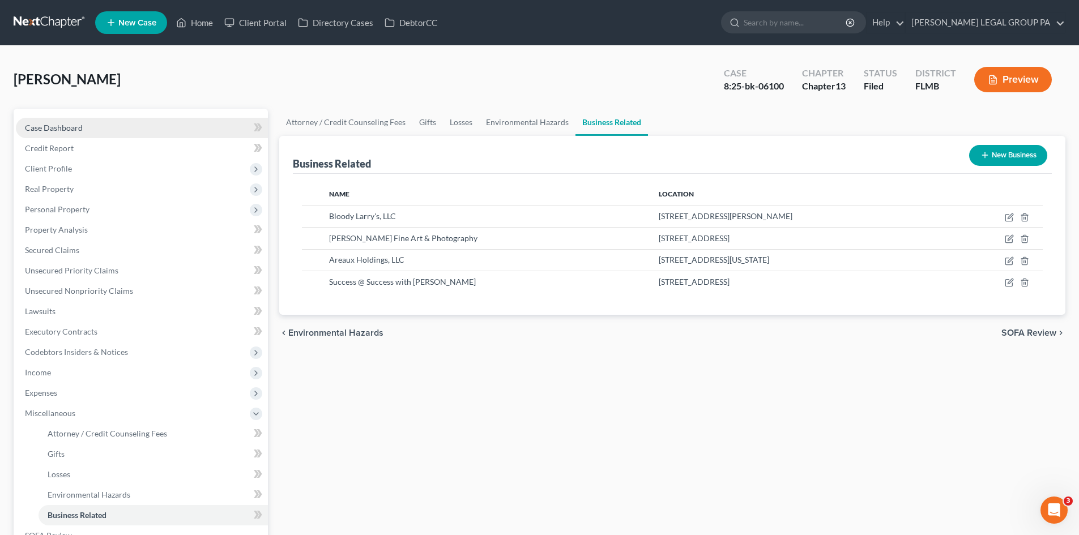
click at [114, 126] on link "Case Dashboard" at bounding box center [142, 128] width 252 height 20
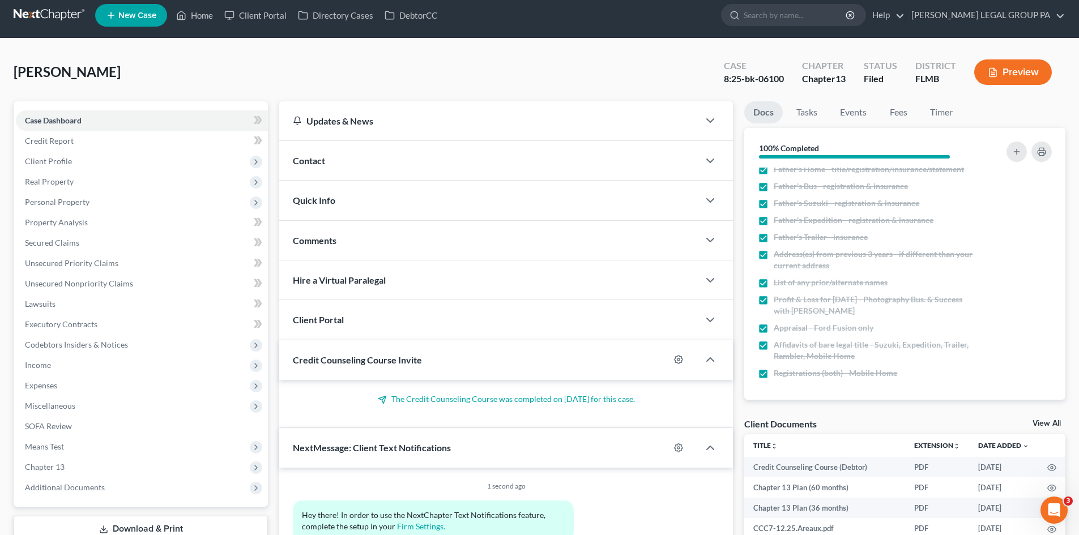
scroll to position [87, 0]
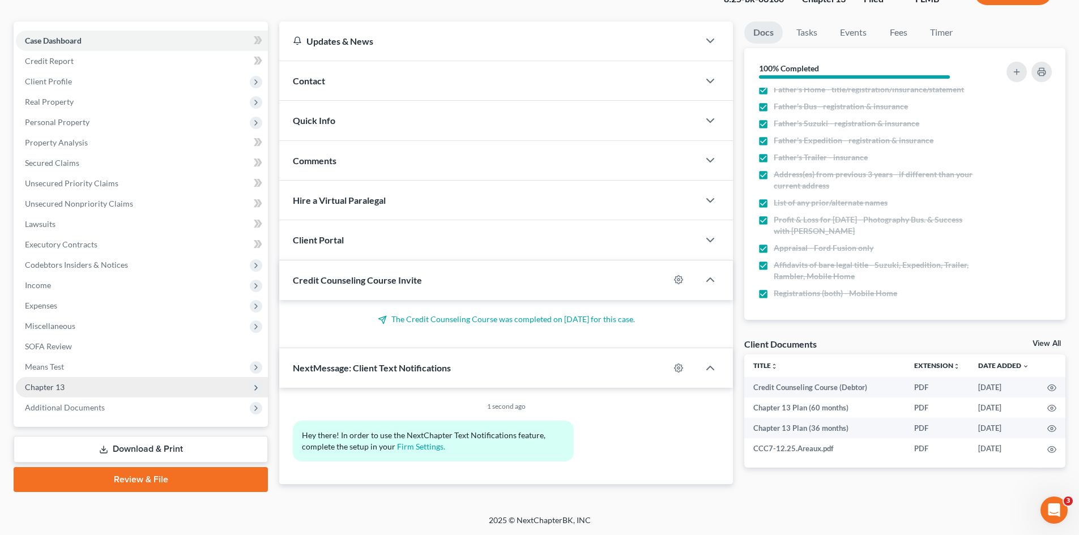
click at [110, 385] on span "Chapter 13" at bounding box center [142, 387] width 252 height 20
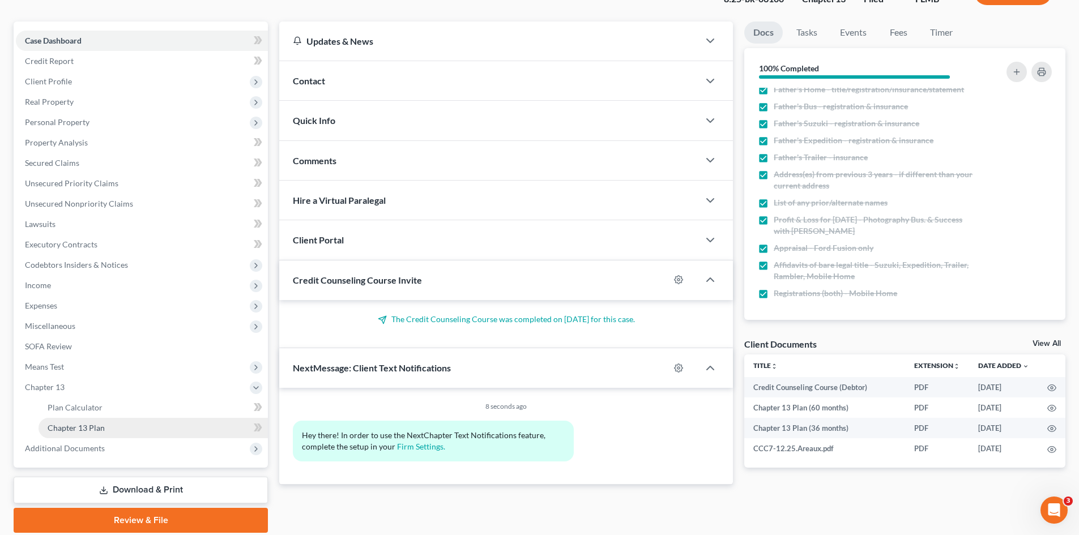
click at [114, 425] on link "Chapter 13 Plan" at bounding box center [153, 428] width 229 height 20
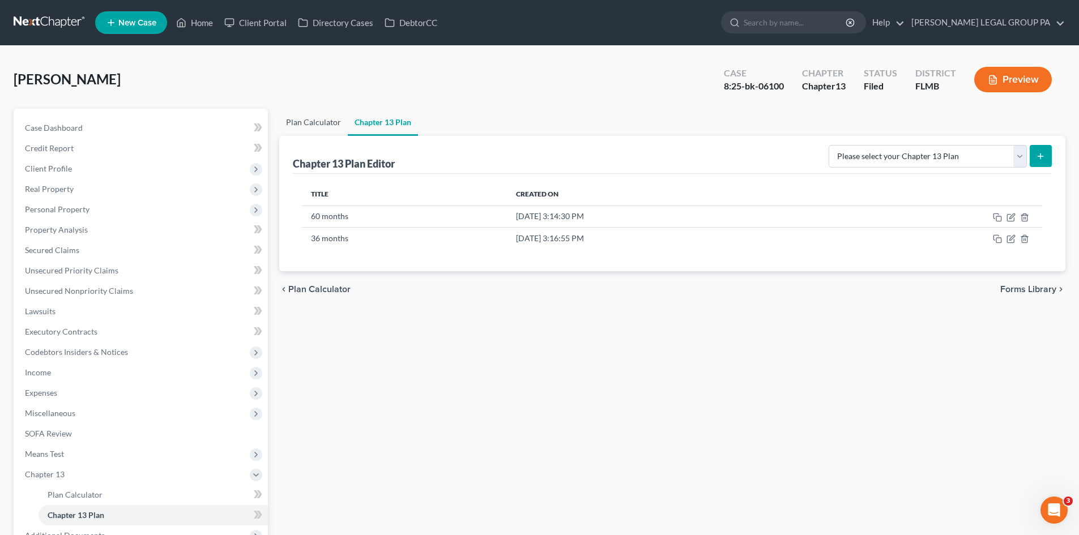
click at [330, 125] on link "Plan Calculator" at bounding box center [313, 122] width 69 height 27
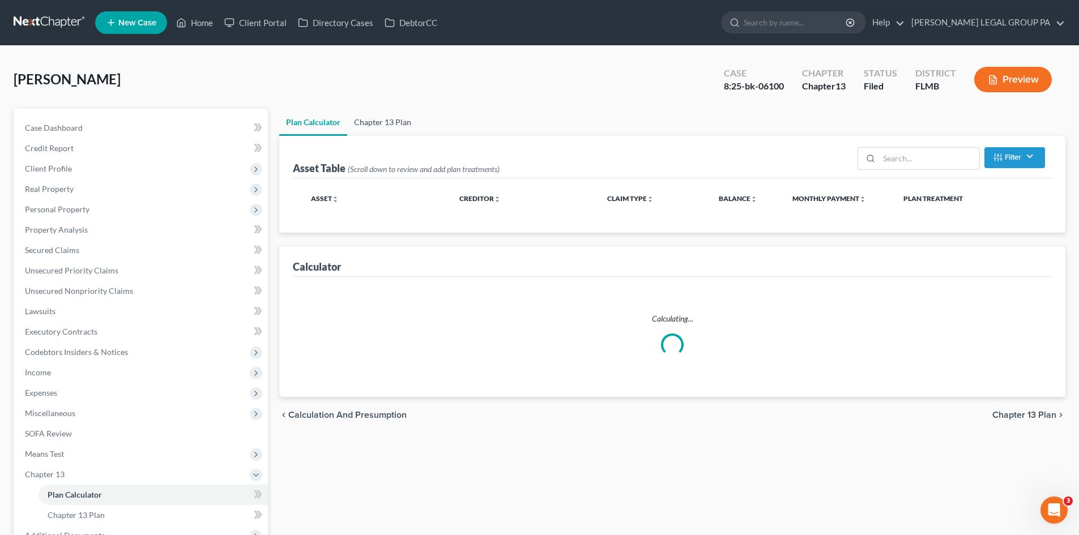
click at [386, 125] on link "Chapter 13 Plan" at bounding box center [382, 122] width 71 height 27
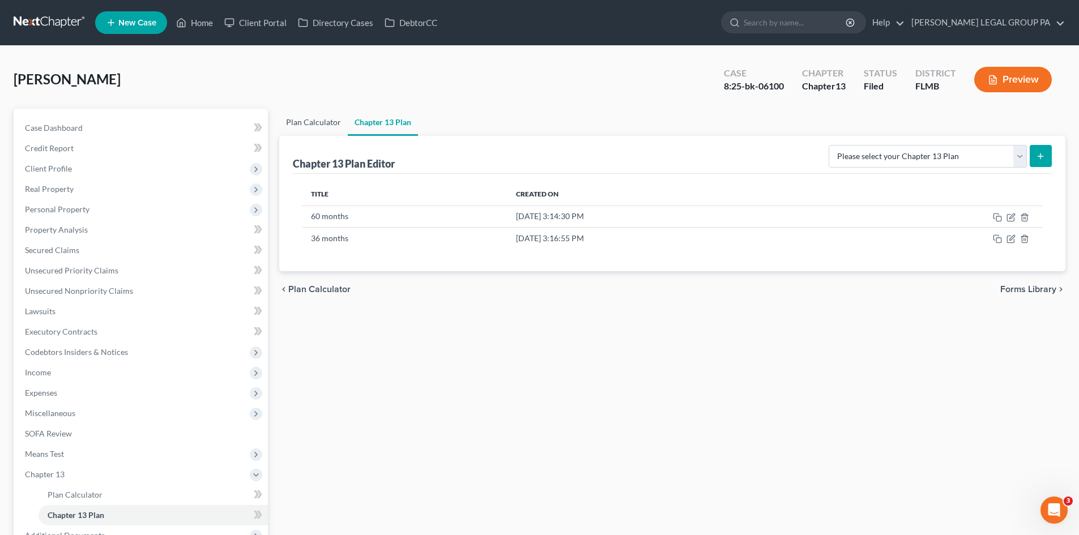
click at [308, 125] on link "Plan Calculator" at bounding box center [313, 122] width 69 height 27
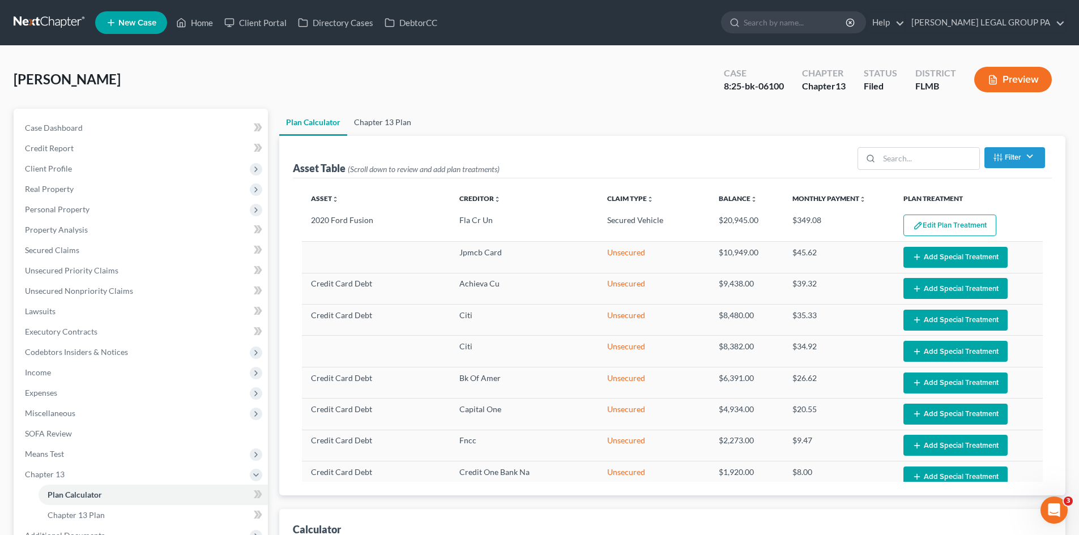
select select "59"
click at [378, 119] on link "Chapter 13 Plan" at bounding box center [382, 122] width 71 height 27
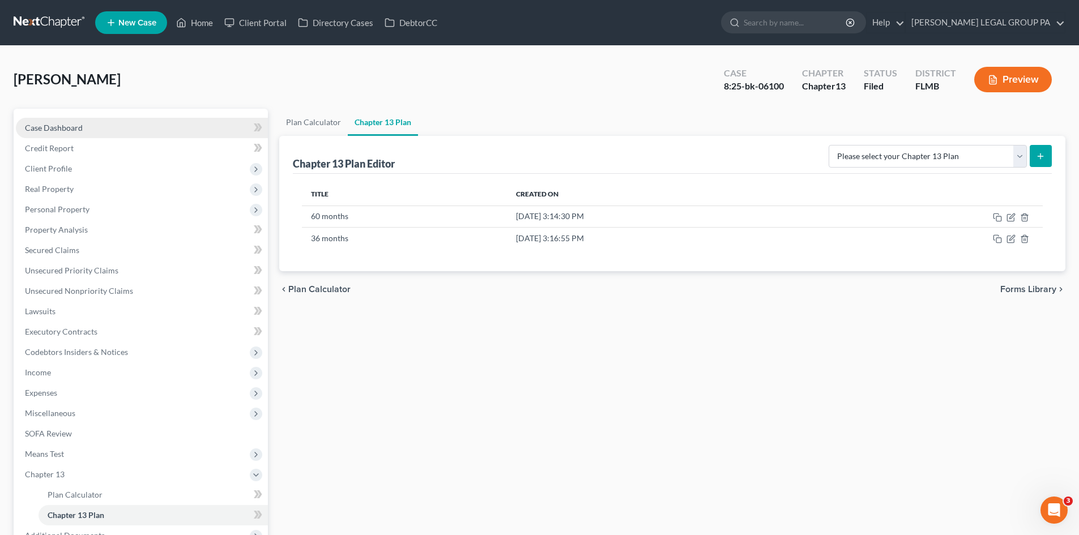
click at [38, 126] on span "Case Dashboard" at bounding box center [54, 128] width 58 height 10
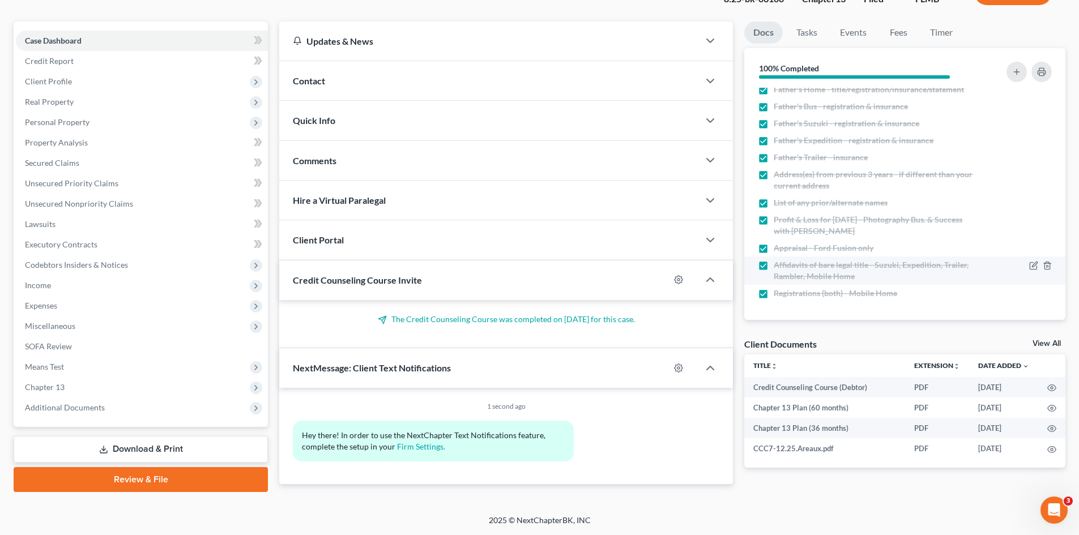
scroll to position [477, 0]
